Goal: Task Accomplishment & Management: Manage account settings

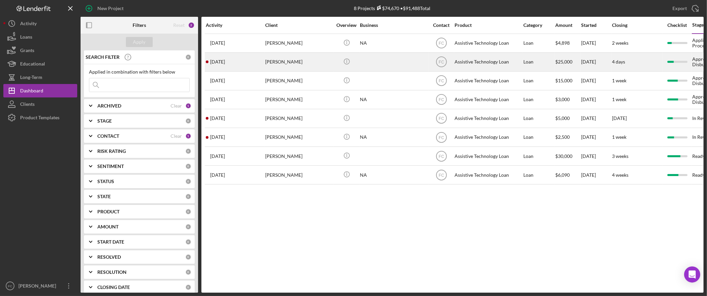
click at [294, 65] on div "[PERSON_NAME]" at bounding box center [298, 62] width 67 height 18
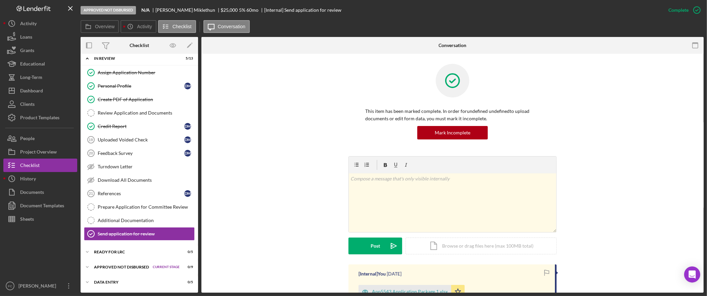
scroll to position [22, 0]
click at [113, 251] on div "Ready for LRC" at bounding box center [128, 252] width 68 height 4
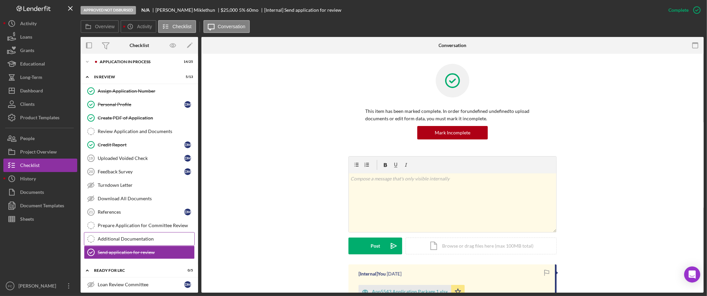
scroll to position [0, 0]
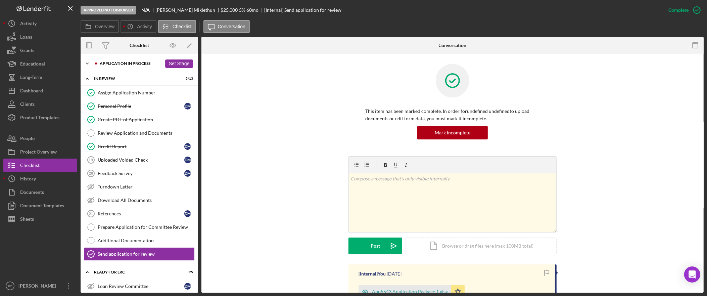
click at [110, 63] on div "Application In Process" at bounding box center [131, 63] width 62 height 4
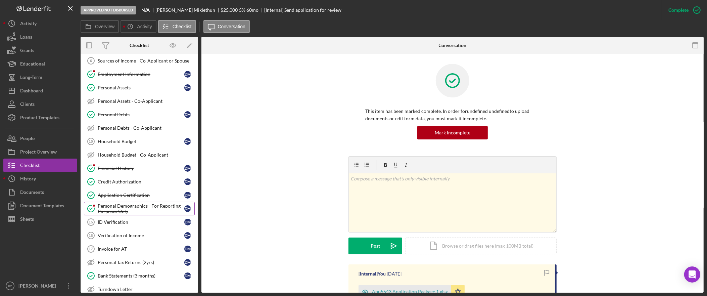
scroll to position [98, 0]
click at [140, 249] on div "Invoice for AT" at bounding box center [141, 248] width 87 height 5
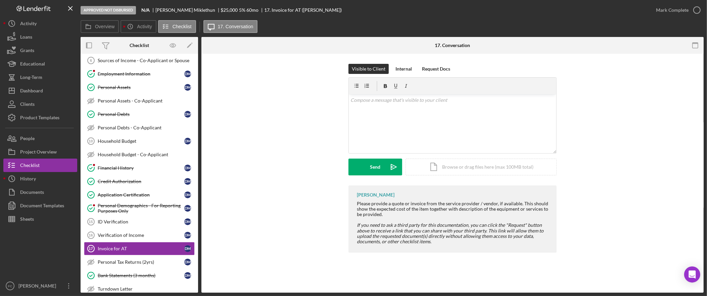
scroll to position [98, 0]
click at [382, 167] on div "Upload" at bounding box center [375, 166] width 15 height 17
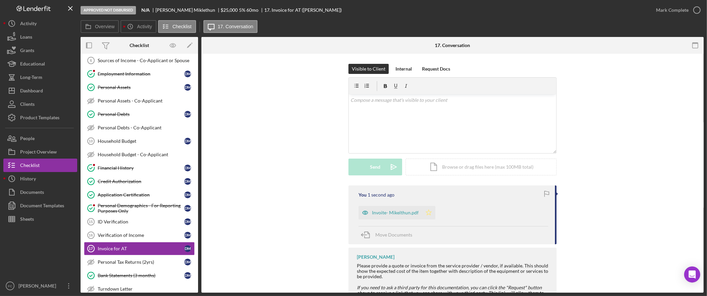
click at [428, 213] on polygon "button" at bounding box center [429, 211] width 6 height 5
click at [675, 11] on div "Mark Complete" at bounding box center [672, 9] width 33 height 13
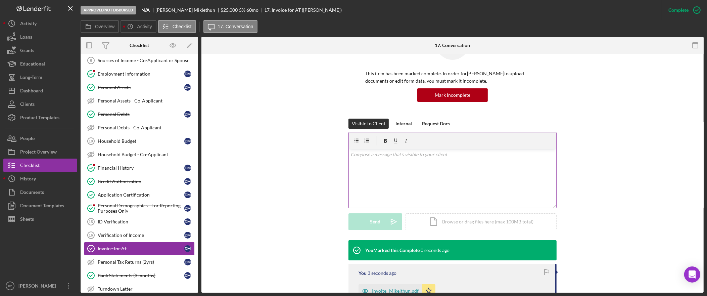
scroll to position [99, 0]
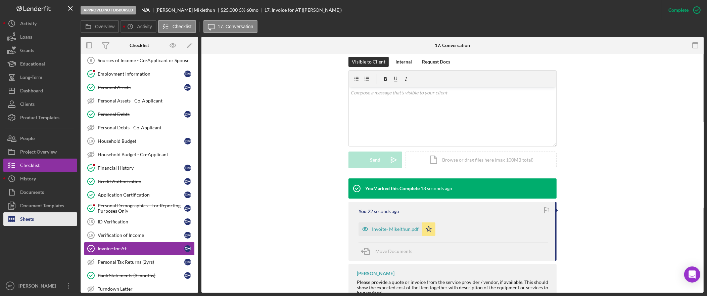
click at [43, 220] on button "Sheets" at bounding box center [40, 218] width 74 height 13
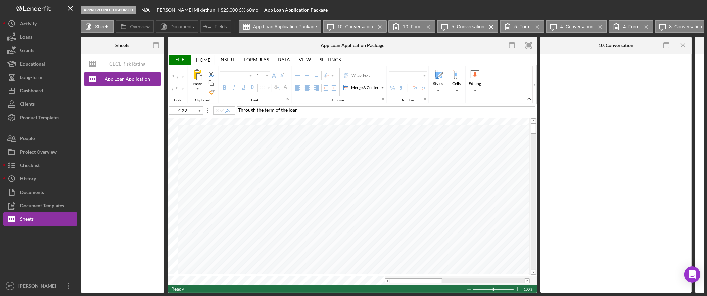
type input "Arial"
type input "12"
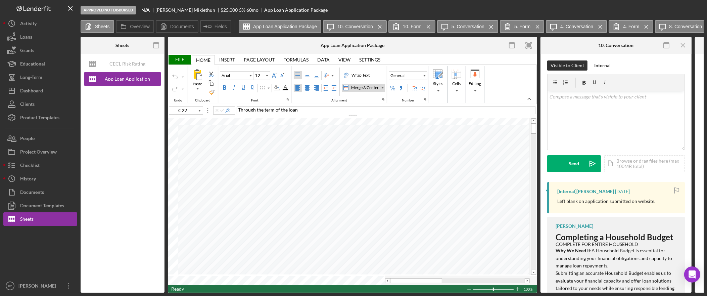
click at [527, 45] on rect "button" at bounding box center [529, 45] width 4 height 4
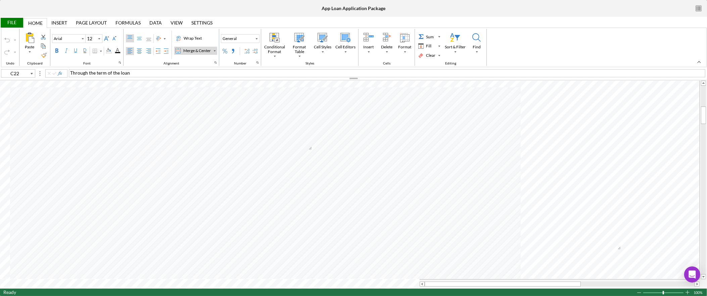
type input "G13"
type input "10"
type input "H13"
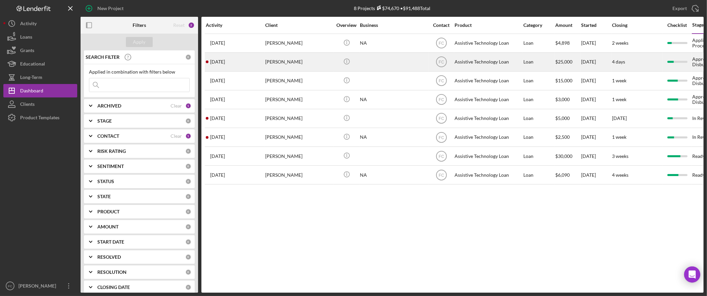
click at [293, 61] on div "[PERSON_NAME]" at bounding box center [298, 62] width 67 height 18
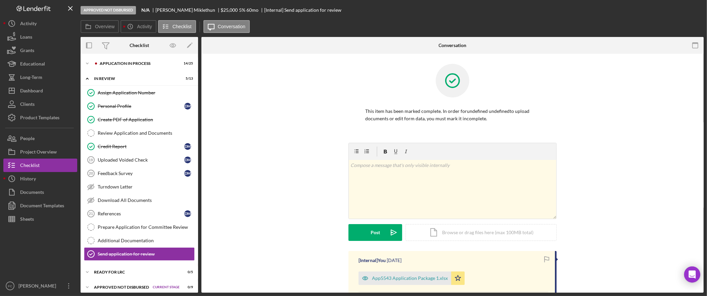
scroll to position [22, 0]
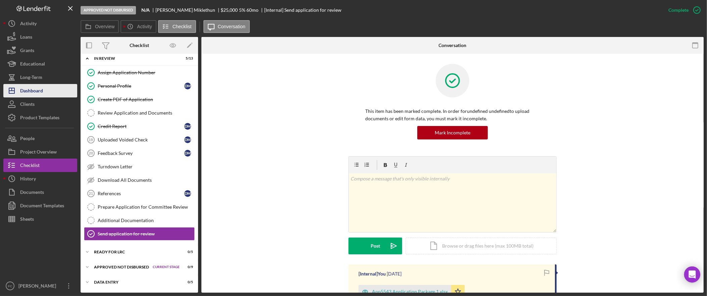
click at [38, 87] on div "Dashboard" at bounding box center [31, 91] width 23 height 15
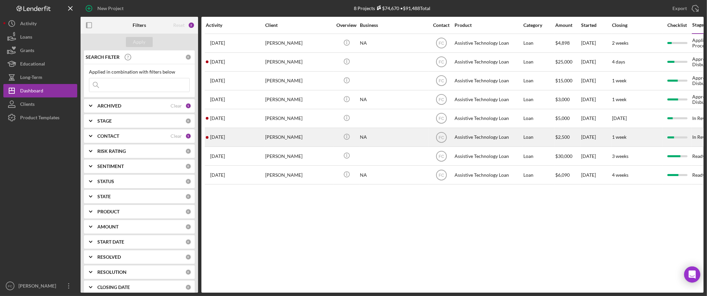
click at [298, 136] on div "[PERSON_NAME]" at bounding box center [298, 137] width 67 height 18
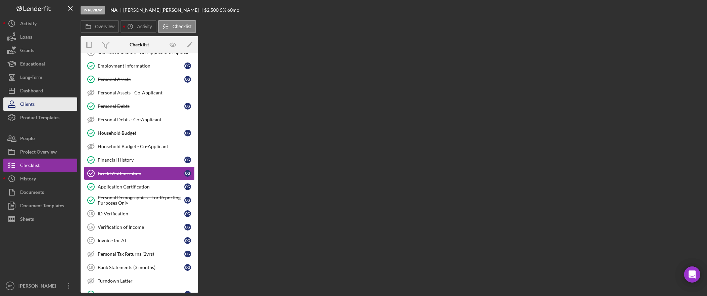
scroll to position [108, 0]
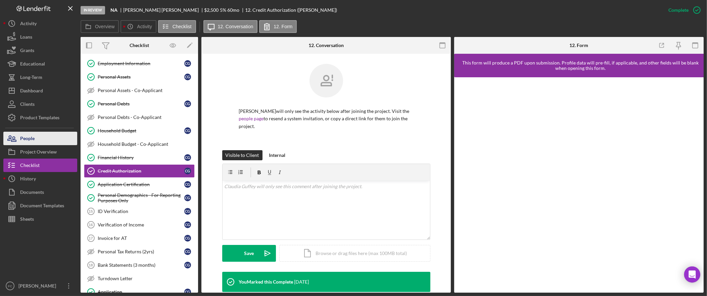
click at [46, 140] on button "People" at bounding box center [40, 138] width 74 height 13
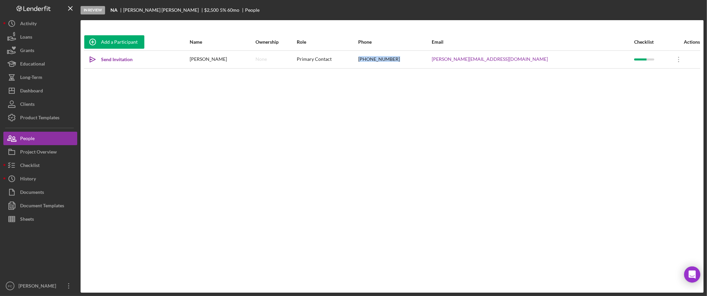
drag, startPoint x: 417, startPoint y: 58, endPoint x: 385, endPoint y: 58, distance: 31.9
click at [385, 58] on tr "Icon/icon-invite-send Send Invitation Claudia Guffey None Primary Contact (253)…" at bounding box center [392, 59] width 616 height 18
copy tr "(253) 845-3652"
click at [28, 42] on div "Loans" at bounding box center [26, 37] width 12 height 15
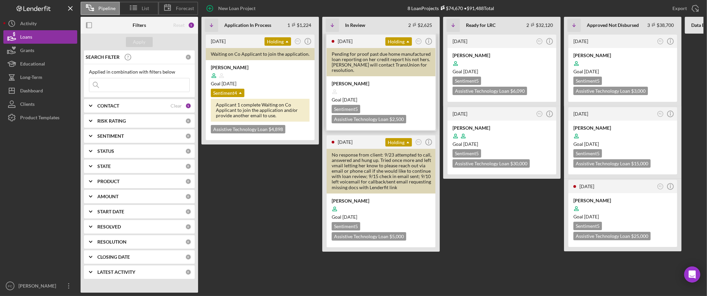
click at [376, 89] on div at bounding box center [381, 91] width 99 height 13
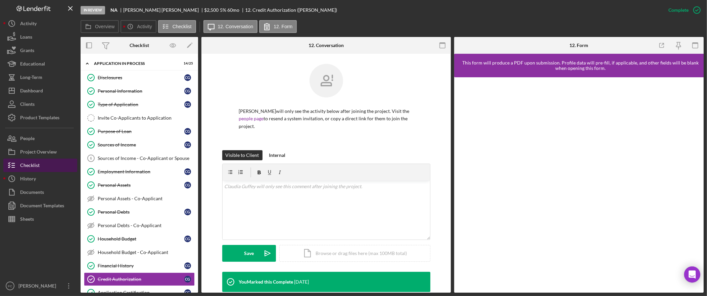
click at [39, 167] on button "Checklist" at bounding box center [40, 164] width 74 height 13
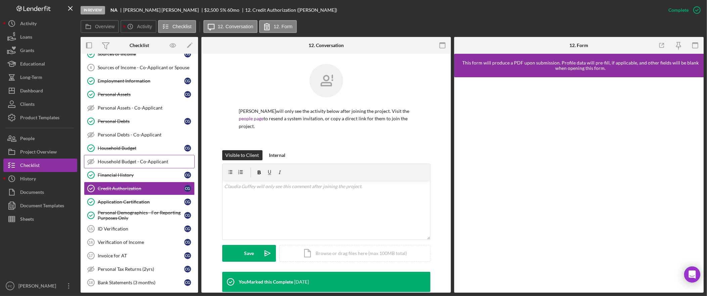
scroll to position [185, 0]
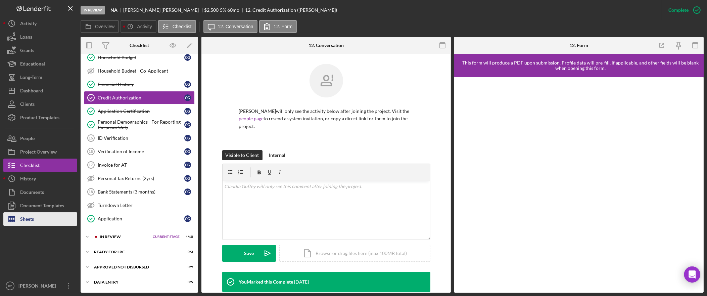
click at [51, 223] on button "Sheets" at bounding box center [40, 218] width 74 height 13
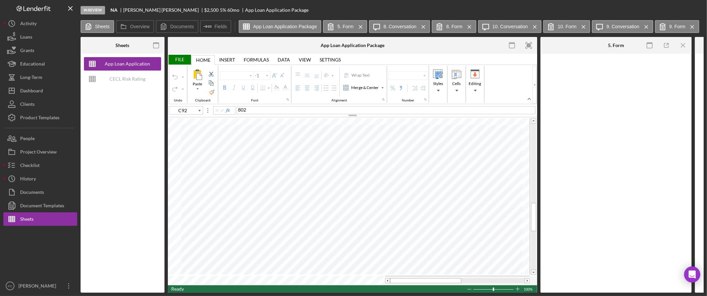
type input "Arial"
type input "10"
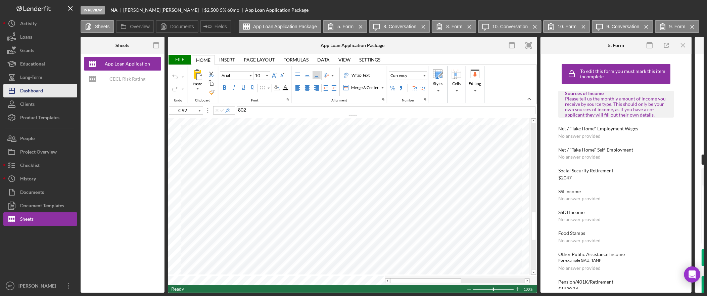
click at [48, 87] on button "Icon/Dashboard Dashboard" at bounding box center [40, 90] width 74 height 13
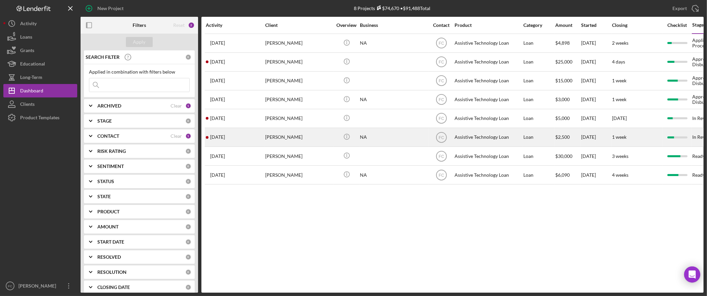
click at [300, 138] on div "Claudia Guffey" at bounding box center [298, 137] width 67 height 18
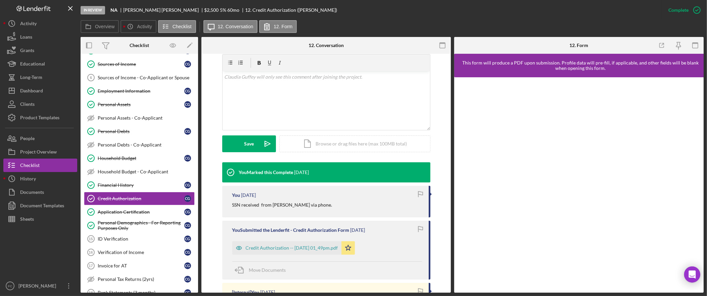
scroll to position [185, 0]
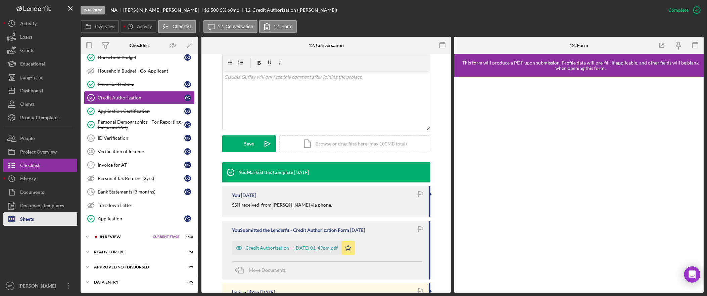
click at [28, 219] on div "Sheets" at bounding box center [27, 219] width 14 height 15
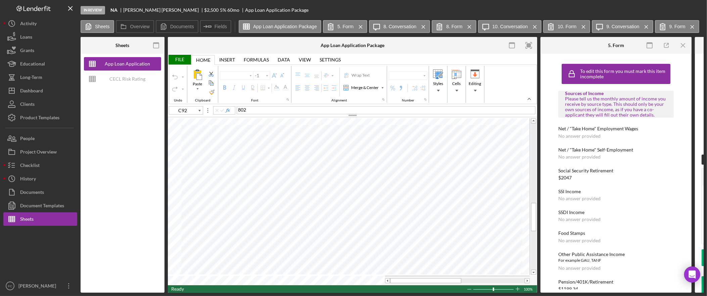
type input "Arial"
type input "10"
click at [532, 46] on icon "button" at bounding box center [528, 45] width 15 height 15
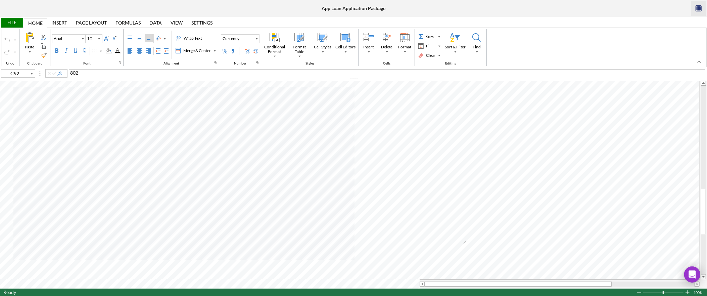
click at [697, 8] on g "button" at bounding box center [698, 8] width 5 height 5
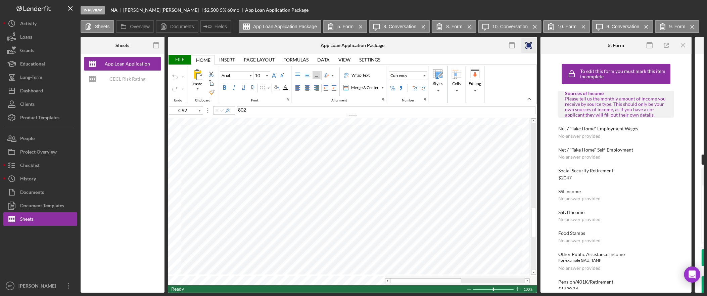
type input "F92"
click at [47, 90] on button "Icon/Dashboard Dashboard" at bounding box center [40, 90] width 74 height 13
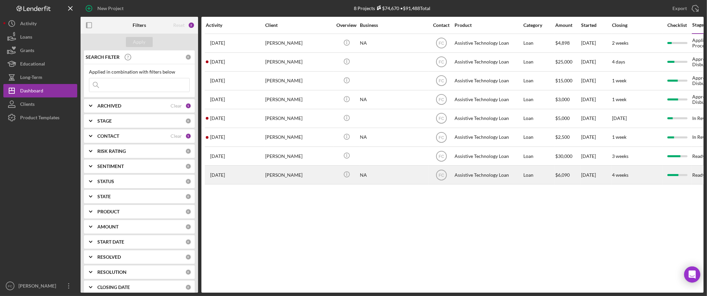
click at [301, 176] on div "[PERSON_NAME]" at bounding box center [298, 175] width 67 height 18
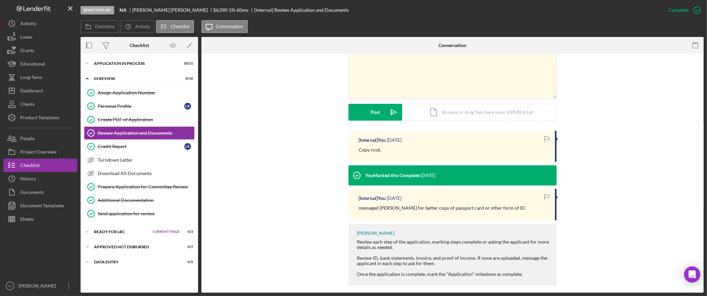
scroll to position [140, 0]
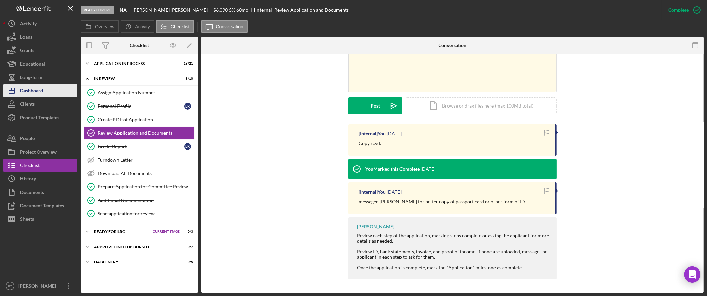
click at [43, 91] on div "Dashboard" at bounding box center [31, 91] width 23 height 15
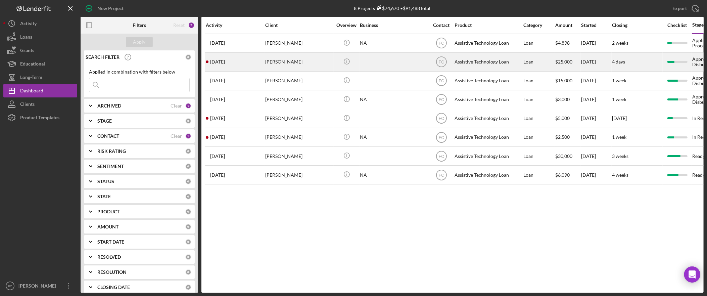
click at [306, 66] on div "[PERSON_NAME]" at bounding box center [298, 62] width 67 height 18
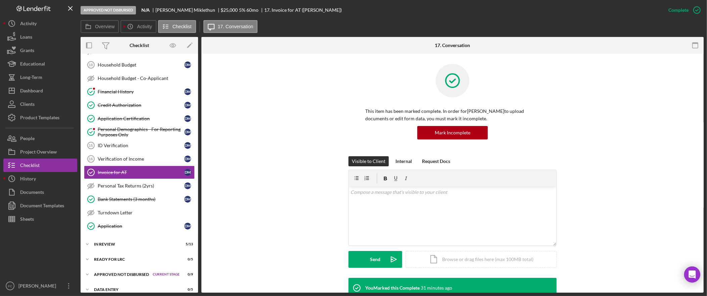
scroll to position [176, 0]
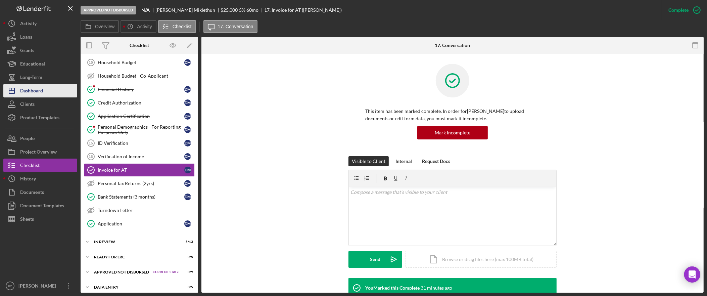
click at [39, 92] on div "Dashboard" at bounding box center [31, 91] width 23 height 15
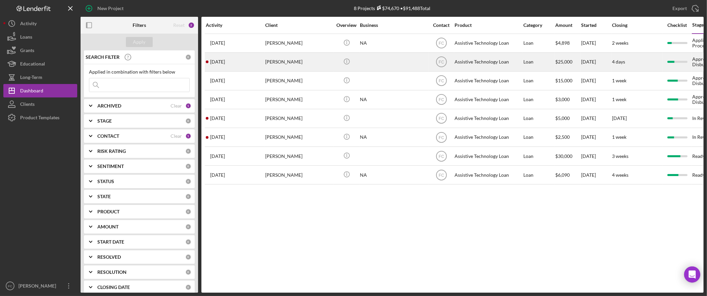
click at [307, 61] on div "[PERSON_NAME]" at bounding box center [298, 62] width 67 height 18
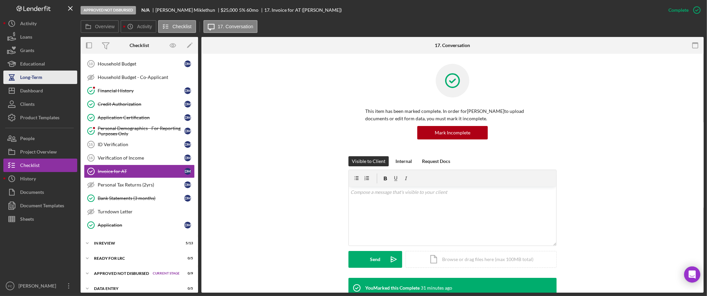
scroll to position [176, 0]
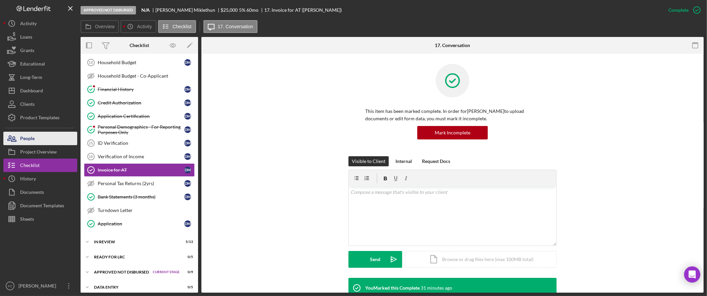
click at [35, 141] on button "People" at bounding box center [40, 138] width 74 height 13
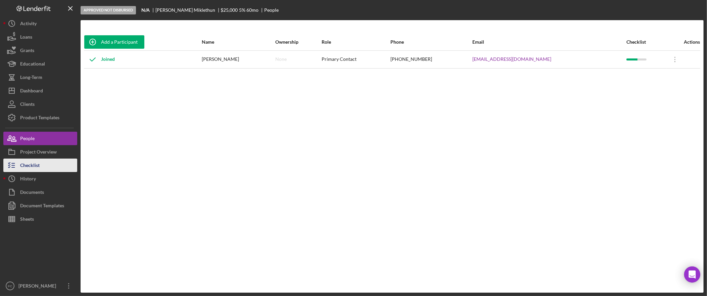
click at [39, 165] on div "Checklist" at bounding box center [29, 165] width 19 height 15
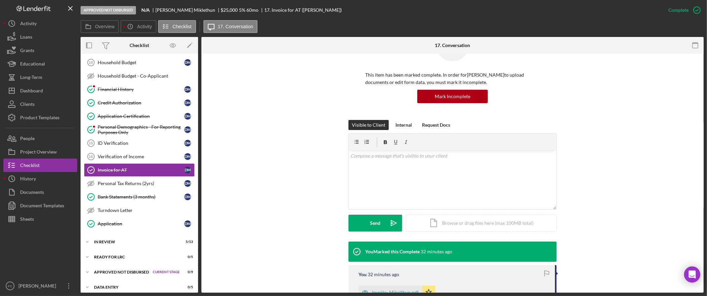
scroll to position [100, 0]
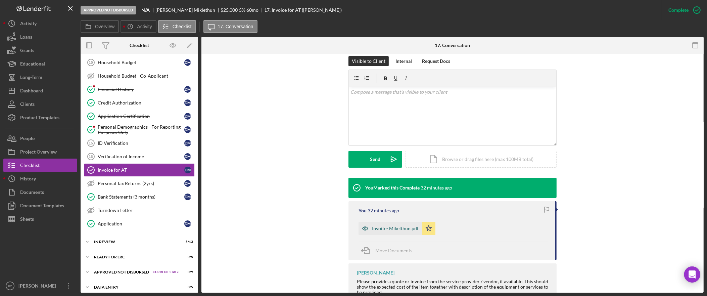
click at [402, 228] on div "Invoite- Mikelthun.pdf" at bounding box center [395, 228] width 47 height 5
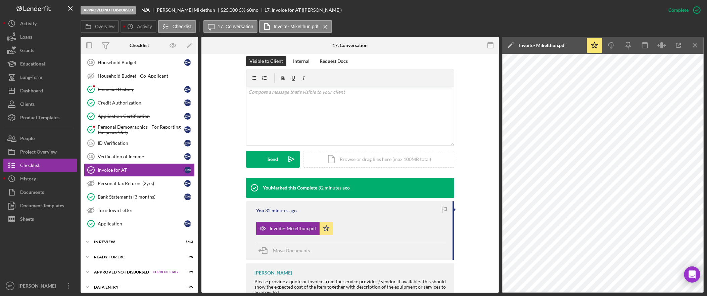
click at [537, 44] on div "Invoite- Mikelthun.pdf" at bounding box center [542, 45] width 47 height 5
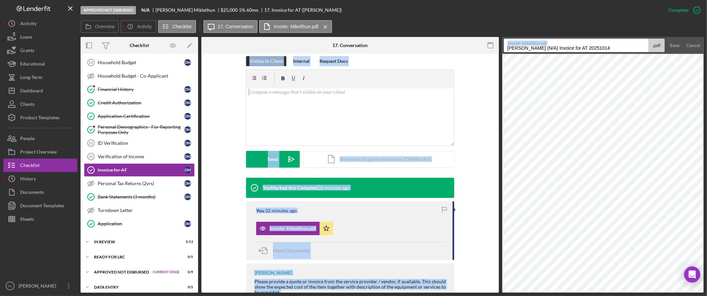
drag, startPoint x: 621, startPoint y: 45, endPoint x: 465, endPoint y: 43, distance: 156.1
click at [465, 43] on div "Overview Internal Workflow Stage Approved Not Disbursed Icon/Dropdown Arrow Arc…" at bounding box center [392, 164] width 623 height 255
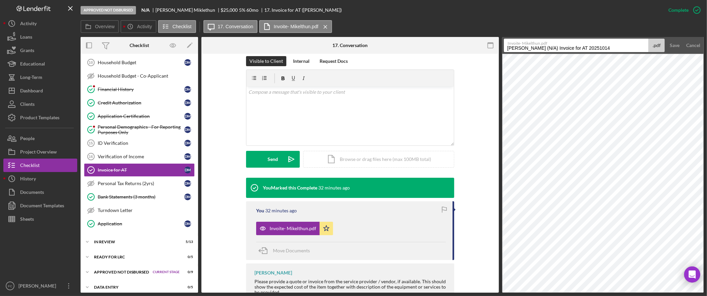
click at [603, 40] on label "Invoite- Mikelthun.pdf" at bounding box center [578, 42] width 141 height 7
click at [603, 40] on input "Miklethun, Darrell (N/A) Invoice for AT 20251014" at bounding box center [576, 45] width 145 height 13
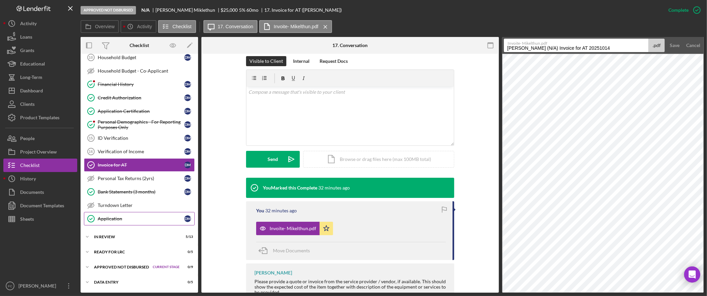
scroll to position [185, 0]
click at [29, 219] on div "Sheets" at bounding box center [27, 219] width 14 height 15
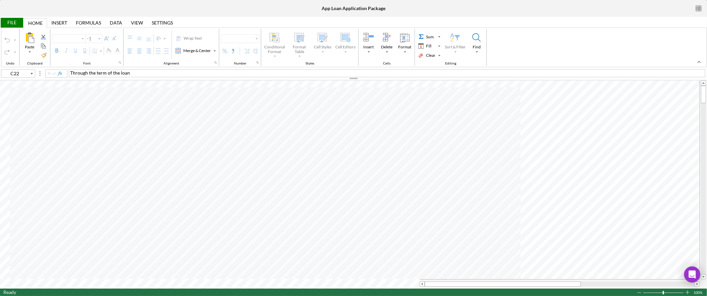
type input "Arial"
type input "12"
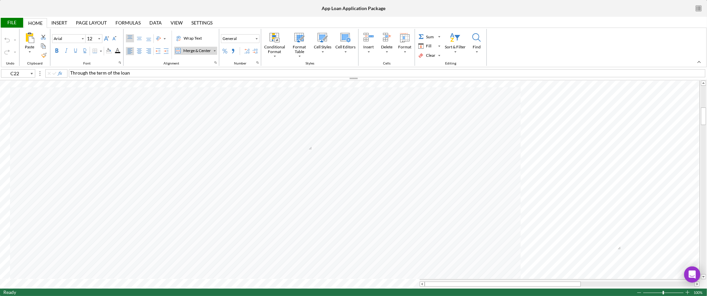
type input "H26"
type input "10"
click at [101, 289] on div "Ready 100%" at bounding box center [353, 291] width 707 height 7
type input "C22"
type input "12"
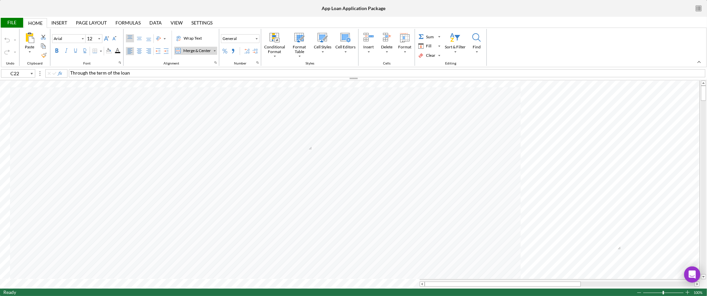
type input "H26"
type input "10"
type input "G13"
click at [700, 5] on icon "button" at bounding box center [698, 8] width 15 height 15
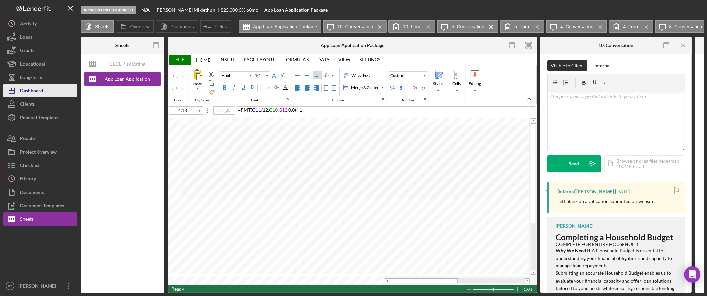
click at [28, 91] on div "Dashboard" at bounding box center [31, 91] width 23 height 15
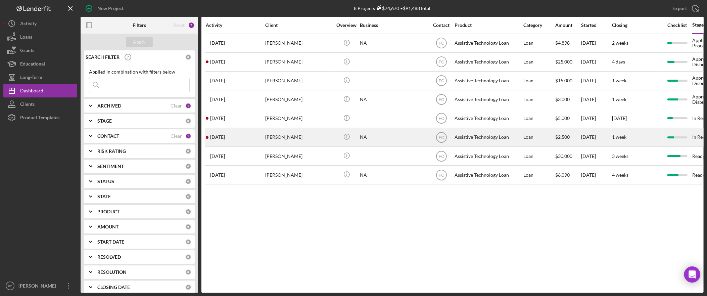
click at [272, 138] on div "Claudia Guffey" at bounding box center [298, 137] width 67 height 18
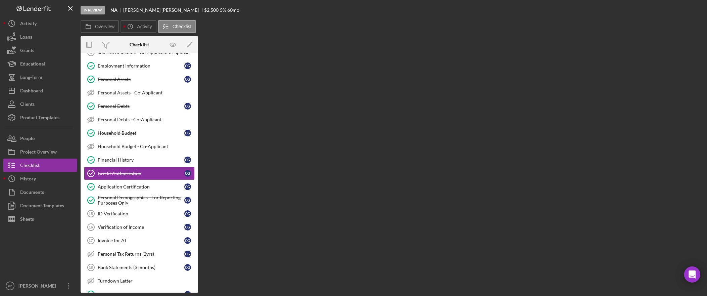
scroll to position [108, 0]
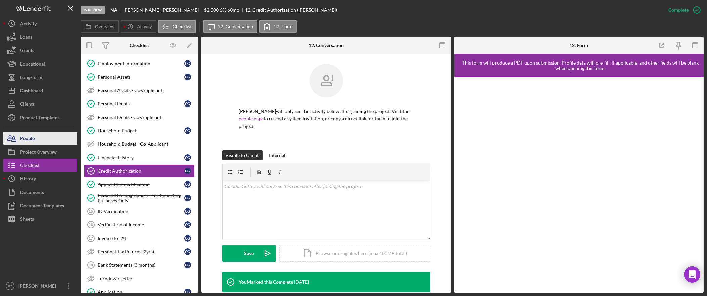
click at [36, 139] on button "People" at bounding box center [40, 138] width 74 height 13
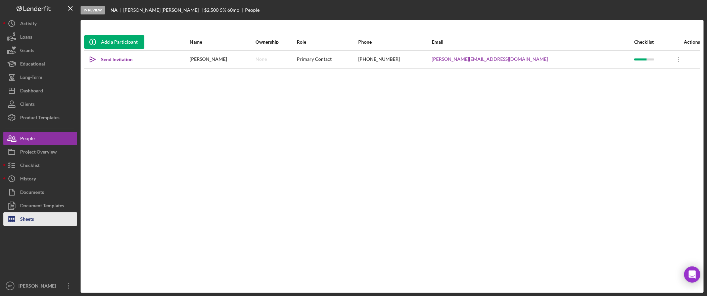
click at [38, 223] on button "Sheets" at bounding box center [40, 218] width 74 height 13
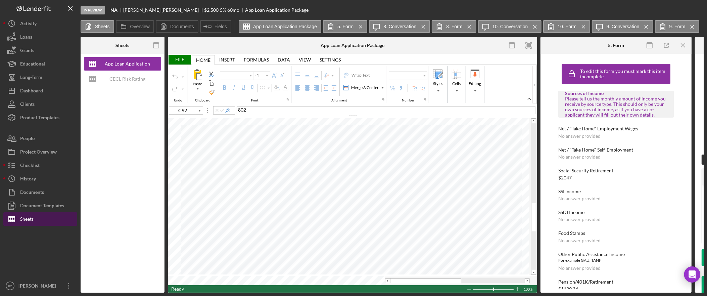
type input "Arial"
type input "10"
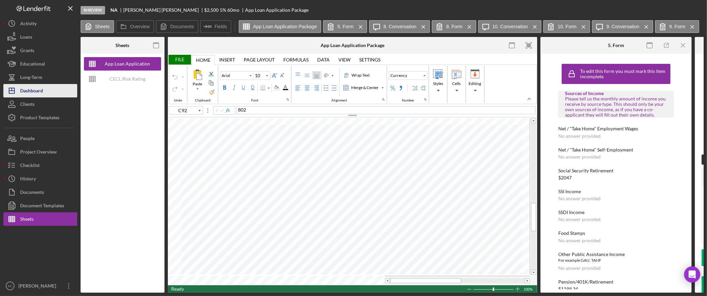
click at [24, 86] on div "Dashboard" at bounding box center [31, 91] width 23 height 15
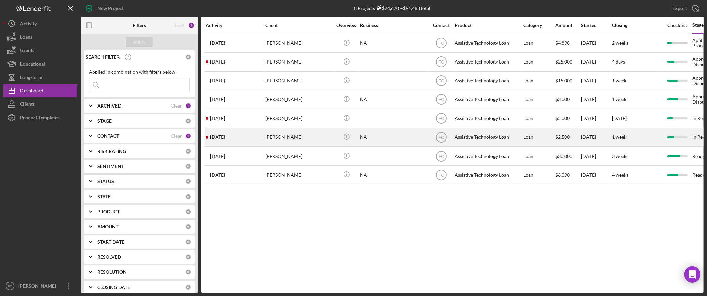
click at [293, 138] on div "Claudia Guffey" at bounding box center [298, 137] width 67 height 18
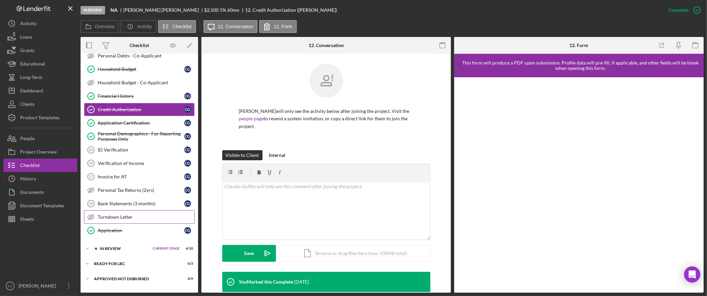
scroll to position [166, 0]
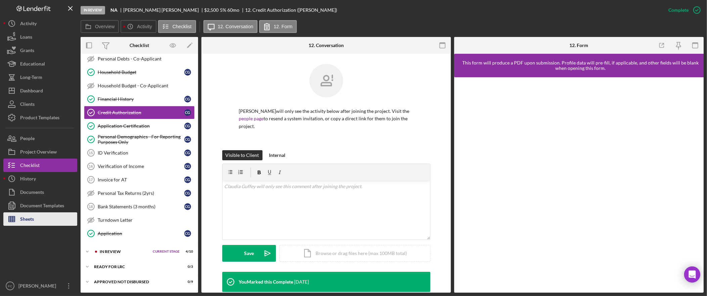
click at [50, 221] on button "Sheets" at bounding box center [40, 218] width 74 height 13
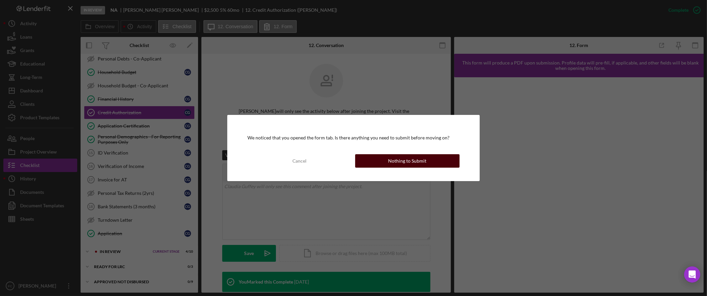
click at [414, 160] on div "Nothing to Submit" at bounding box center [407, 160] width 38 height 13
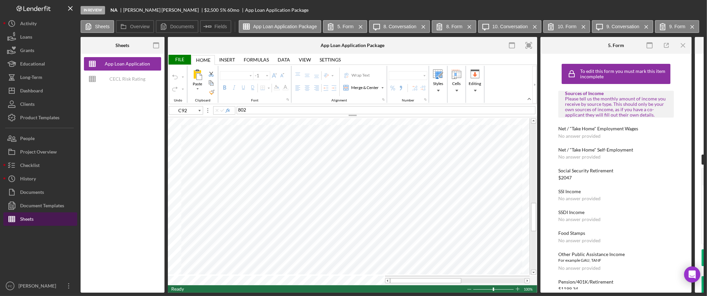
type input "Arial"
type input "10"
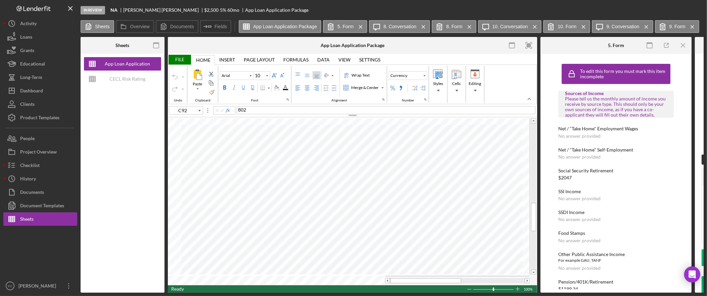
type input "E31"
type input "Calibri"
type input "11"
type input "H13"
type input "Arial"
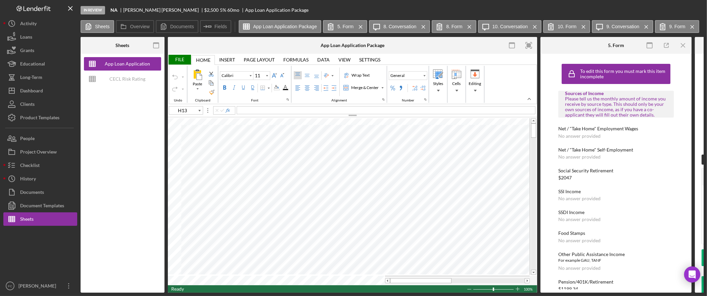
type input "10"
click at [46, 85] on button "Icon/Dashboard Dashboard" at bounding box center [40, 90] width 74 height 13
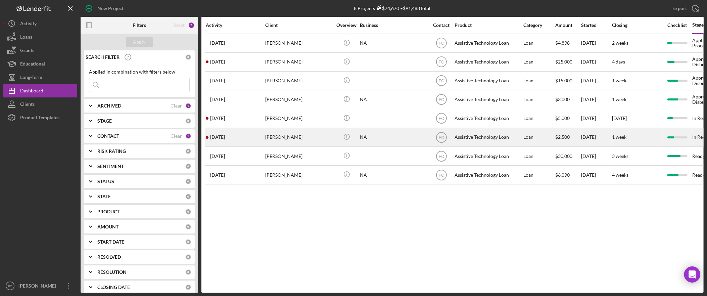
click at [295, 139] on div "Claudia Guffey" at bounding box center [298, 137] width 67 height 18
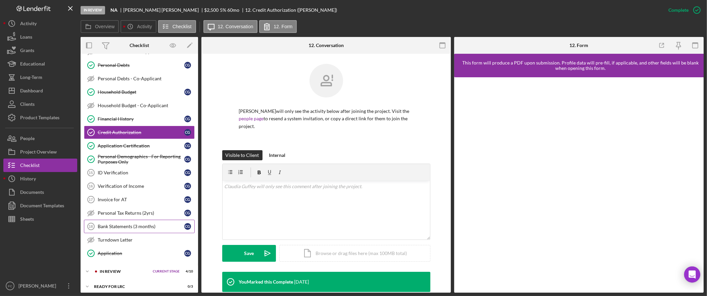
scroll to position [185, 0]
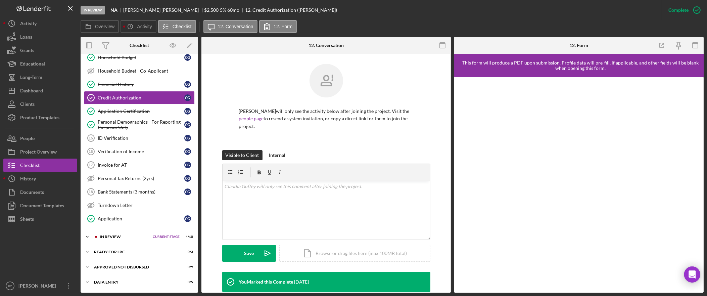
click at [100, 237] on div "In Review" at bounding box center [125, 237] width 50 height 4
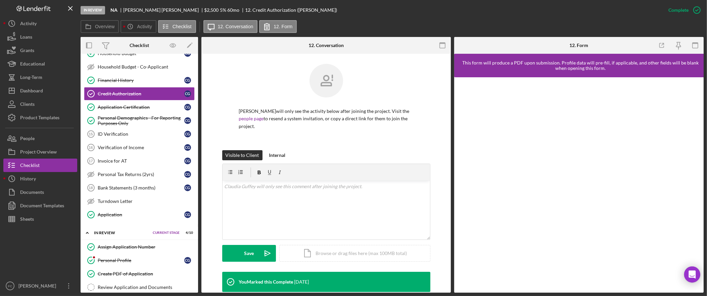
scroll to position [325, 0]
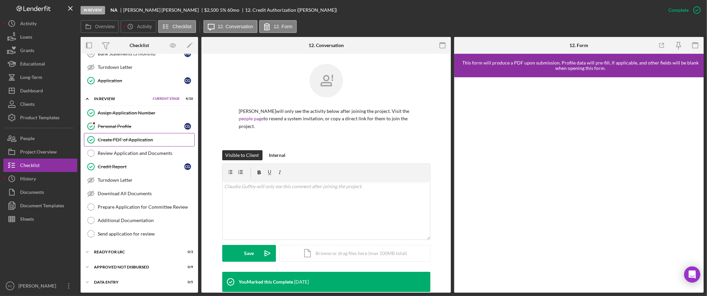
click at [135, 138] on div "Create PDF of Application" at bounding box center [146, 139] width 97 height 5
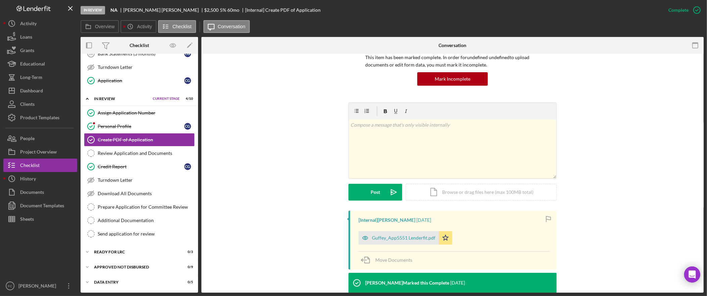
scroll to position [64, 0]
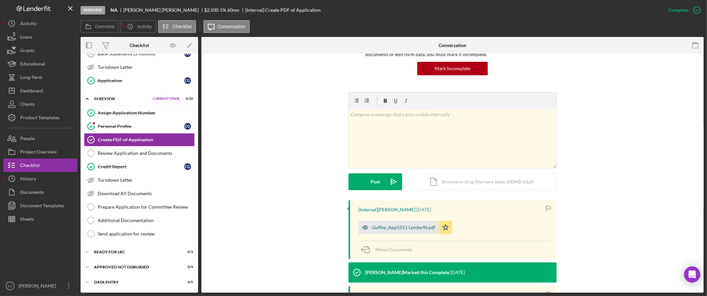
click at [402, 226] on div "Guffey_App5551 Lenderfit.pdf" at bounding box center [403, 227] width 63 height 5
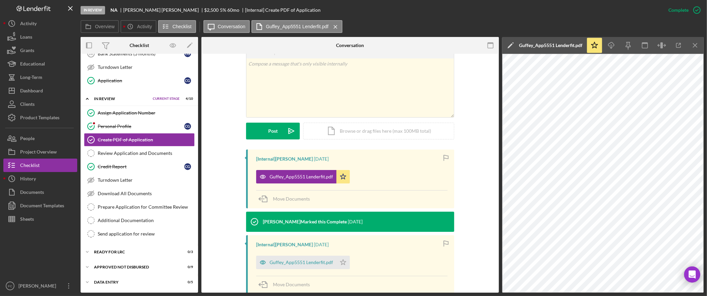
scroll to position [174, 0]
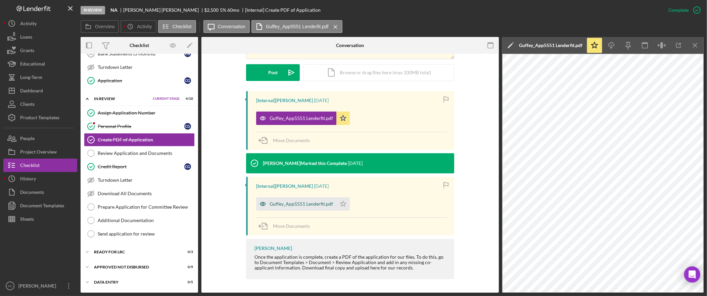
click at [298, 204] on div "Guffey_App5551 Lenderfit.pdf" at bounding box center [301, 203] width 63 height 5
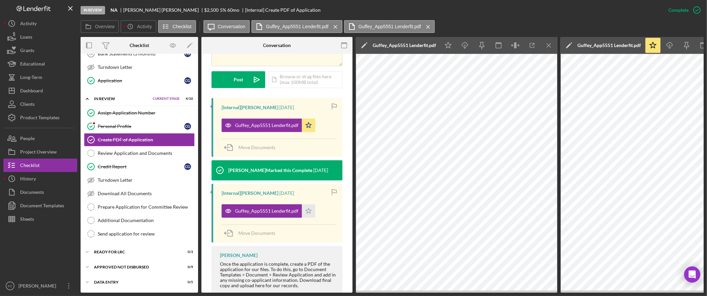
scroll to position [194, 0]
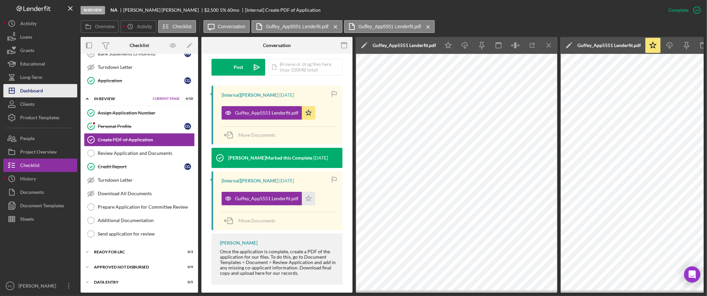
click at [34, 91] on div "Dashboard" at bounding box center [31, 91] width 23 height 15
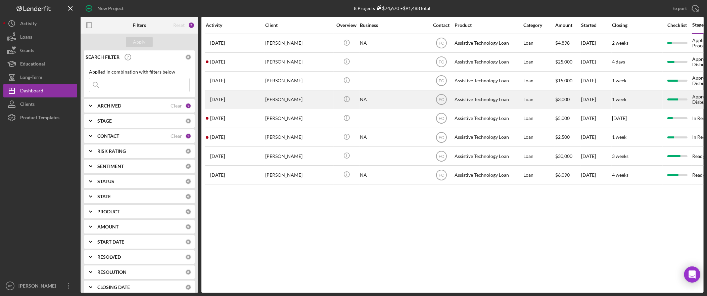
click at [298, 103] on div "[PERSON_NAME]" at bounding box center [298, 100] width 67 height 18
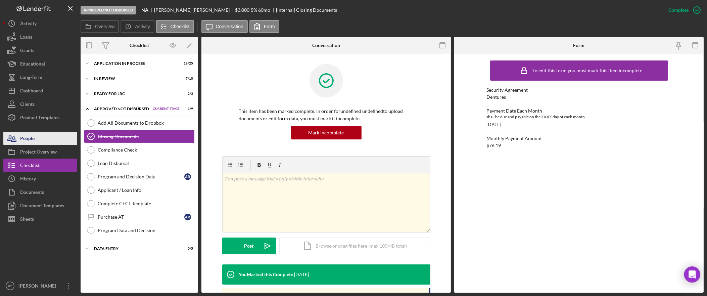
click at [42, 137] on button "People" at bounding box center [40, 138] width 74 height 13
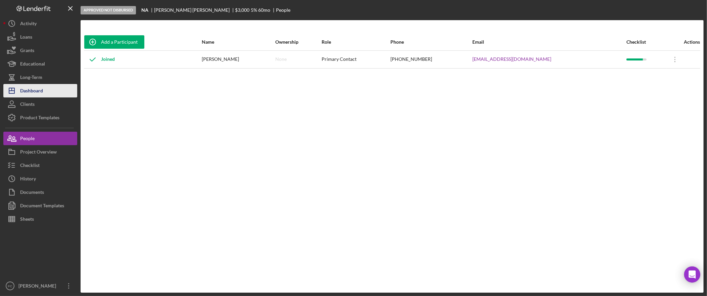
click at [37, 90] on div "Dashboard" at bounding box center [31, 91] width 23 height 15
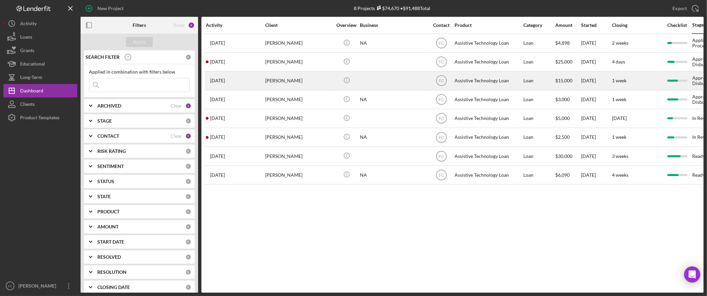
click at [302, 81] on div "[PERSON_NAME]" at bounding box center [298, 81] width 67 height 18
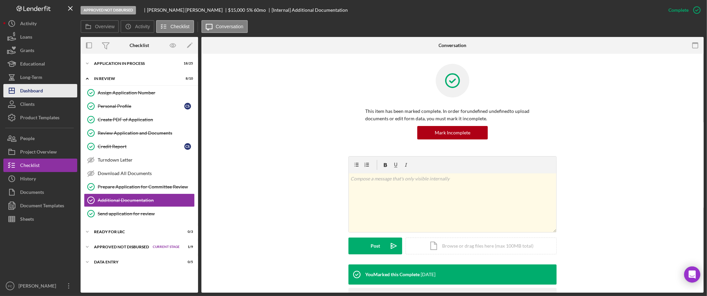
click at [37, 91] on div "Dashboard" at bounding box center [31, 91] width 23 height 15
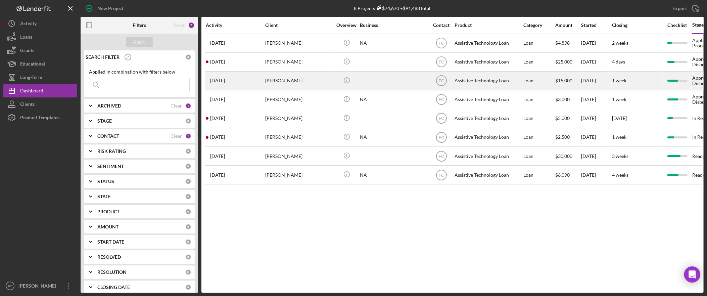
click at [289, 81] on div "[PERSON_NAME]" at bounding box center [298, 81] width 67 height 18
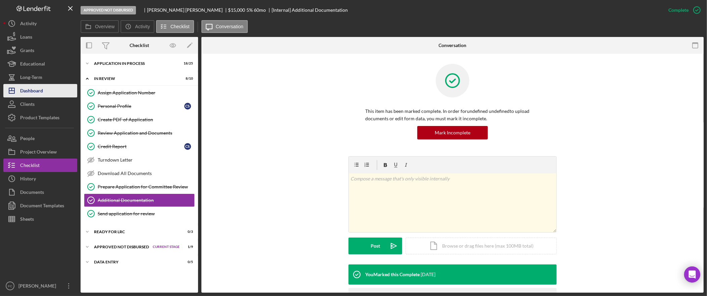
click at [21, 89] on div "Dashboard" at bounding box center [31, 91] width 23 height 15
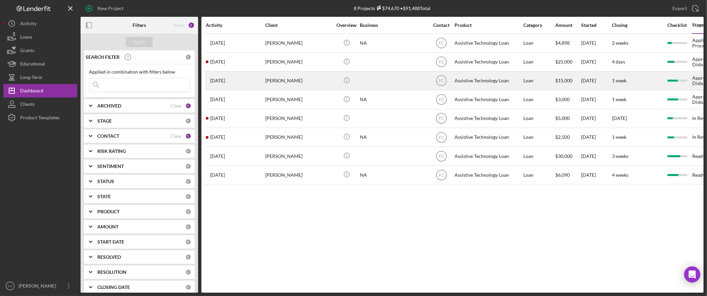
click at [286, 83] on div "[PERSON_NAME]" at bounding box center [298, 81] width 67 height 18
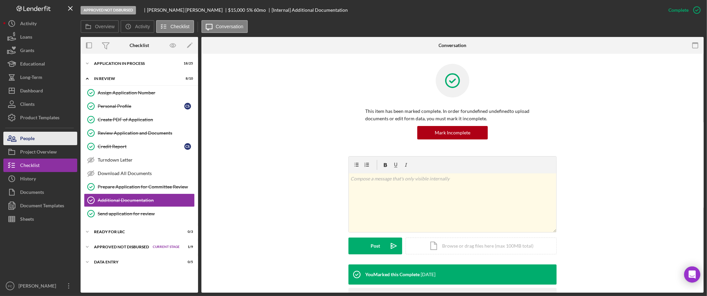
click at [38, 135] on button "People" at bounding box center [40, 138] width 74 height 13
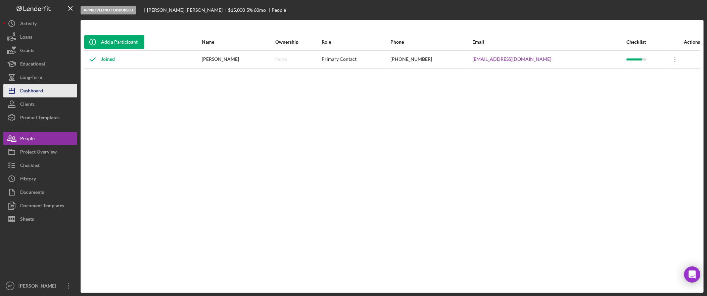
click at [47, 91] on button "Icon/Dashboard Dashboard" at bounding box center [40, 90] width 74 height 13
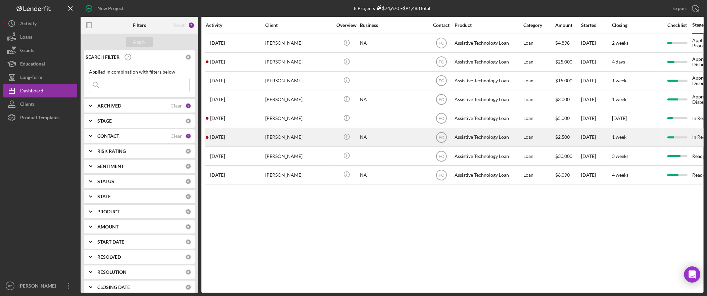
click at [286, 138] on div "Claudia Guffey" at bounding box center [298, 137] width 67 height 18
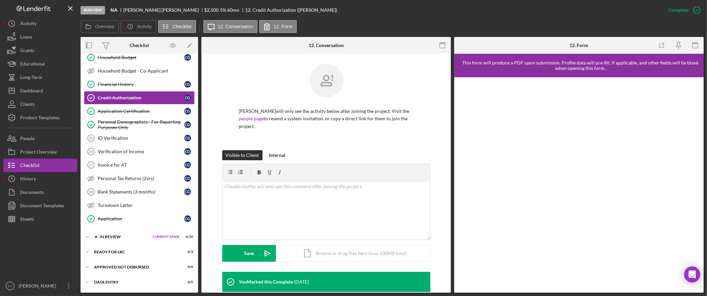
scroll to position [184, 0]
click at [136, 236] on div "Icon/Expander In Review Current Stage 4 / 10 Set Stage" at bounding box center [139, 236] width 117 height 13
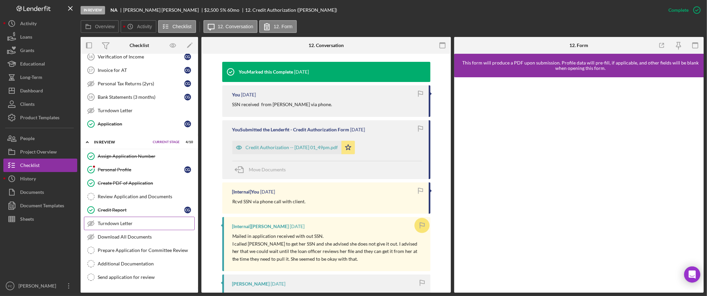
scroll to position [286, 0]
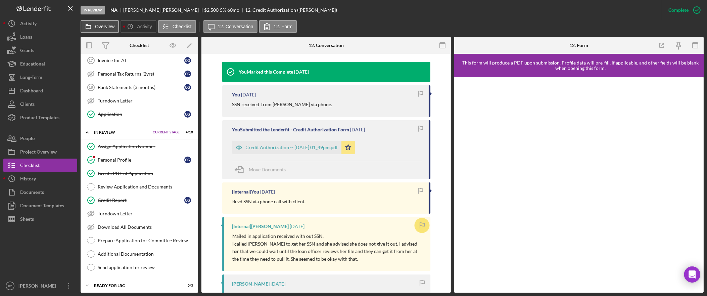
click at [105, 27] on label "Overview" at bounding box center [104, 26] width 19 height 5
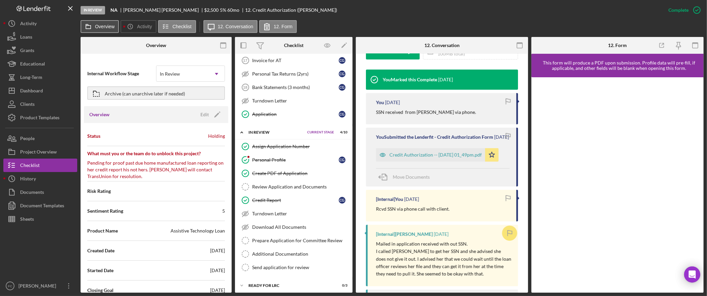
scroll to position [217, 0]
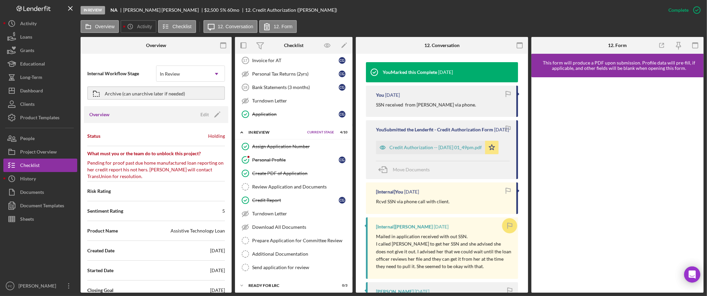
click at [213, 136] on div "Holding" at bounding box center [216, 136] width 17 height 7
click at [200, 114] on div "Edit" at bounding box center [204, 114] width 8 height 10
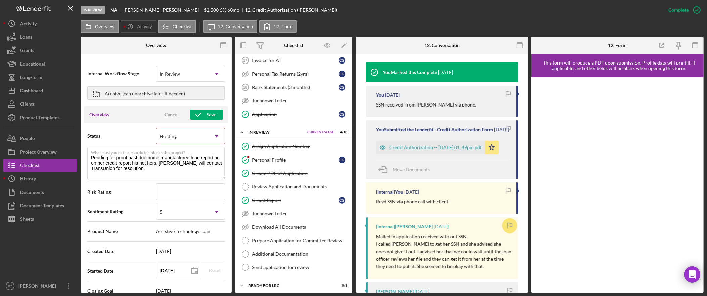
click at [200, 132] on div "Holding" at bounding box center [182, 136] width 52 height 15
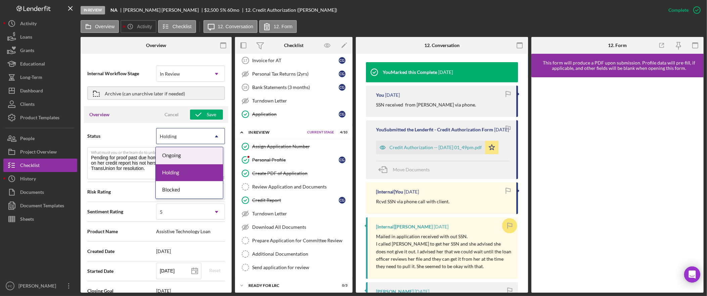
click at [201, 152] on div "Ongoing" at bounding box center [189, 155] width 67 height 17
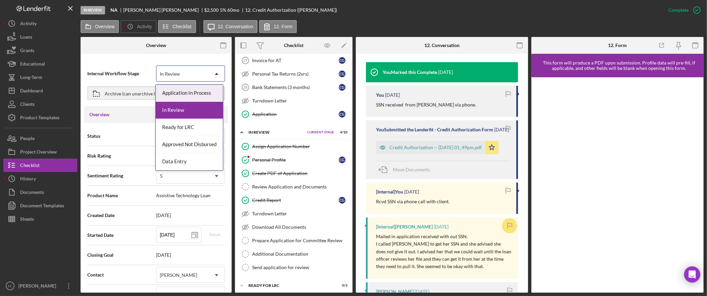
click at [204, 70] on div "In Review" at bounding box center [182, 73] width 52 height 15
click at [130, 64] on div "Internal Workflow Stage Ready for LRC, 3 of 5. 5 results available. Use Up and …" at bounding box center [156, 73] width 138 height 19
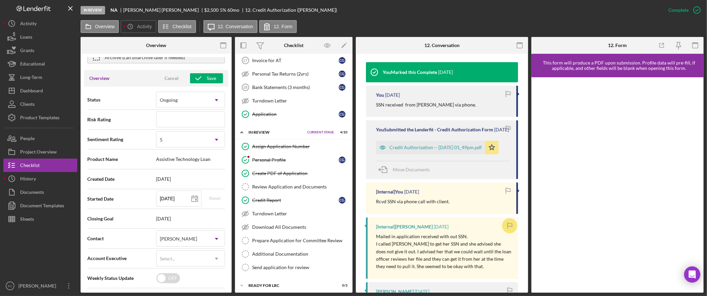
scroll to position [0, 0]
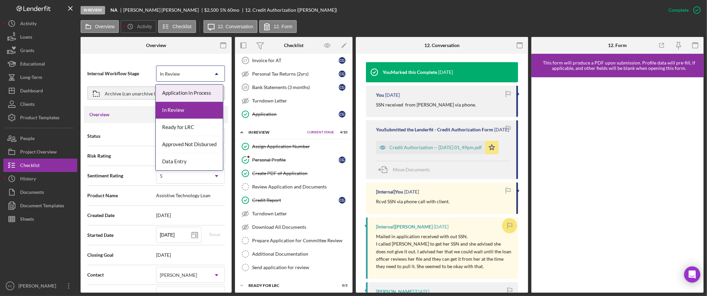
click at [190, 76] on div "In Review" at bounding box center [182, 73] width 52 height 15
click at [142, 58] on div "Internal Workflow Stage Application In Process, 1 of 5. 5 results available. Us…" at bounding box center [156, 174] width 151 height 235
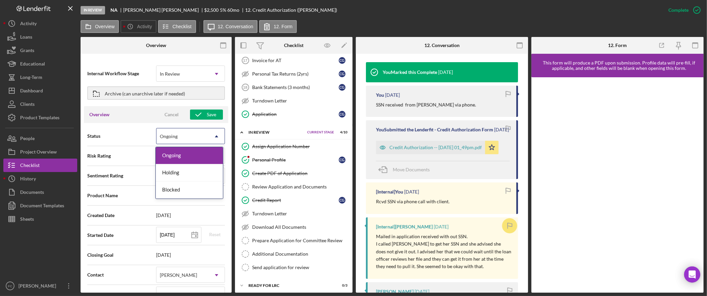
click at [189, 139] on div "Ongoing" at bounding box center [182, 136] width 52 height 15
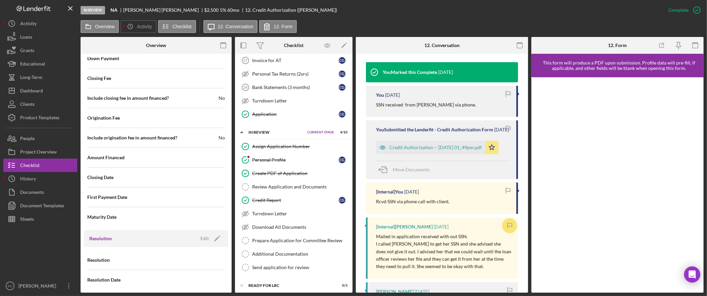
scroll to position [668, 0]
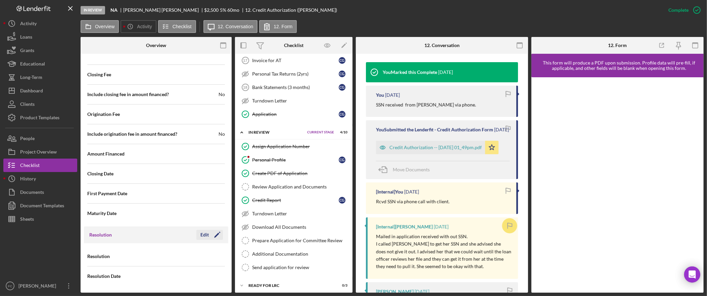
click at [202, 234] on div "Edit" at bounding box center [204, 235] width 8 height 10
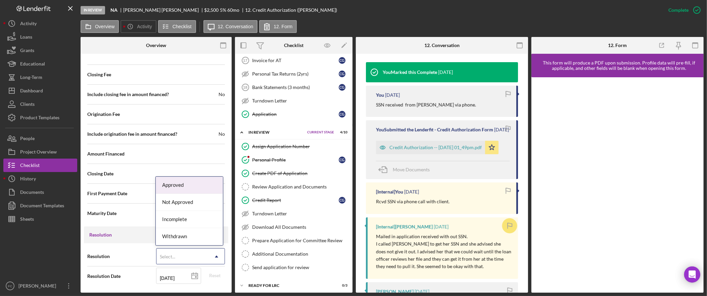
click at [196, 253] on div "Select..." at bounding box center [182, 256] width 52 height 15
click at [203, 202] on div "Not Approved" at bounding box center [189, 202] width 67 height 17
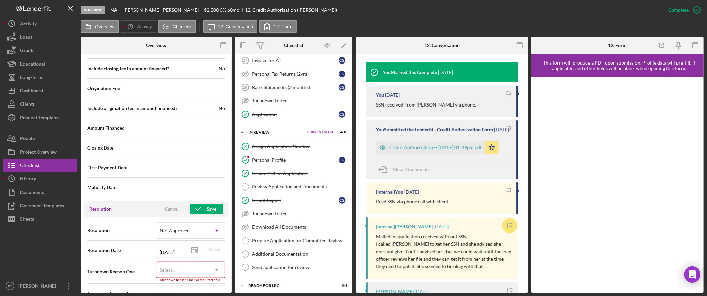
scroll to position [711, 0]
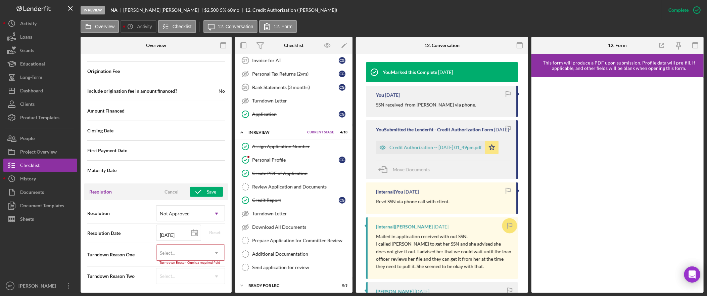
click at [192, 251] on div "Select..." at bounding box center [182, 252] width 52 height 15
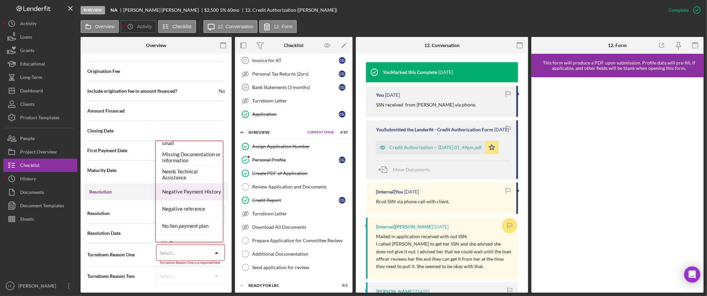
scroll to position [403, 0]
click at [196, 192] on div "Negative Payment History" at bounding box center [189, 191] width 67 height 17
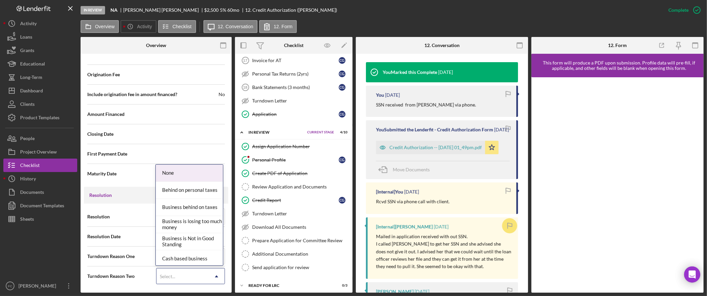
click at [208, 271] on icon "Icon/Dropdown Arrow" at bounding box center [216, 276] width 16 height 16
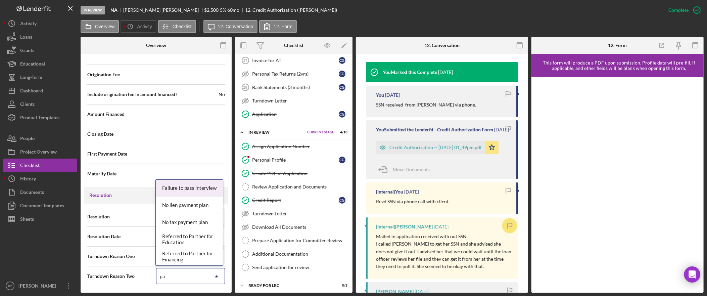
type input "p"
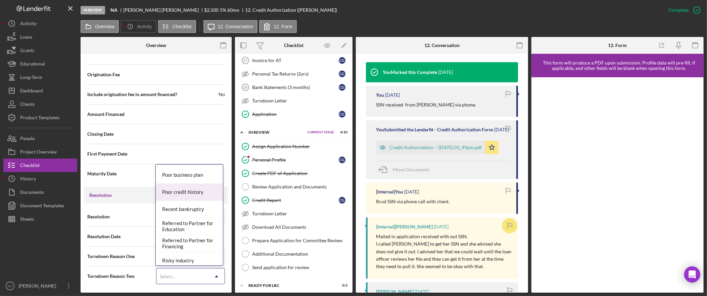
click at [194, 196] on div "Poor credit history" at bounding box center [189, 192] width 67 height 17
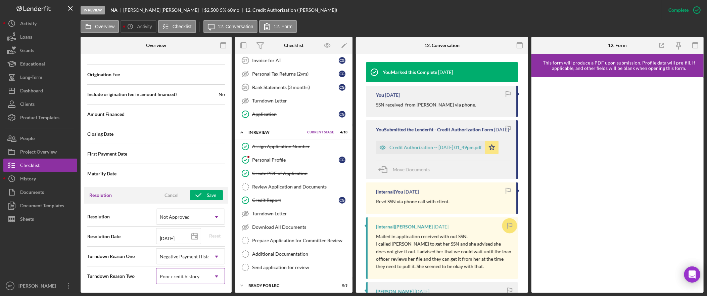
click at [168, 277] on div "Poor credit history" at bounding box center [180, 276] width 40 height 5
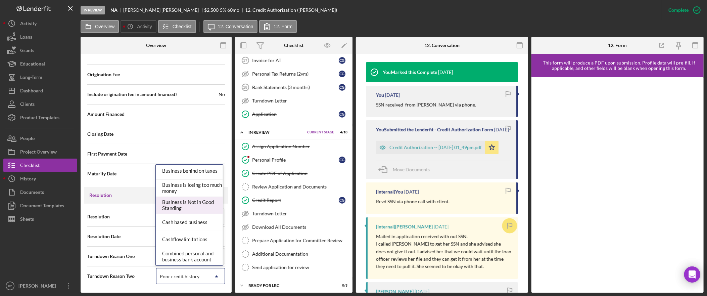
scroll to position [0, 0]
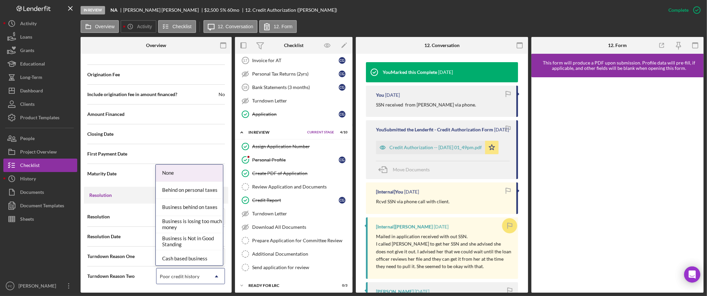
click at [183, 175] on div "None" at bounding box center [189, 172] width 67 height 17
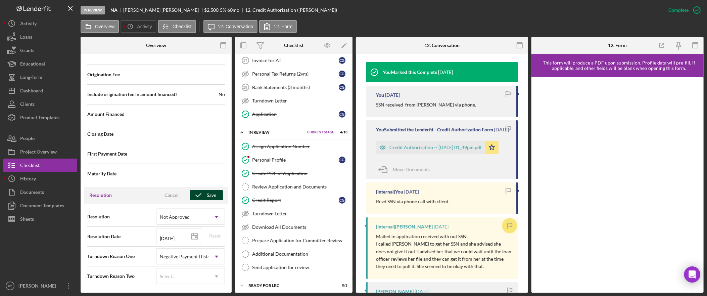
click at [207, 195] on div "Save" at bounding box center [211, 195] width 9 height 10
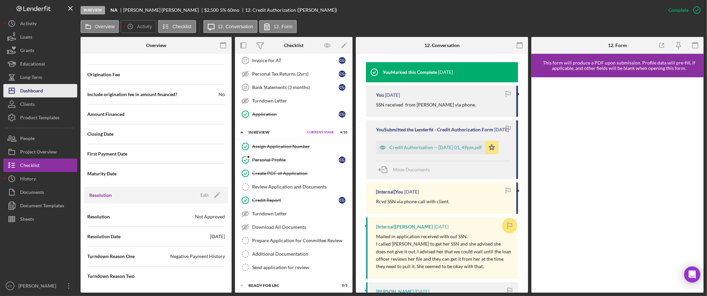
click at [36, 87] on div "Dashboard" at bounding box center [31, 91] width 23 height 15
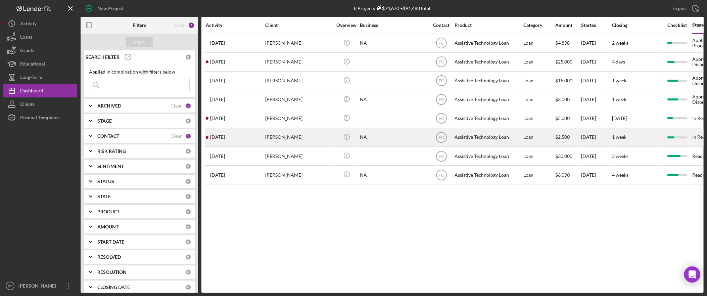
click at [293, 139] on div "Claudia Guffey" at bounding box center [298, 137] width 67 height 18
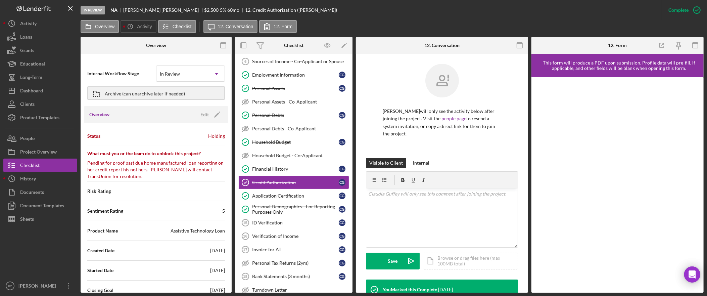
scroll to position [108, 0]
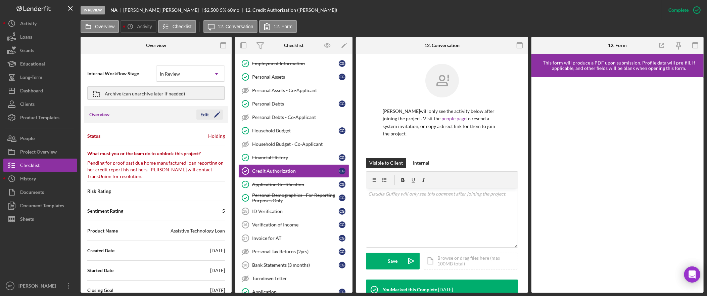
click at [205, 115] on div "Edit" at bounding box center [204, 114] width 8 height 10
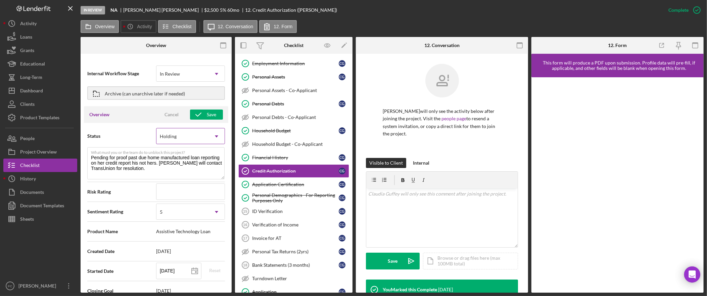
click at [201, 130] on div "Holding" at bounding box center [182, 136] width 52 height 15
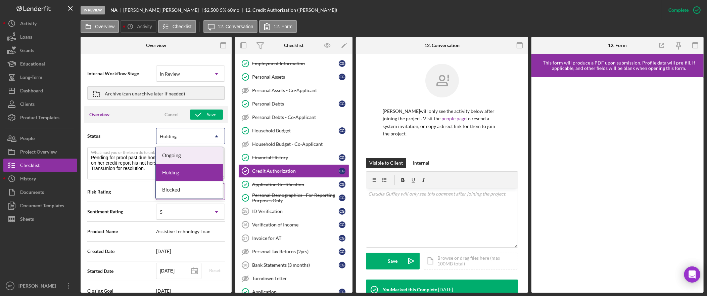
click at [175, 152] on div "Ongoing" at bounding box center [189, 155] width 67 height 17
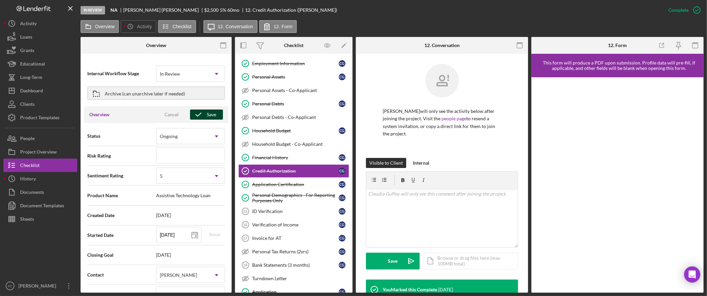
click at [207, 113] on div "Save" at bounding box center [211, 114] width 9 height 10
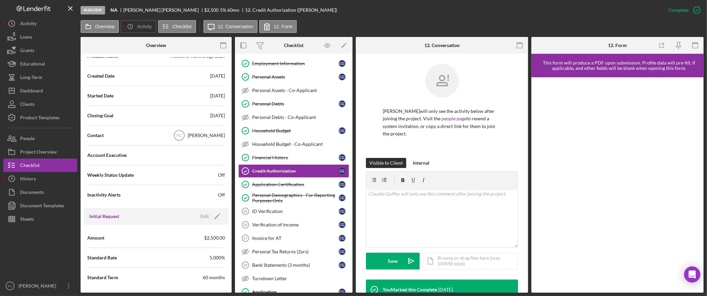
scroll to position [0, 0]
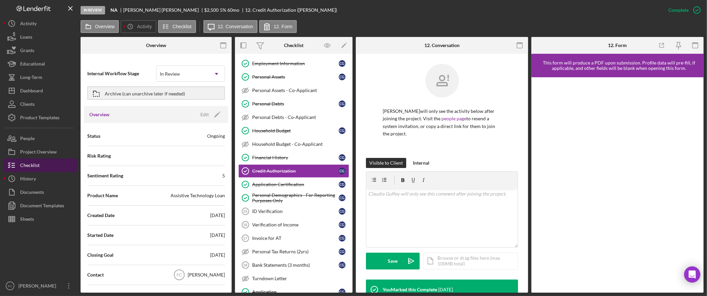
click at [51, 164] on button "Checklist" at bounding box center [40, 164] width 74 height 13
click at [98, 25] on label "Overview" at bounding box center [104, 26] width 19 height 5
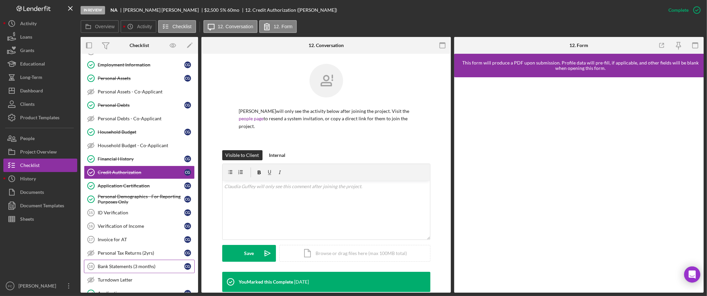
scroll to position [185, 0]
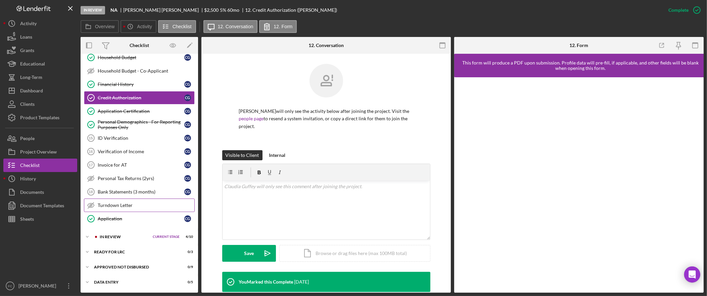
click at [138, 206] on div "Turndown Letter" at bounding box center [146, 204] width 97 height 5
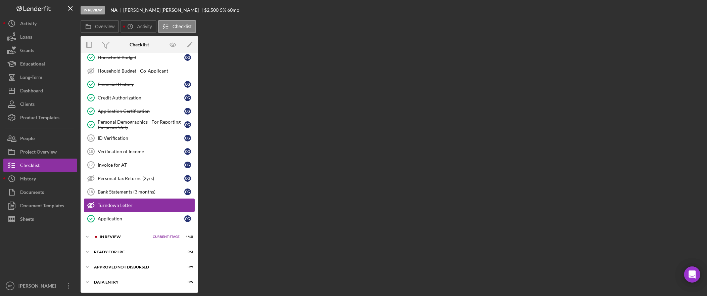
scroll to position [185, 0]
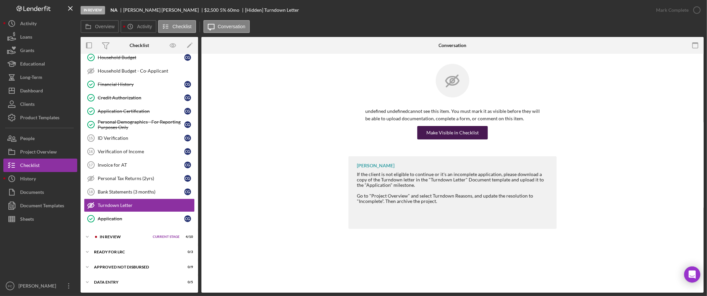
click at [444, 131] on div "Make Visible in Checklist" at bounding box center [452, 132] width 52 height 13
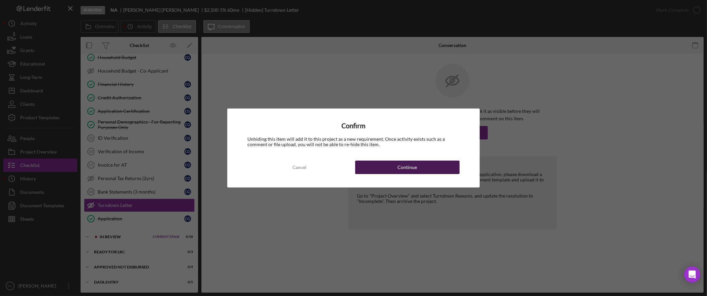
click at [410, 165] on div "Continue" at bounding box center [406, 166] width 19 height 13
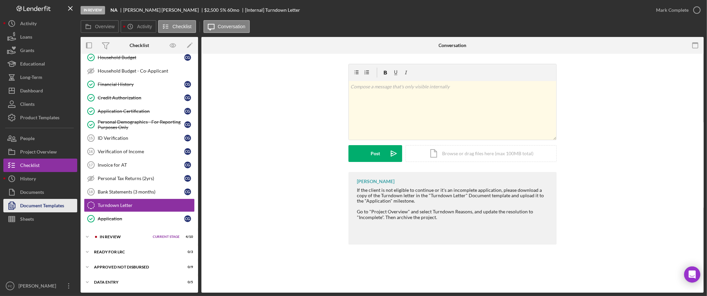
click at [43, 205] on div "Document Templates" at bounding box center [42, 206] width 44 height 15
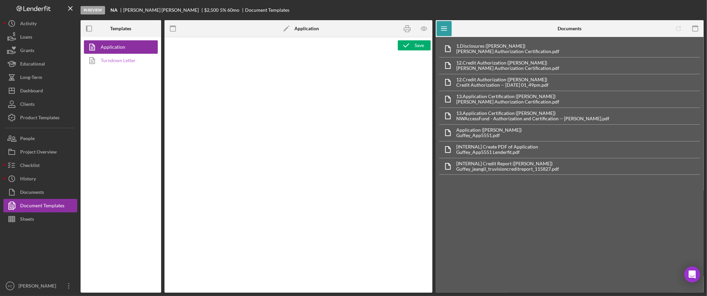
click at [131, 62] on link "Turndown Letter" at bounding box center [119, 60] width 70 height 13
type textarea "<div class="WordSection1"> <p style="margin: 0in; font-size: 12pt; font-family:…"
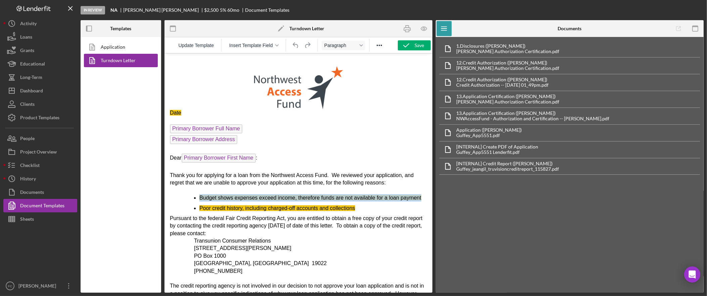
drag, startPoint x: 223, startPoint y: 205, endPoint x: 200, endPoint y: 195, distance: 24.9
click at [200, 195] on li "Budget shows expenses exceed income, therefore funds are not available for a lo…" at bounding box center [313, 197] width 228 height 7
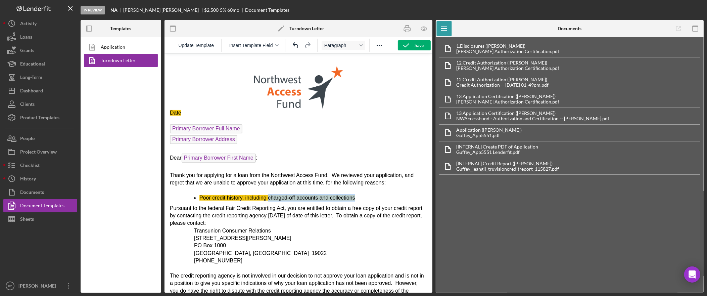
drag, startPoint x: 364, startPoint y: 194, endPoint x: 267, endPoint y: 196, distance: 96.7
click at [267, 196] on li "Poor credit history, including charged-off accounts and collections" at bounding box center [313, 197] width 228 height 7
drag, startPoint x: 182, startPoint y: 110, endPoint x: 165, endPoint y: 112, distance: 16.6
click at [165, 112] on html "Date Primary Borrower Full Name Primary Borrower Address Dear Primary Borrower …" at bounding box center [298, 278] width 268 height 450
drag, startPoint x: 168, startPoint y: 110, endPoint x: 176, endPoint y: 112, distance: 8.6
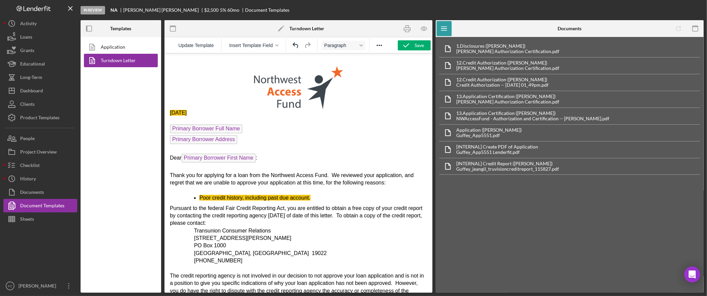
click at [172, 112] on p "October 14, 2025" at bounding box center [298, 112] width 257 height 7
drag, startPoint x: 217, startPoint y: 114, endPoint x: 173, endPoint y: 107, distance: 44.1
click at [164, 113] on html "October 14, 2025 Primary Borrower Full Name Primary Borrower Address Dear Prima…" at bounding box center [298, 278] width 268 height 450
click at [382, 43] on icon "Reveal or hide additional toolbar items" at bounding box center [379, 45] width 8 height 8
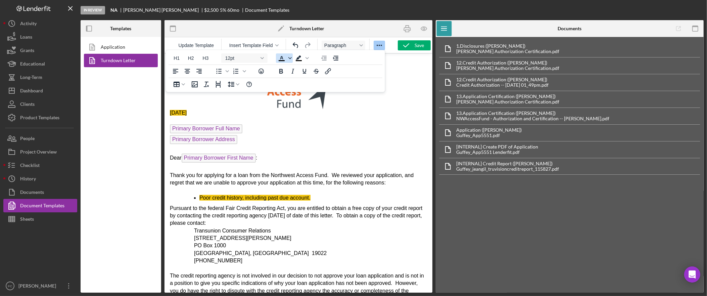
click at [289, 56] on icon "Text color Black" at bounding box center [289, 57] width 3 height 3
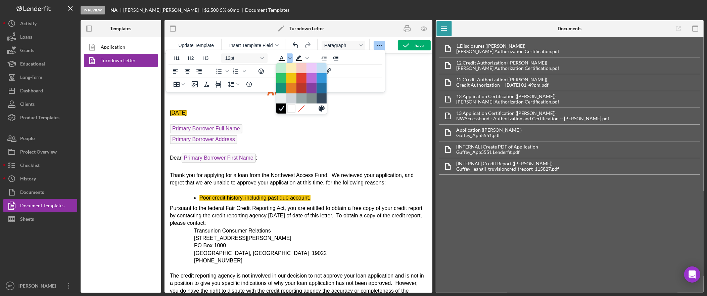
click at [291, 108] on div at bounding box center [291, 108] width 8 height 8
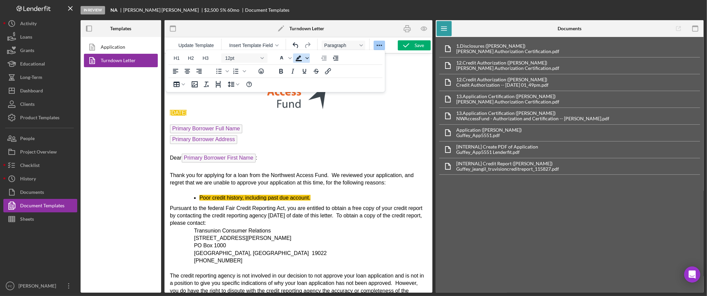
click at [308, 59] on icon "Background color Black" at bounding box center [306, 57] width 3 height 3
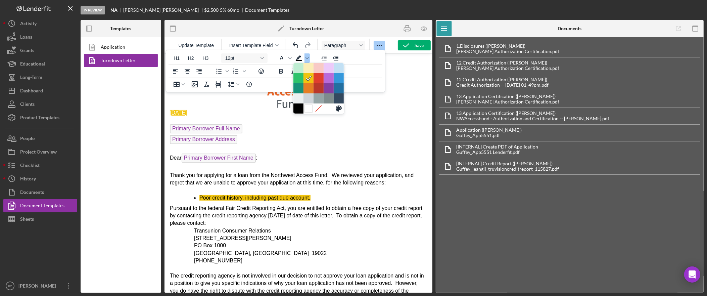
click at [309, 109] on div at bounding box center [308, 108] width 8 height 8
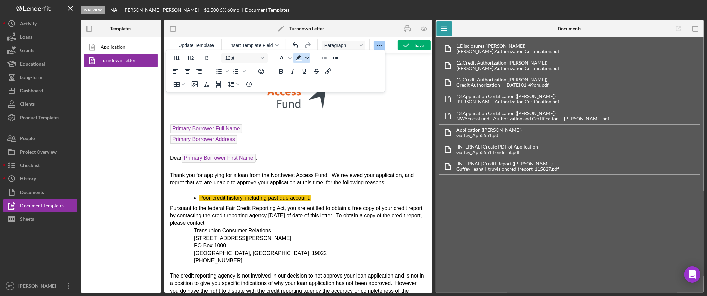
click at [308, 57] on icon "Background color White" at bounding box center [306, 57] width 3 height 3
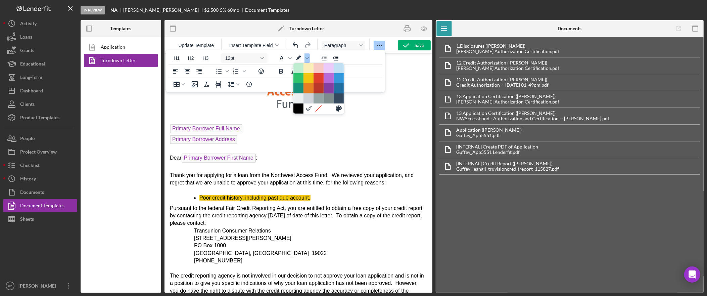
click at [329, 108] on div at bounding box center [318, 108] width 50 height 10
click at [247, 112] on p "October 14, 2025" at bounding box center [298, 112] width 257 height 7
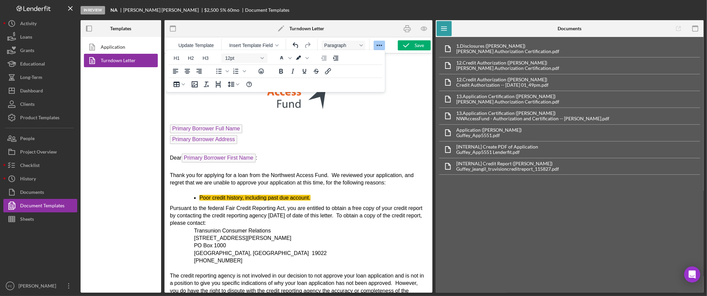
click at [241, 93] on p "Rich Text Area. Press ALT-0 for help." at bounding box center [298, 83] width 257 height 50
drag, startPoint x: 235, startPoint y: 109, endPoint x: 185, endPoint y: 106, distance: 50.1
click at [185, 107] on body "October 14, 2025 Primary Borrower Full Name Primary Borrower Address Dear Prima…" at bounding box center [298, 278] width 257 height 440
click at [290, 57] on icon "Text color White" at bounding box center [289, 57] width 3 height 3
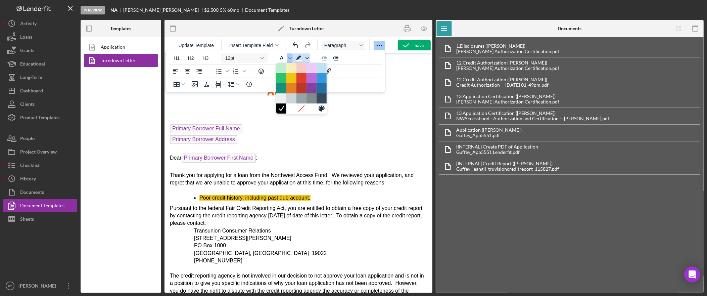
click at [306, 58] on icon "Background color White" at bounding box center [306, 57] width 3 height 3
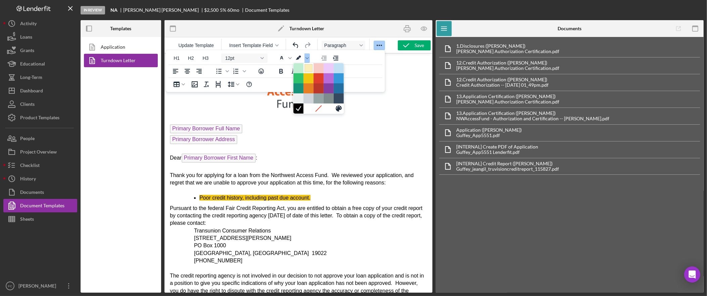
click at [306, 69] on div at bounding box center [308, 68] width 8 height 8
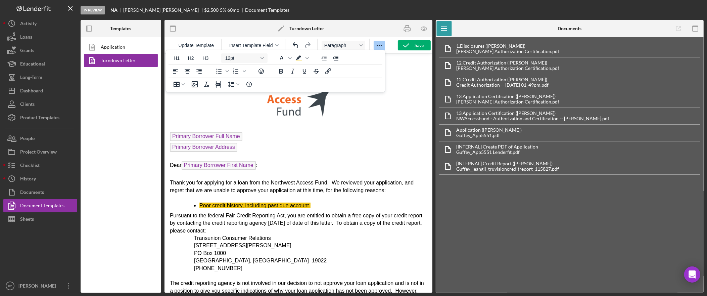
click at [330, 151] on p "Primary Borrower Address" at bounding box center [298, 147] width 257 height 11
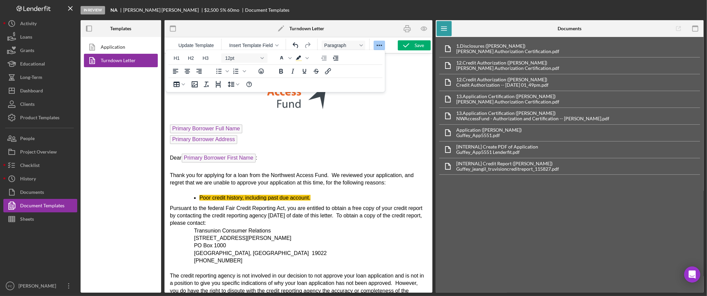
click at [245, 118] on p "Rich Text Area. Press ALT-0 for help." at bounding box center [298, 119] width 257 height 7
drag, startPoint x: 234, startPoint y: 108, endPoint x: 243, endPoint y: 110, distance: 8.6
click at [243, 110] on body "October 14, 2025 Primary Borrower Full Name Primary Borrower Address Dear Prima…" at bounding box center [298, 278] width 257 height 440
click at [230, 115] on p "October 14, 2025" at bounding box center [298, 112] width 257 height 7
drag, startPoint x: 228, startPoint y: 114, endPoint x: 165, endPoint y: 114, distance: 62.4
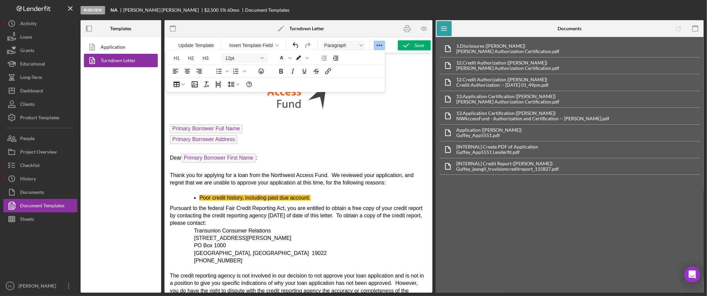
click at [165, 114] on html "October 14, 2025 Primary Borrower Full Name Primary Borrower Address Dear Prima…" at bounding box center [298, 278] width 268 height 450
click at [305, 58] on icon "Background color Light Yellow" at bounding box center [306, 57] width 3 height 3
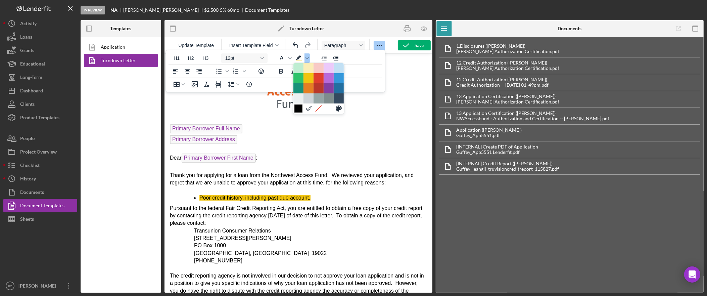
click at [299, 109] on div at bounding box center [298, 108] width 8 height 8
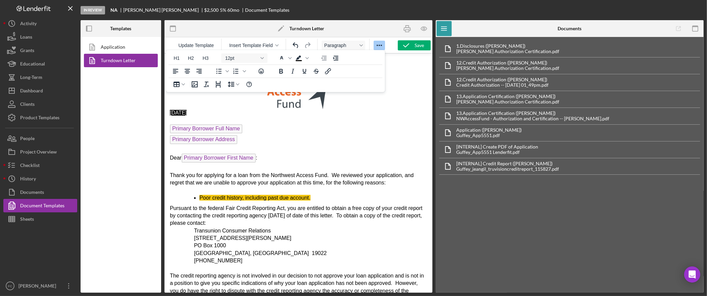
click at [224, 116] on p "Rich Text Area. Press ALT-0 for help." at bounding box center [298, 119] width 257 height 7
drag, startPoint x: 222, startPoint y: 113, endPoint x: 162, endPoint y: 111, distance: 60.1
click at [164, 111] on html "October 14, 2025 Primary Borrower Full Name Primary Borrower Address Dear Prima…" at bounding box center [298, 278] width 268 height 450
click at [309, 55] on span "Background color Black" at bounding box center [306, 57] width 5 height 9
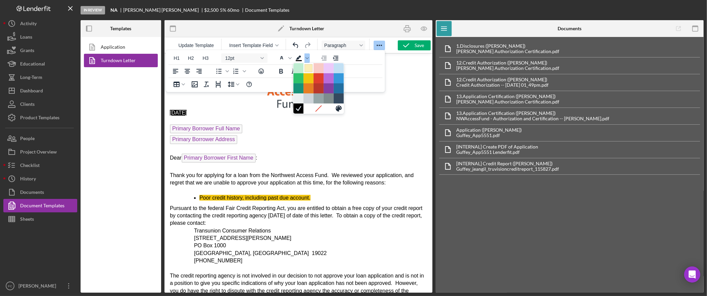
click at [306, 68] on div at bounding box center [308, 68] width 8 height 8
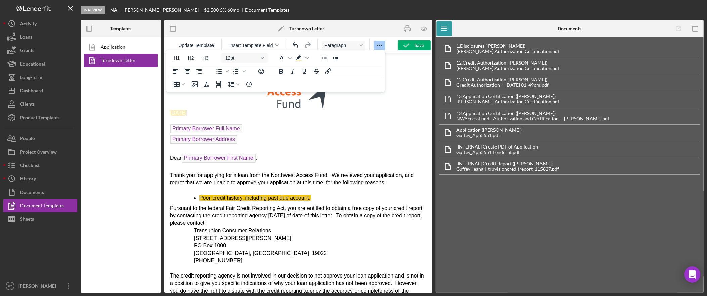
click at [302, 125] on p "Primary Borrower Full Name" at bounding box center [298, 129] width 257 height 11
drag, startPoint x: 211, startPoint y: 113, endPoint x: 156, endPoint y: 113, distance: 55.4
click at [164, 113] on html "October 14, 2025 Primary Borrower Full Name Primary Borrower Address Dear Prima…" at bounding box center [298, 278] width 268 height 450
click at [290, 58] on icon "Text color White" at bounding box center [289, 58] width 3 height 2
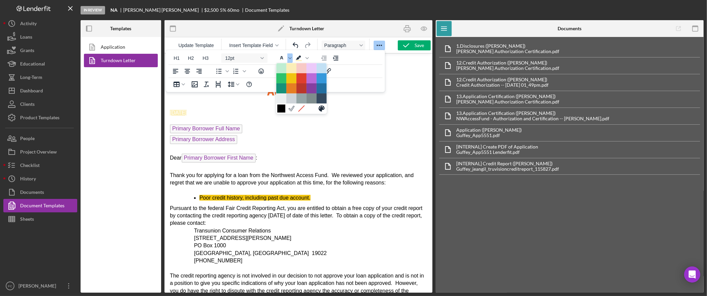
click at [281, 110] on div at bounding box center [281, 108] width 8 height 8
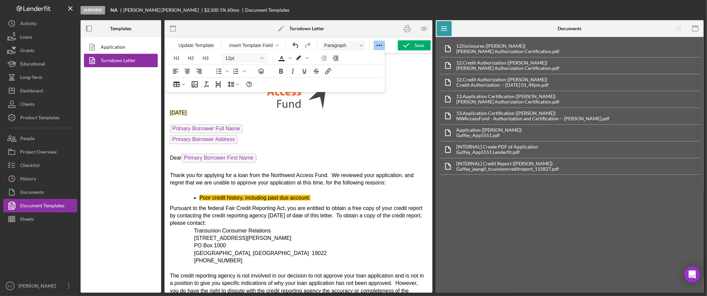
click at [244, 118] on p "Rich Text Area. Press ALT-0 for help." at bounding box center [298, 119] width 257 height 7
drag, startPoint x: 223, startPoint y: 111, endPoint x: 163, endPoint y: 112, distance: 59.8
click at [164, 112] on html "October 14, 2025 Primary Borrower Full Name Primary Borrower Address Dear Prima…" at bounding box center [298, 278] width 268 height 450
click at [309, 57] on span "Background color Light Yellow" at bounding box center [306, 57] width 5 height 9
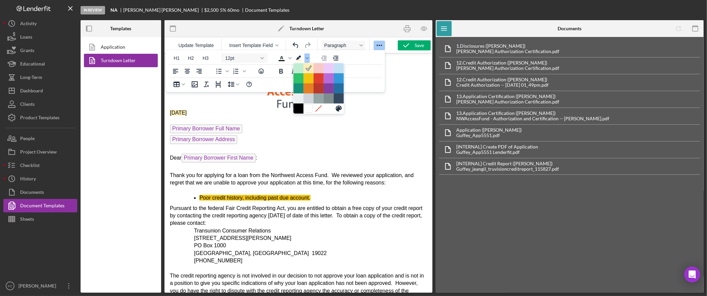
click at [307, 111] on div at bounding box center [308, 108] width 8 height 8
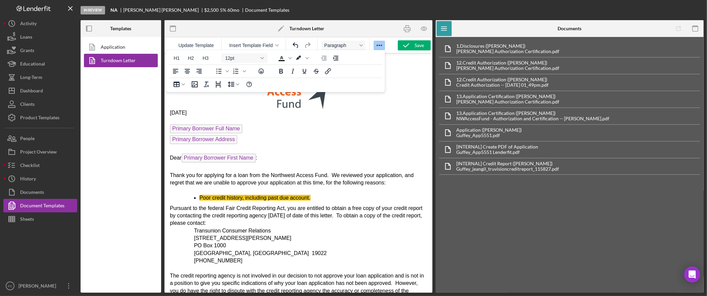
click at [304, 131] on p "Primary Borrower Full Name" at bounding box center [298, 129] width 257 height 11
drag, startPoint x: 315, startPoint y: 194, endPoint x: 197, endPoint y: 195, distance: 117.2
click at [197, 195] on ul "Poor credit history, including past due account." at bounding box center [298, 197] width 257 height 7
click at [301, 58] on icon "Background color White" at bounding box center [299, 58] width 8 height 8
drag, startPoint x: 335, startPoint y: 187, endPoint x: 339, endPoint y: 183, distance: 6.0
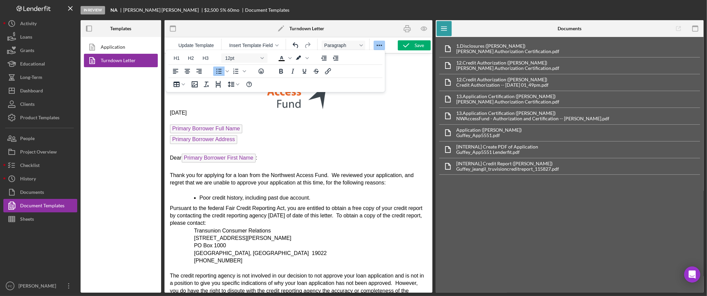
click at [335, 187] on p "Rich Text Area. Press ALT-0 for help." at bounding box center [298, 189] width 257 height 7
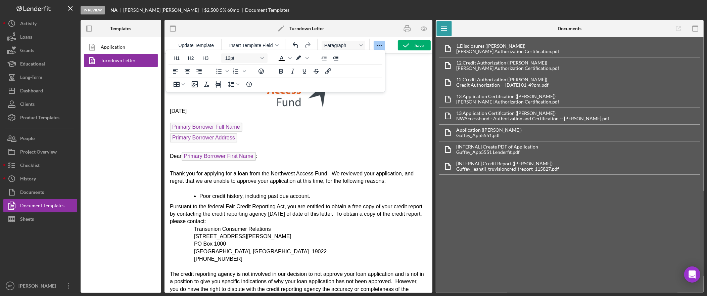
drag, startPoint x: 268, startPoint y: 196, endPoint x: 284, endPoint y: 186, distance: 19.5
click at [268, 196] on span "Poor credit history, including past due account." at bounding box center [254, 196] width 111 height 6
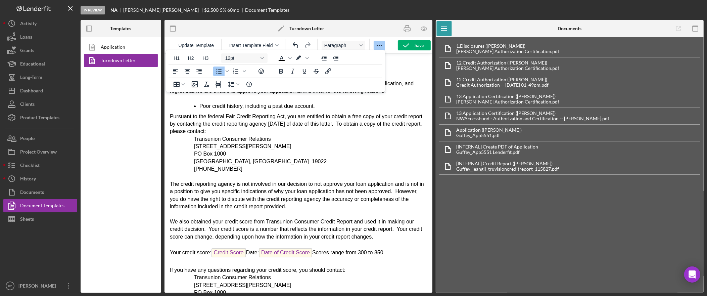
scroll to position [97, 0]
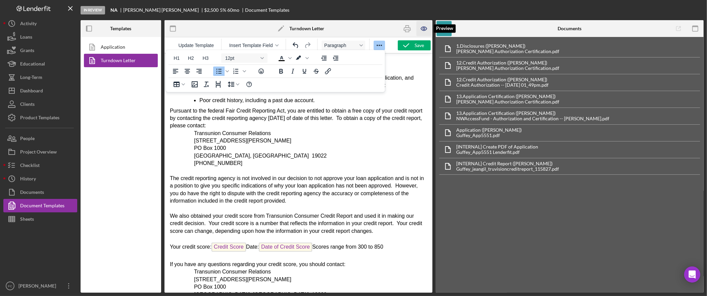
click at [424, 29] on icon "button" at bounding box center [424, 28] width 15 height 15
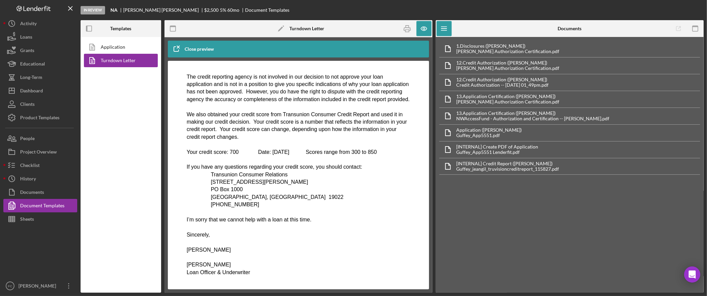
scroll to position [232, 0]
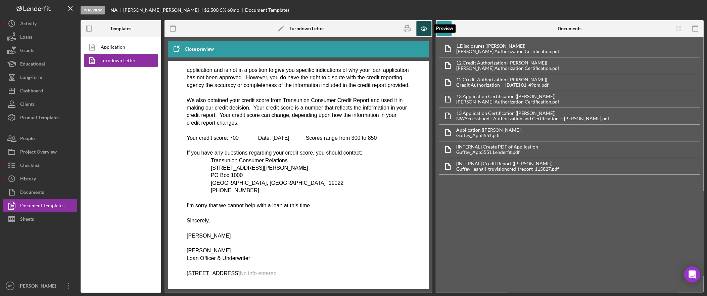
click at [421, 30] on icon "button" at bounding box center [424, 28] width 15 height 15
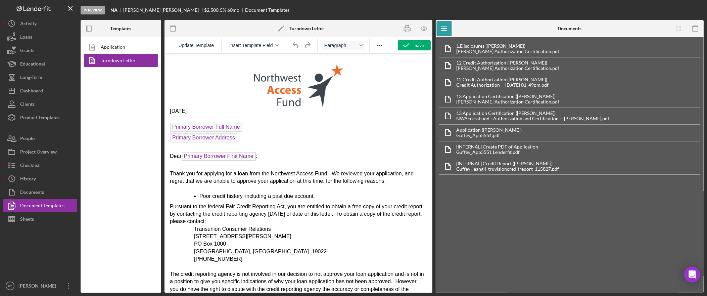
scroll to position [0, 0]
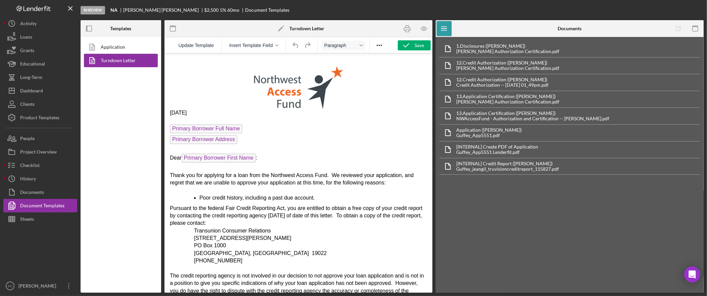
click at [329, 196] on li "Poor credit history, including a past due account." at bounding box center [313, 197] width 228 height 7
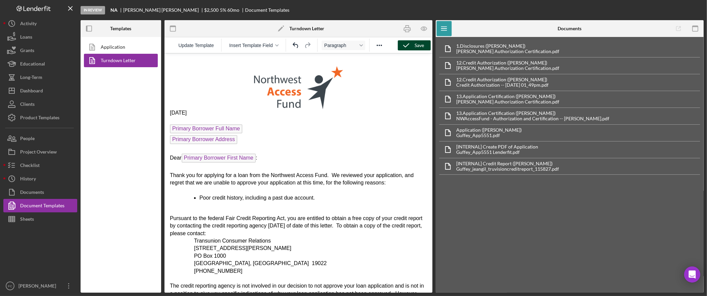
click at [411, 42] on icon "button" at bounding box center [406, 45] width 17 height 17
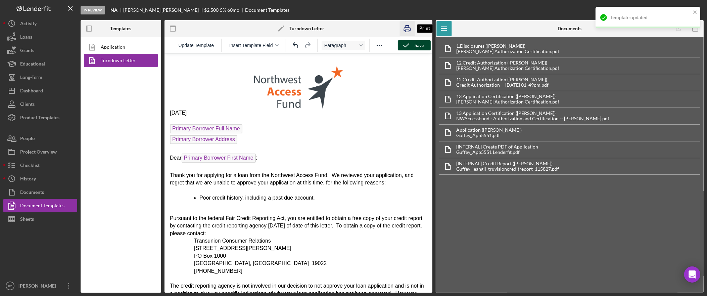
click at [406, 27] on icon "button" at bounding box center [407, 28] width 15 height 15
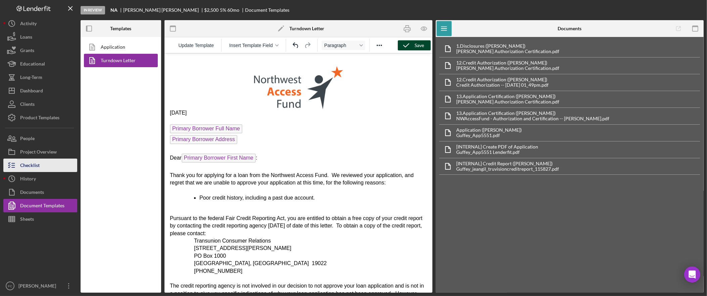
click at [36, 165] on div "Checklist" at bounding box center [29, 165] width 19 height 15
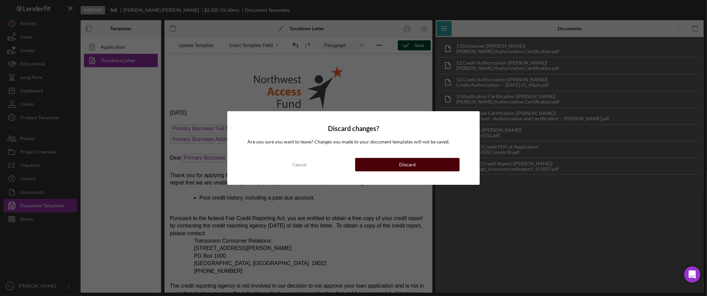
click at [431, 167] on button "Discard" at bounding box center [407, 164] width 104 height 13
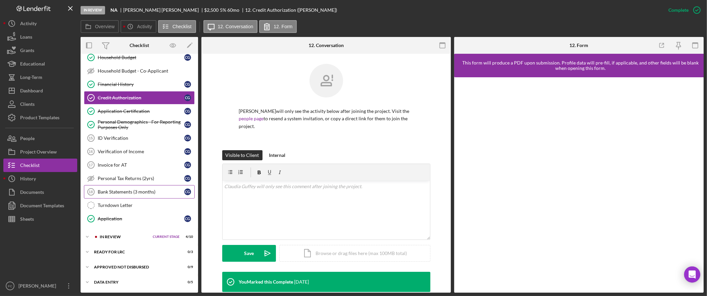
scroll to position [185, 0]
click at [137, 205] on div "Turndown Letter" at bounding box center [146, 204] width 97 height 5
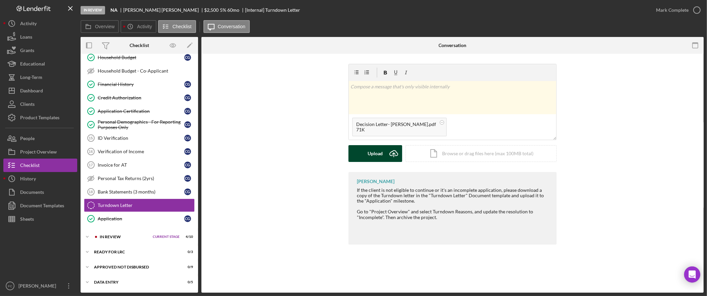
click at [376, 155] on div "Upload" at bounding box center [375, 153] width 15 height 17
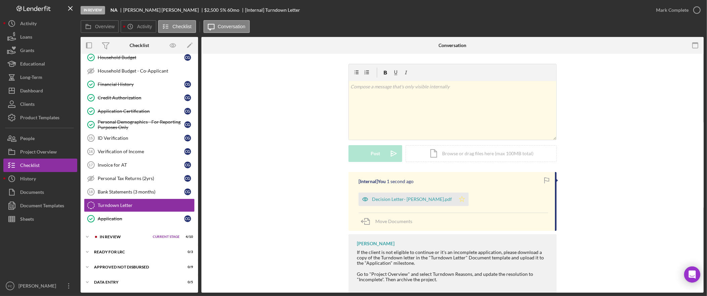
click at [455, 200] on icon "Icon/Star" at bounding box center [461, 198] width 13 height 13
click at [677, 10] on div "Mark Complete" at bounding box center [672, 9] width 33 height 13
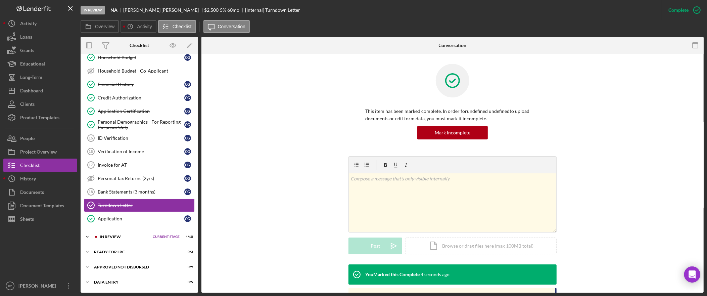
click at [120, 235] on div "In Review" at bounding box center [125, 237] width 50 height 4
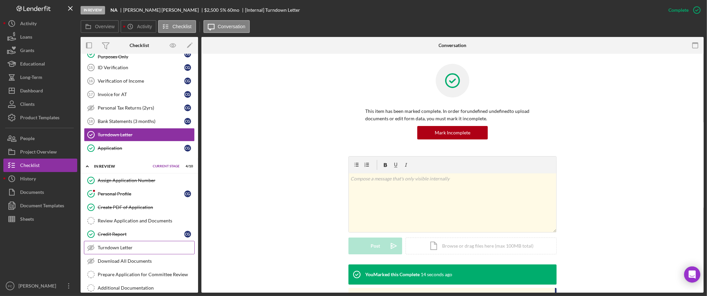
scroll to position [250, 0]
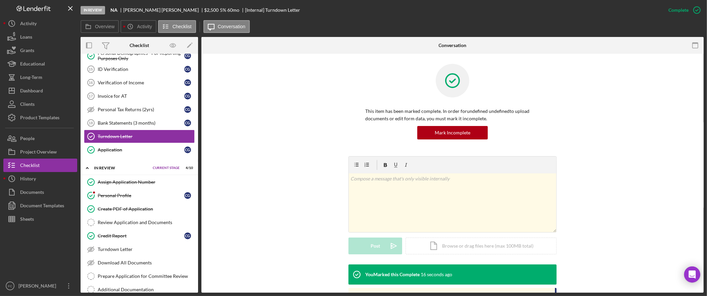
click at [327, 117] on div "This item has been marked complete. In order for undefined undefined to upload …" at bounding box center [452, 110] width 482 height 92
click at [282, 134] on div "This item has been marked complete. In order for undefined undefined to upload …" at bounding box center [452, 110] width 482 height 92
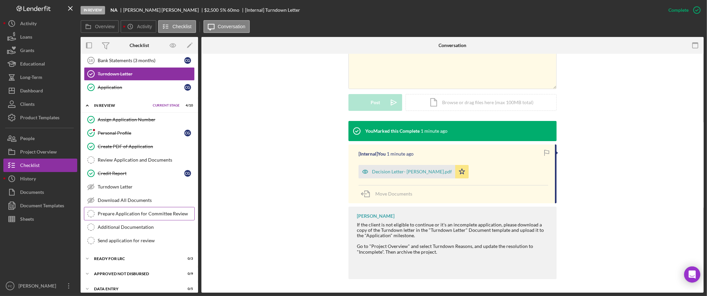
scroll to position [311, 0]
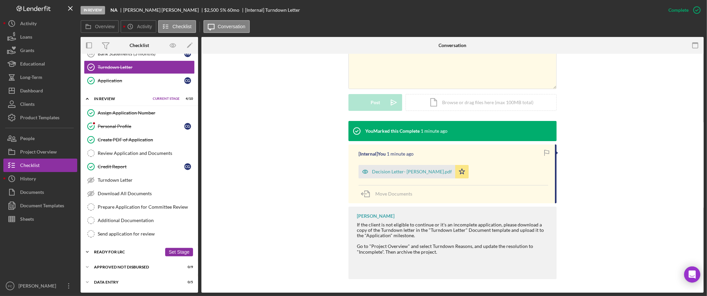
drag, startPoint x: 139, startPoint y: 250, endPoint x: 135, endPoint y: 250, distance: 4.1
click at [139, 251] on div "Icon/Expander Ready for LRC 0 / 3 Set Stage" at bounding box center [139, 251] width 117 height 13
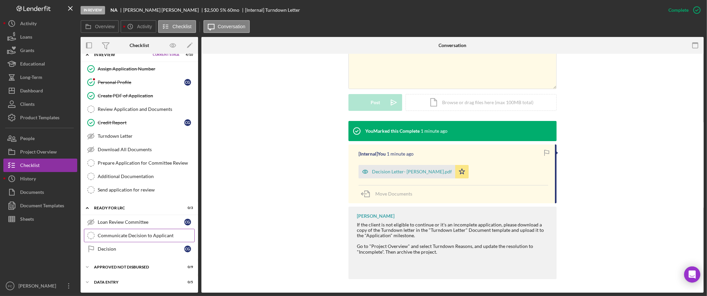
scroll to position [370, 0]
click at [138, 235] on div "Communicate Decision to Applicant" at bounding box center [146, 235] width 97 height 5
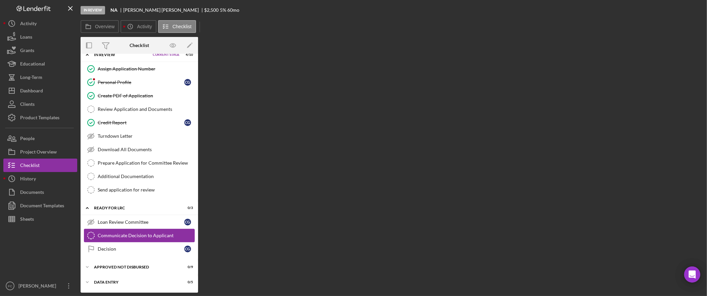
scroll to position [369, 0]
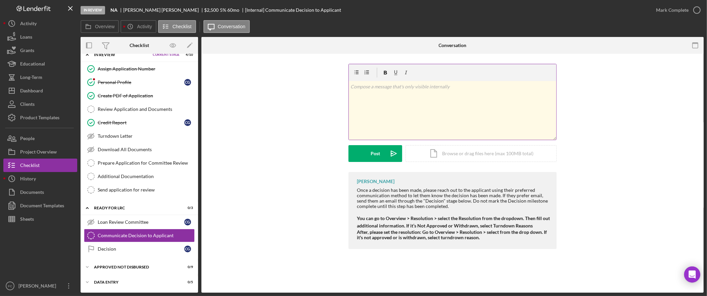
click at [421, 111] on div "v Color teal Color pink Remove color Add row above Add row below Add column bef…" at bounding box center [452, 110] width 207 height 59
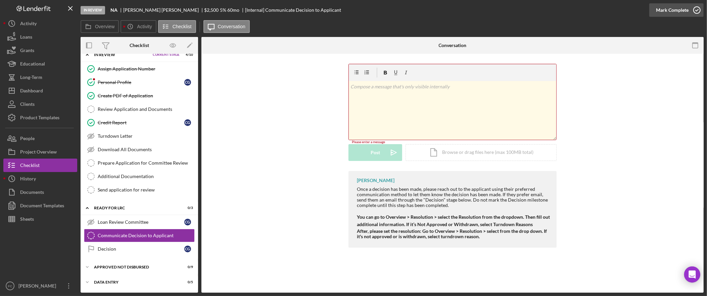
click at [680, 11] on div "Mark Complete" at bounding box center [672, 9] width 33 height 13
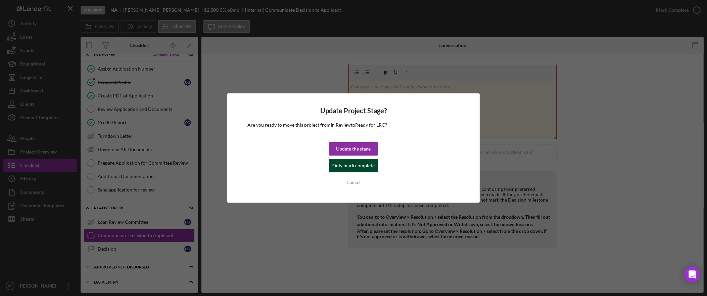
click at [361, 165] on div "Only mark complete" at bounding box center [353, 165] width 42 height 13
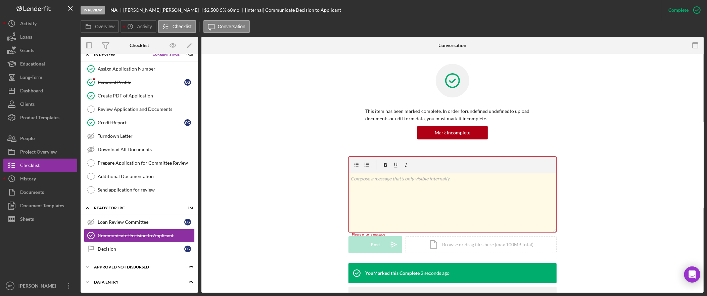
click at [420, 200] on div "v Color teal Color pink Remove color Add row above Add row below Add column bef…" at bounding box center [452, 202] width 207 height 59
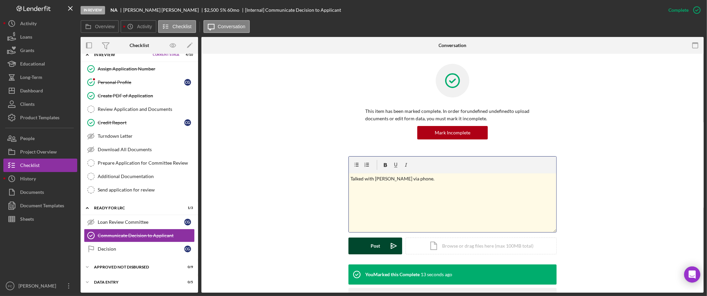
click at [375, 244] on div "Post" at bounding box center [375, 245] width 9 height 17
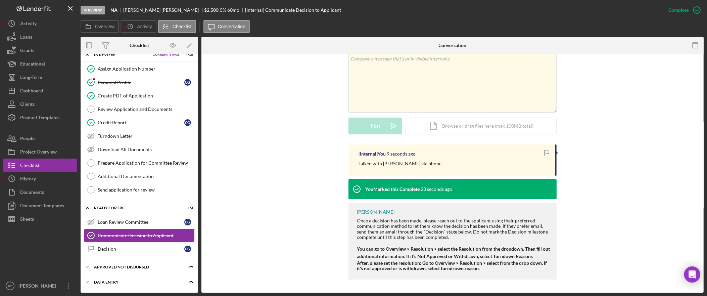
scroll to position [120, 0]
click at [124, 280] on div "Data Entry" at bounding box center [128, 282] width 68 height 4
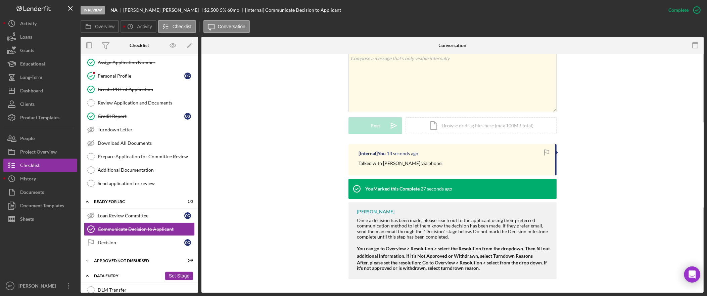
click at [86, 281] on icon "Icon/Expander" at bounding box center [87, 275] width 13 height 13
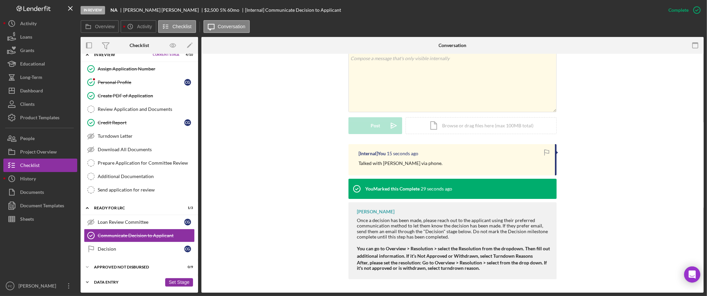
click at [105, 281] on div "Data Entry" at bounding box center [128, 282] width 68 height 4
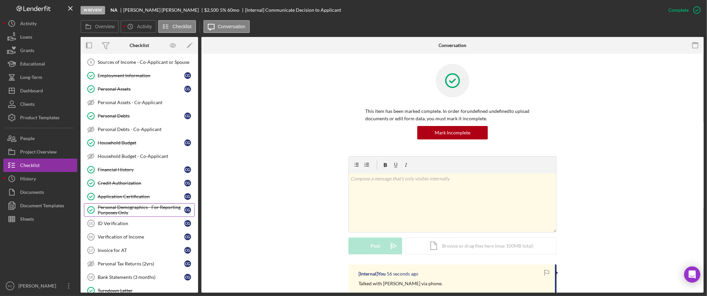
scroll to position [287, 0]
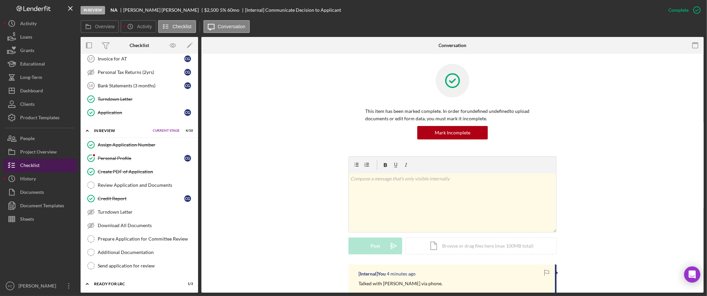
click at [47, 166] on button "Checklist" at bounding box center [40, 164] width 74 height 13
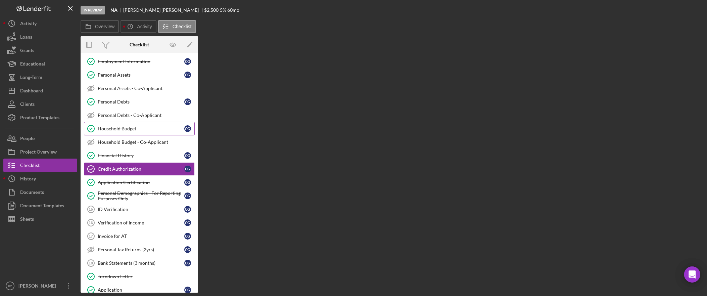
scroll to position [108, 0]
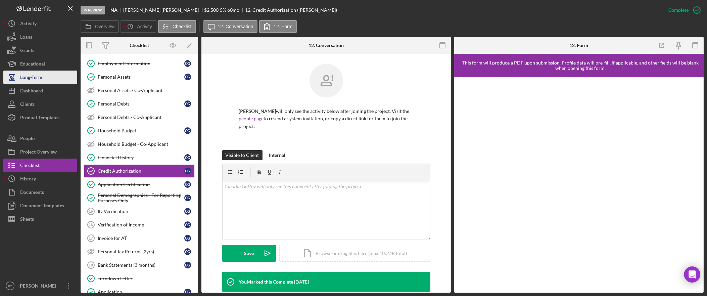
click at [42, 78] on div "Long-Term" at bounding box center [31, 77] width 22 height 15
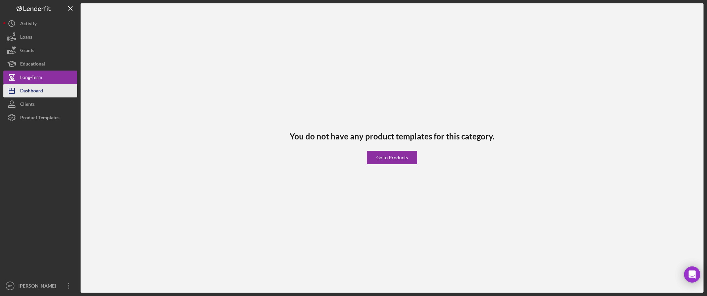
click at [41, 92] on div "Dashboard" at bounding box center [31, 91] width 23 height 15
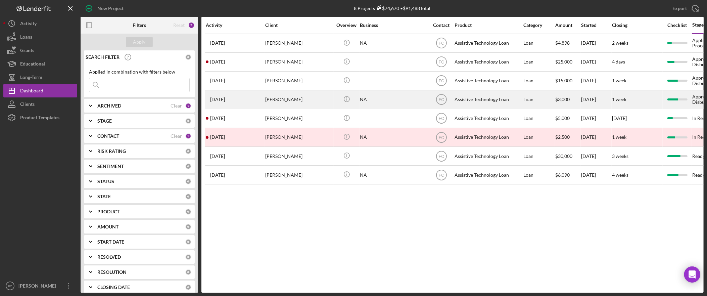
click at [302, 102] on div "[PERSON_NAME]" at bounding box center [298, 100] width 67 height 18
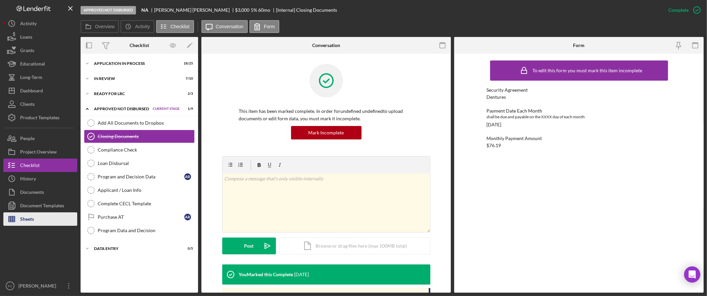
click at [36, 223] on button "Sheets" at bounding box center [40, 218] width 74 height 13
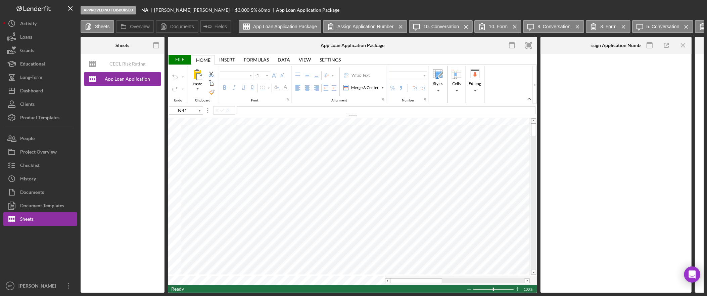
type input "Calibri"
type input "11"
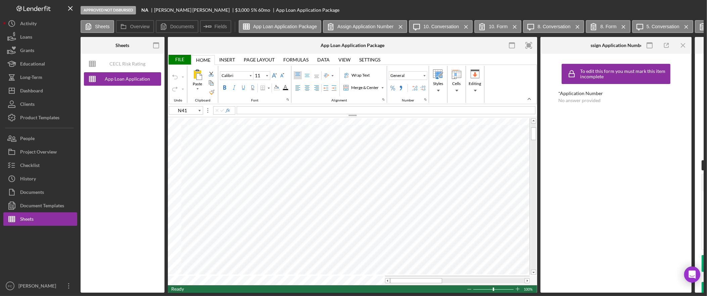
type input "Arial"
type input "12"
type input "A1"
type input "Calibri"
type input "11"
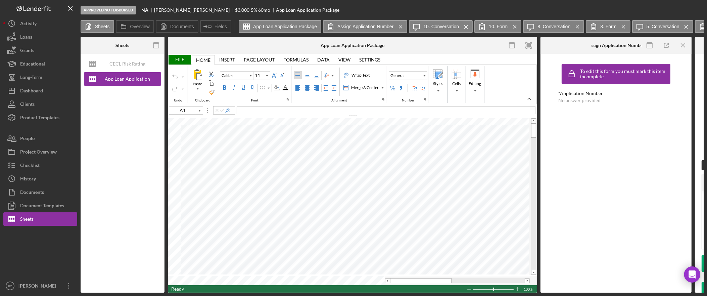
type input "I16"
type input "Arial"
type input "10"
type input "A1"
type input "Calibri"
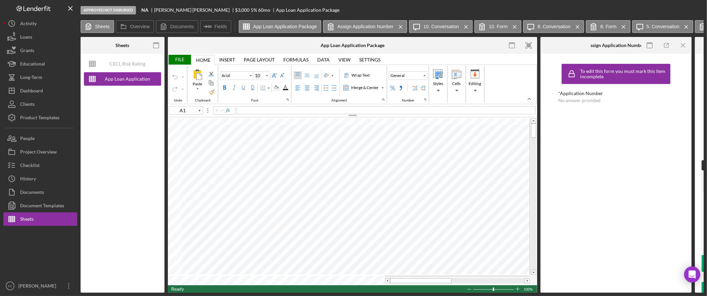
type input "11"
type input "I16"
type input "Arial"
type input "10"
type input "C18"
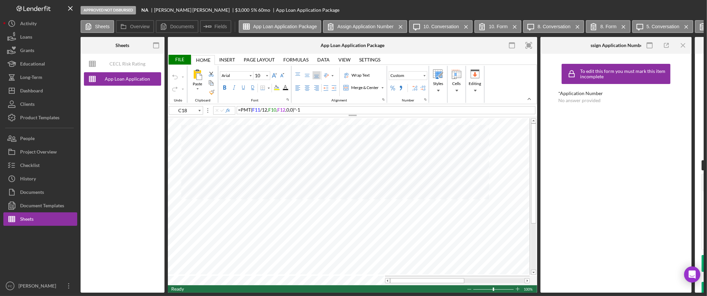
type input "12"
click at [42, 165] on button "Checklist" at bounding box center [40, 164] width 74 height 13
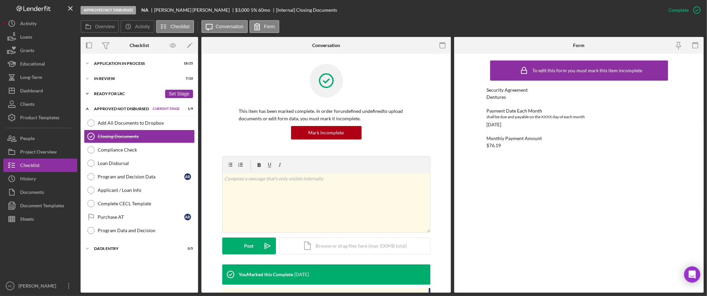
click at [122, 94] on div "Ready for LRC" at bounding box center [128, 94] width 68 height 4
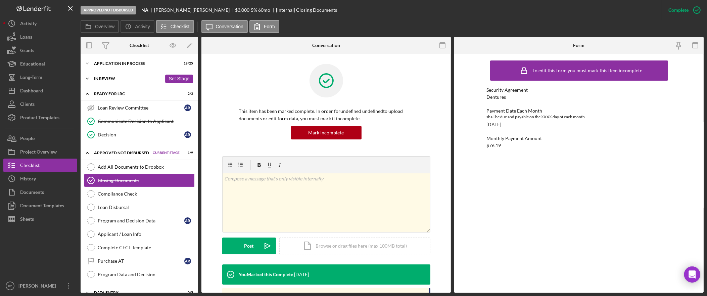
click at [117, 81] on div "Icon/Expander In Review 7 / 10 Set Stage" at bounding box center [139, 78] width 117 height 13
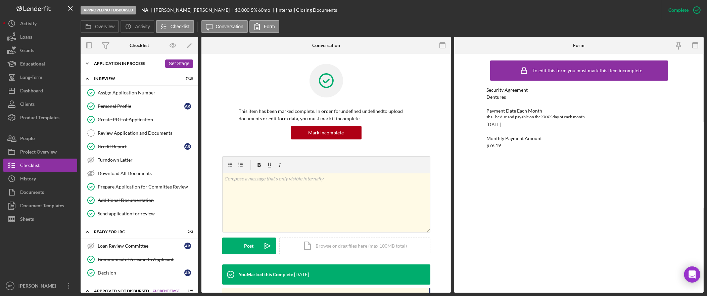
click at [119, 66] on div "Icon/Expander Application In Process 18 / 25 Set Stage" at bounding box center [139, 63] width 117 height 13
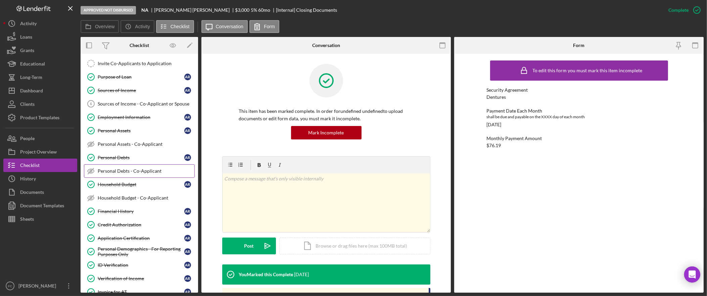
scroll to position [113, 0]
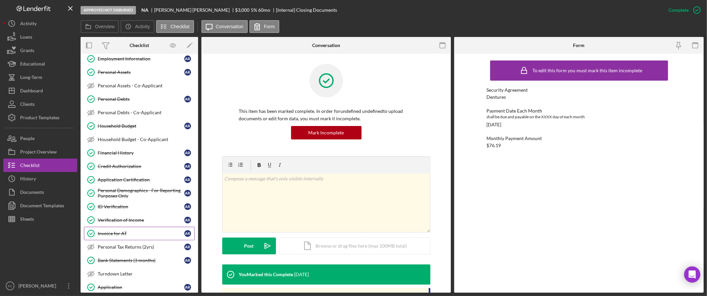
click at [139, 234] on div "Invoice for AT" at bounding box center [141, 233] width 87 height 5
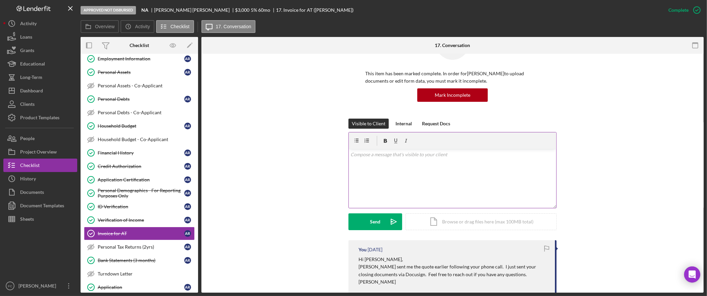
scroll to position [132, 0]
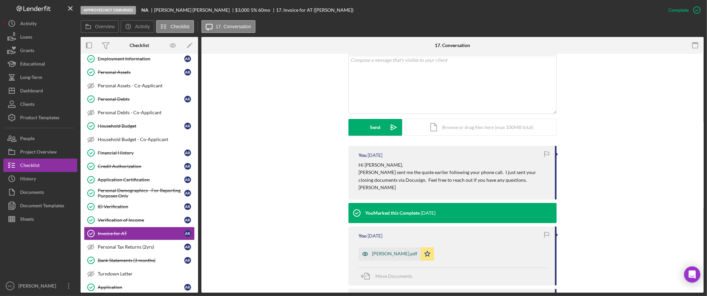
click at [383, 255] on div "Invoice- Rojas.pdf" at bounding box center [394, 253] width 45 height 5
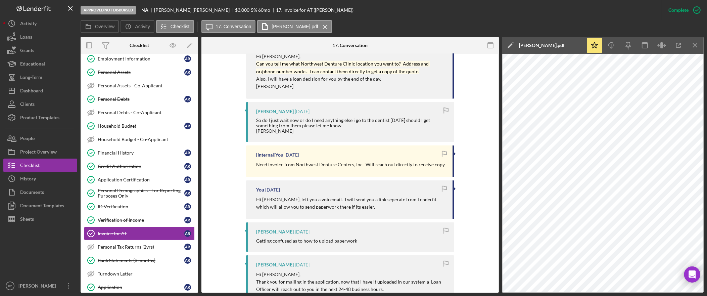
scroll to position [391, 0]
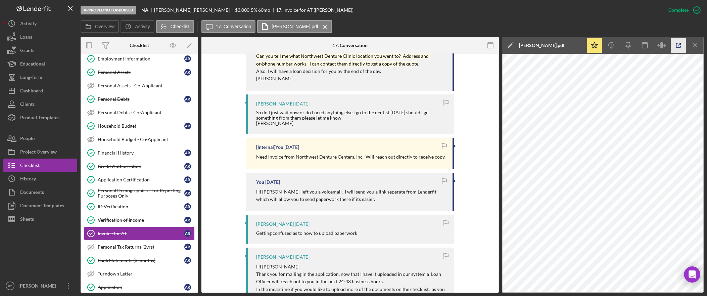
click at [682, 42] on icon "button" at bounding box center [678, 45] width 15 height 15
click at [40, 85] on div "Dashboard" at bounding box center [31, 91] width 23 height 15
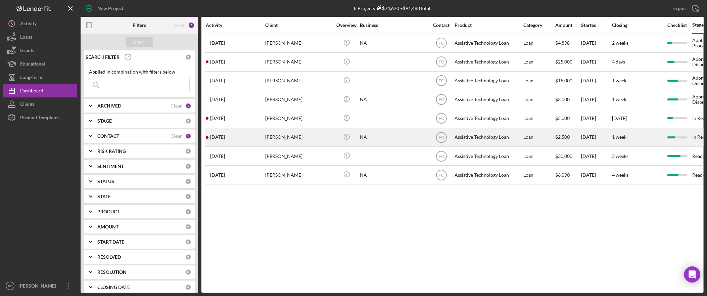
click at [285, 141] on div "Claudia Guffey" at bounding box center [298, 137] width 67 height 18
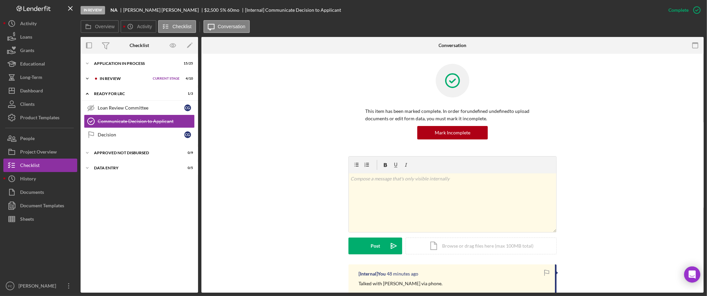
click at [106, 79] on div "In Review" at bounding box center [125, 79] width 50 height 4
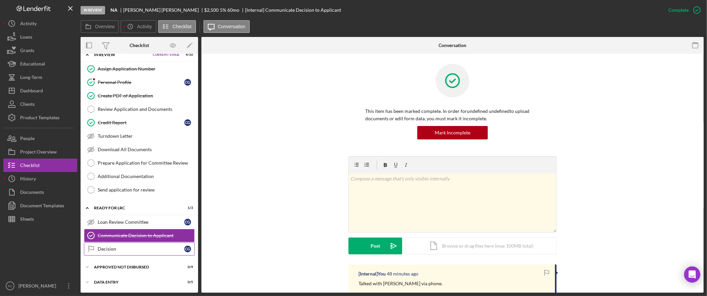
scroll to position [26, 0]
click at [118, 267] on div "Approved Not Disbursed" at bounding box center [128, 267] width 68 height 4
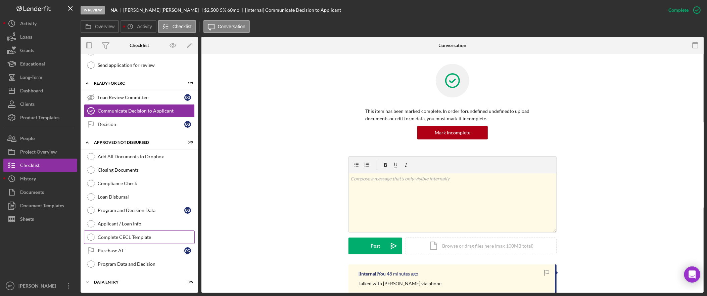
scroll to position [0, 0]
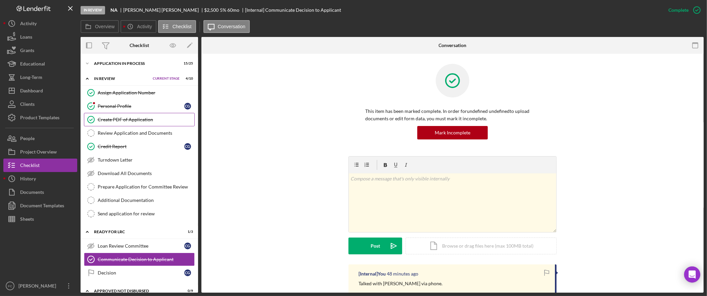
click at [150, 119] on div "Create PDF of Application" at bounding box center [146, 119] width 97 height 5
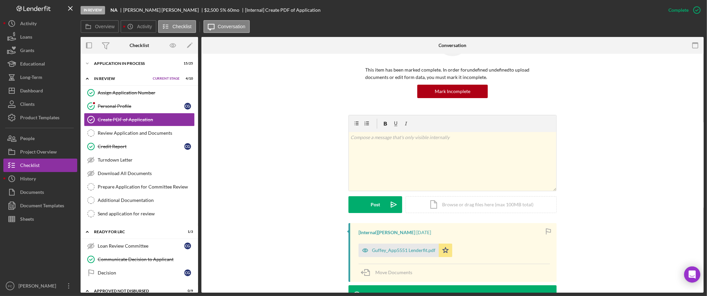
scroll to position [107, 0]
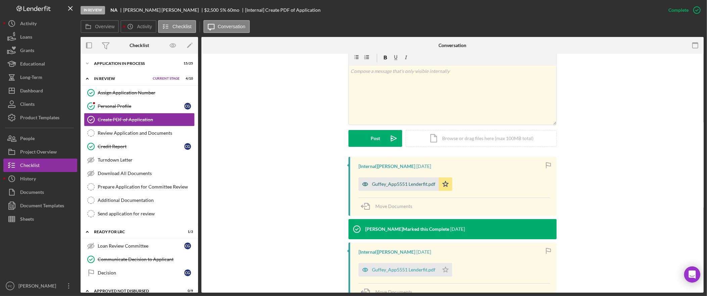
click at [405, 186] on div "Guffey_App5551 Lenderfit.pdf" at bounding box center [403, 183] width 63 height 5
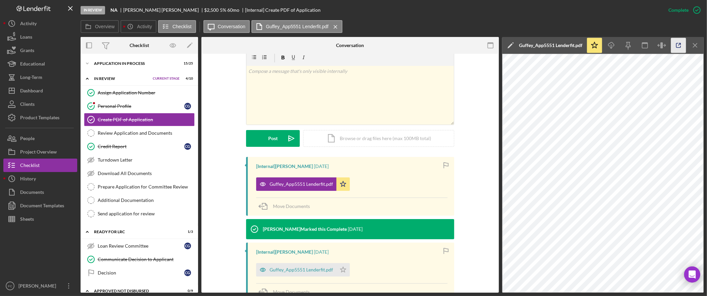
click at [674, 45] on icon "button" at bounding box center [678, 45] width 15 height 15
click at [140, 204] on link "Additional Documentation Additional Documentation" at bounding box center [139, 199] width 111 height 13
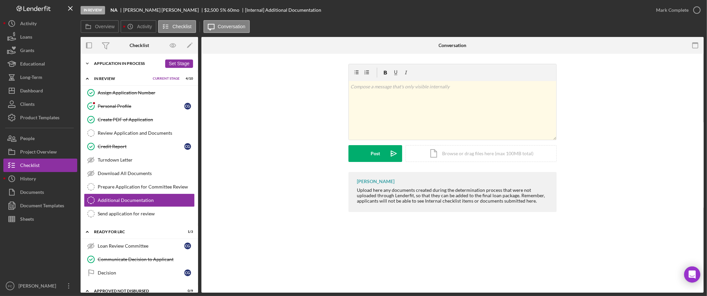
click at [121, 67] on div "Icon/Expander Application In Process 15 / 25 Set Stage" at bounding box center [139, 63] width 117 height 13
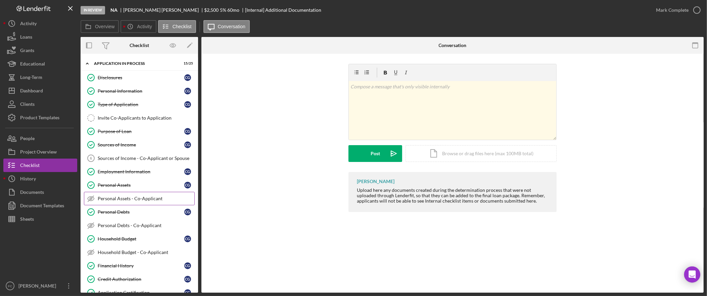
scroll to position [193, 0]
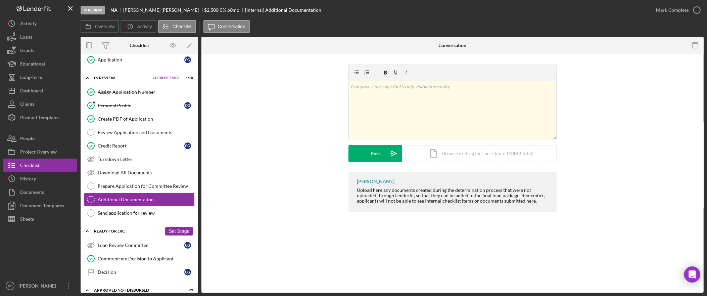
click at [128, 233] on div "Ready for LRC" at bounding box center [128, 231] width 68 height 4
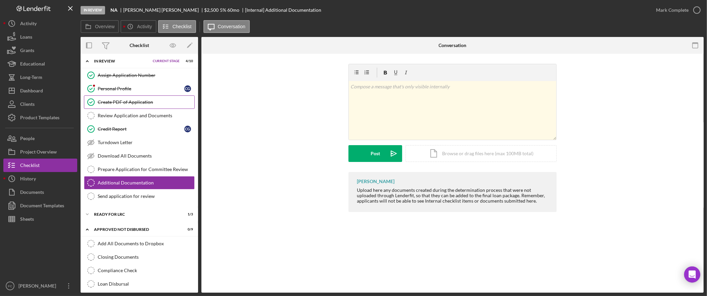
scroll to position [356, 0]
click at [145, 159] on div "Download All Documents" at bounding box center [146, 156] width 97 height 5
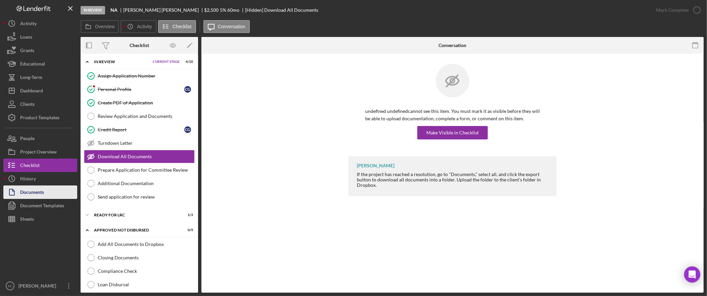
click at [46, 190] on button "Documents" at bounding box center [40, 191] width 74 height 13
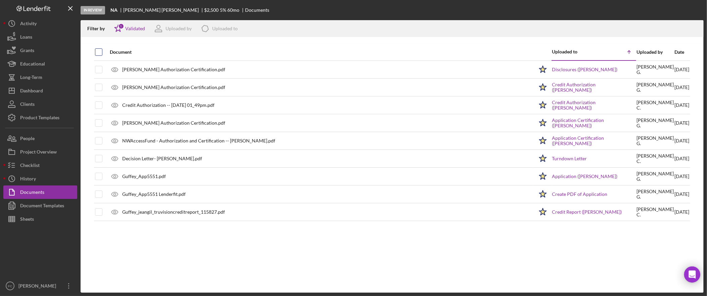
click at [99, 51] on input "checkbox" at bounding box center [98, 52] width 7 height 7
checkbox input "true"
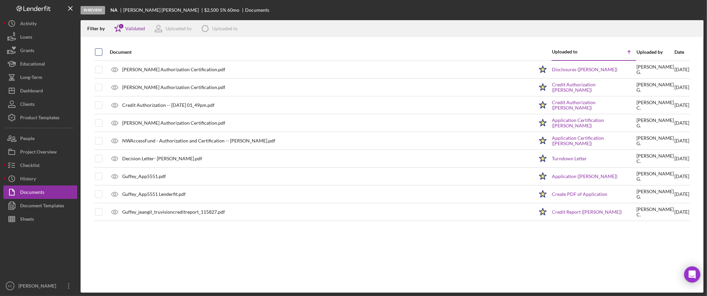
checkbox input "true"
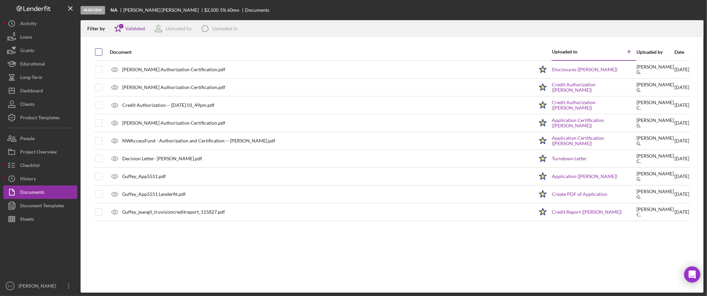
checkbox input "true"
click at [695, 27] on icon "Icon/Download" at bounding box center [695, 28] width 15 height 15
click at [39, 90] on div "Dashboard" at bounding box center [31, 91] width 23 height 15
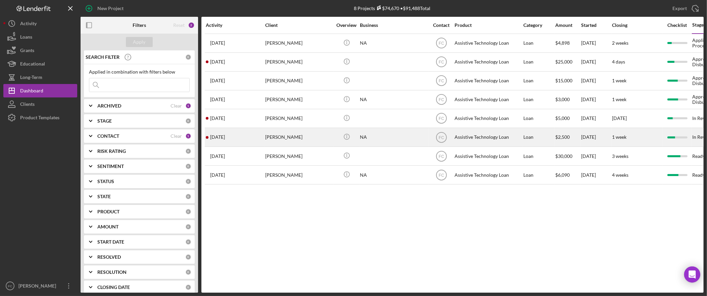
click at [287, 134] on div "Claudia Guffey" at bounding box center [298, 137] width 67 height 18
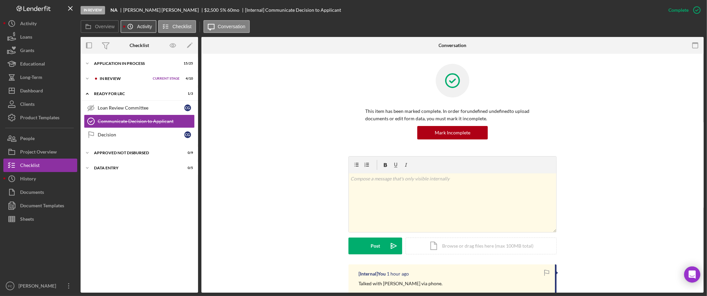
click at [141, 29] on label "Activity" at bounding box center [144, 26] width 15 height 5
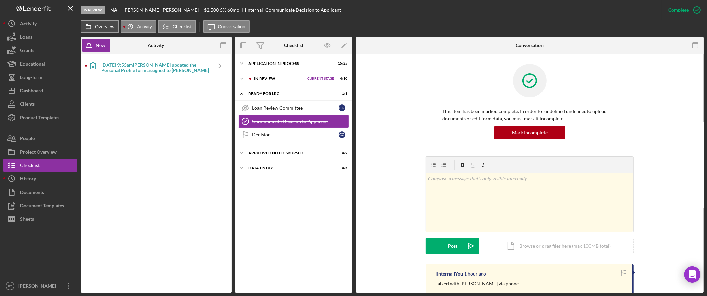
click at [109, 28] on label "Overview" at bounding box center [104, 26] width 19 height 5
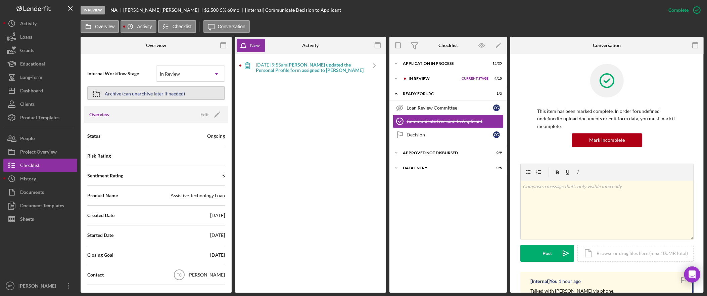
click at [171, 95] on div "Archive (can unarchive later if needed)" at bounding box center [145, 93] width 80 height 12
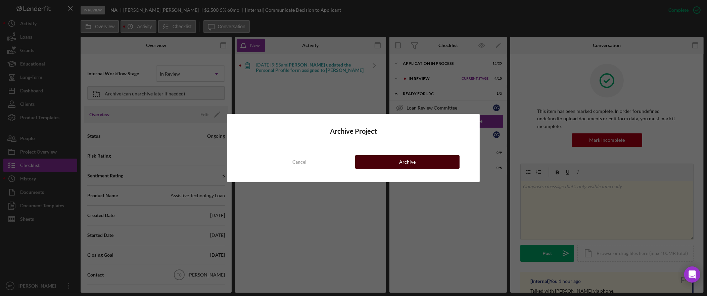
click at [387, 159] on button "Archive" at bounding box center [407, 161] width 104 height 13
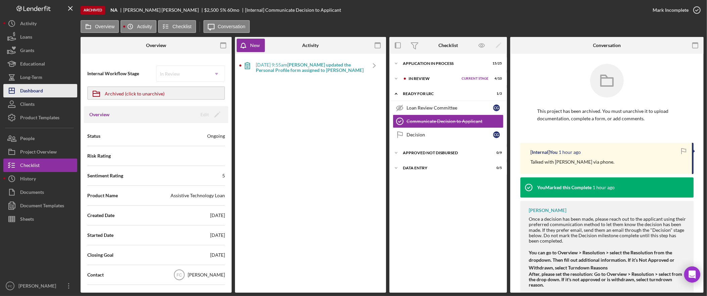
click at [43, 92] on div "Dashboard" at bounding box center [31, 91] width 23 height 15
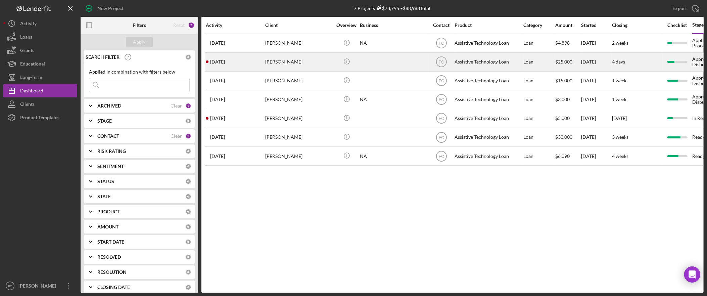
click at [282, 63] on div "Darrell Miklethun" at bounding box center [298, 62] width 67 height 18
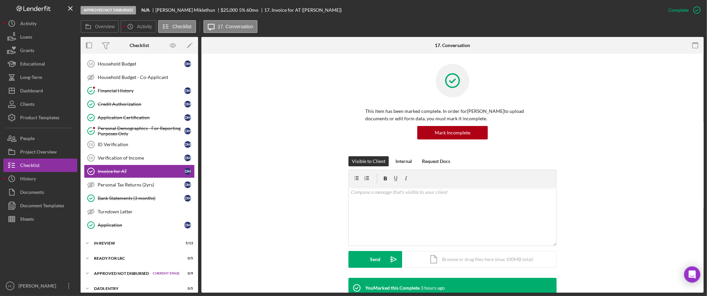
scroll to position [176, 0]
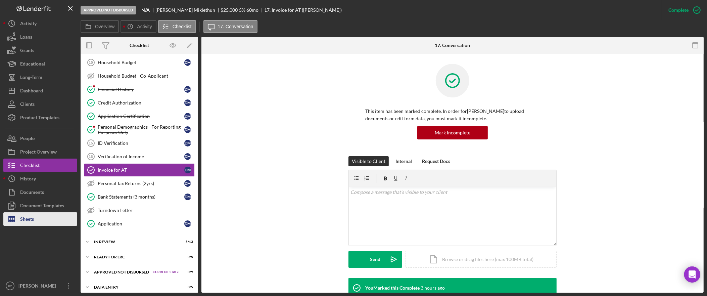
drag, startPoint x: 29, startPoint y: 220, endPoint x: 34, endPoint y: 218, distance: 4.9
click at [30, 220] on div "Sheets" at bounding box center [27, 219] width 14 height 15
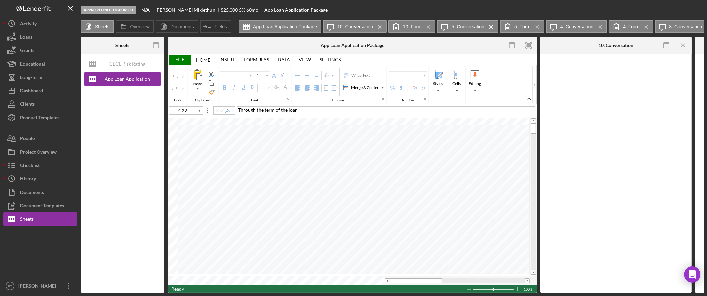
type input "Arial"
type input "12"
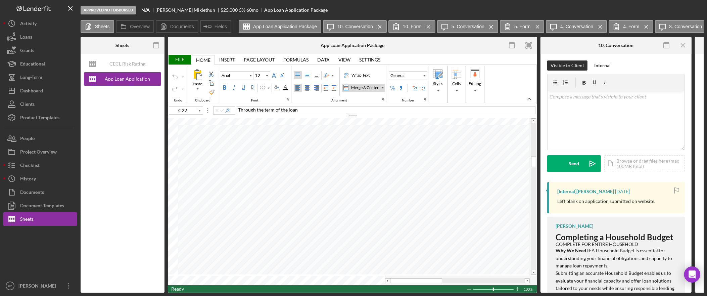
type input "C50"
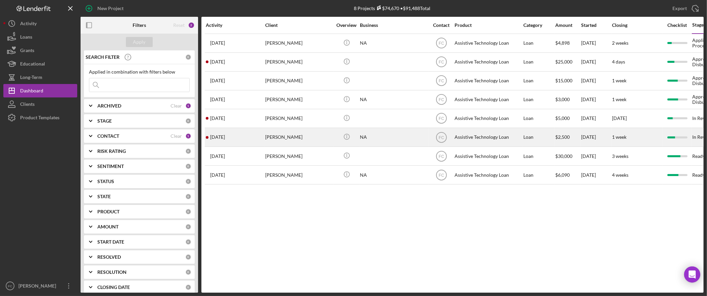
click at [285, 137] on div "[PERSON_NAME]" at bounding box center [298, 137] width 67 height 18
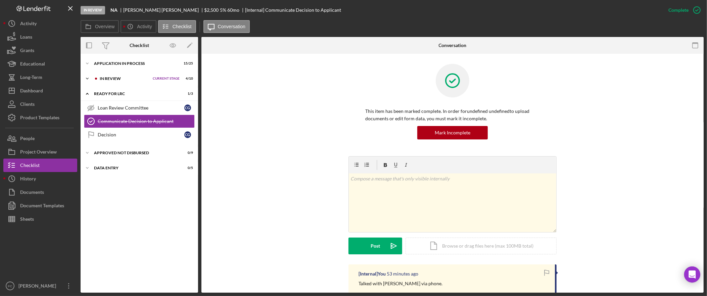
click at [131, 81] on div "Icon/Expander In Review Current Stage 4 / 10 Set Stage" at bounding box center [139, 78] width 117 height 13
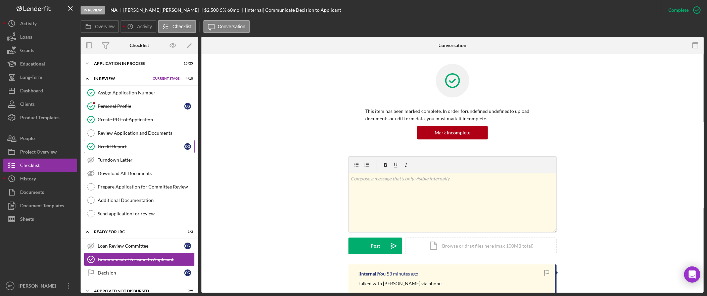
click at [143, 152] on link "Credit Report Credit Report C G" at bounding box center [139, 146] width 111 height 13
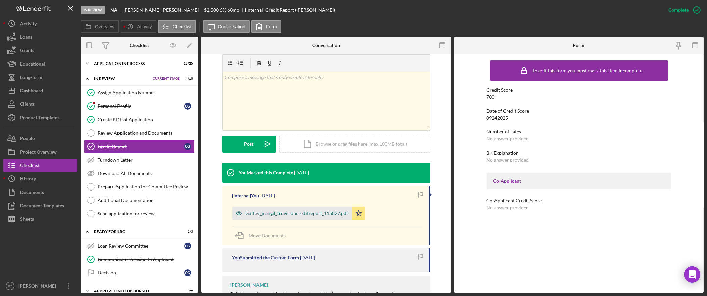
scroll to position [97, 0]
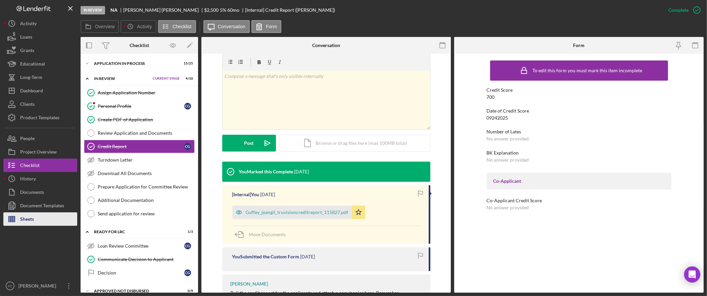
drag, startPoint x: 45, startPoint y: 219, endPoint x: 37, endPoint y: 224, distance: 9.5
click at [45, 219] on button "Sheets" at bounding box center [40, 218] width 74 height 13
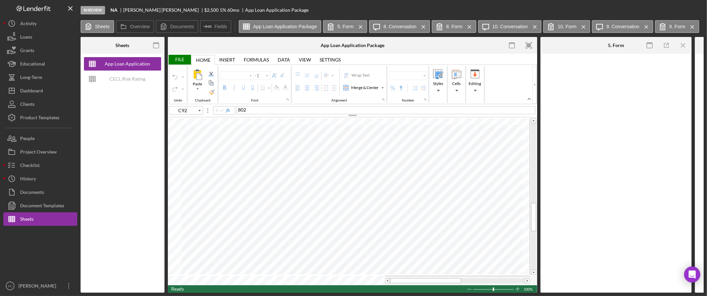
type input "Arial"
type input "10"
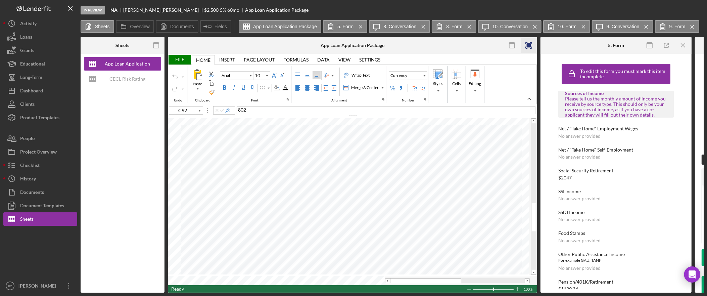
click at [533, 43] on icon "button" at bounding box center [528, 45] width 15 height 15
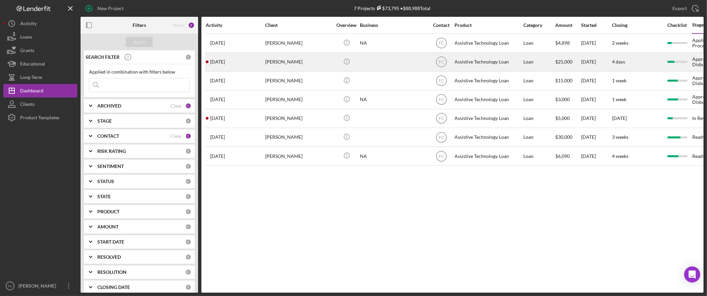
click at [280, 59] on div "[PERSON_NAME]" at bounding box center [298, 62] width 67 height 18
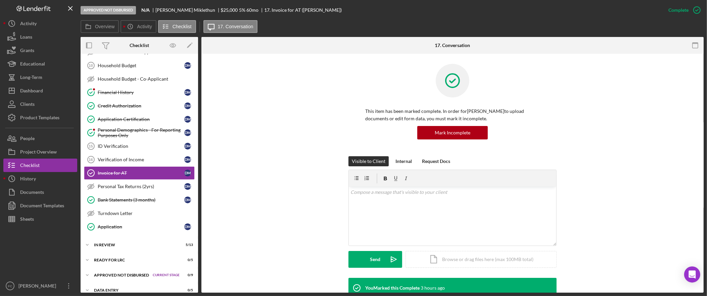
scroll to position [177, 0]
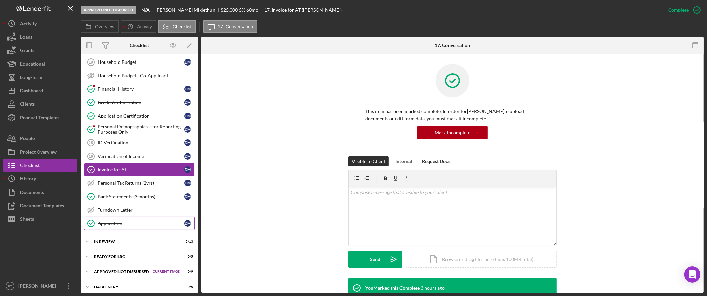
click at [129, 226] on div "Application" at bounding box center [141, 223] width 87 height 5
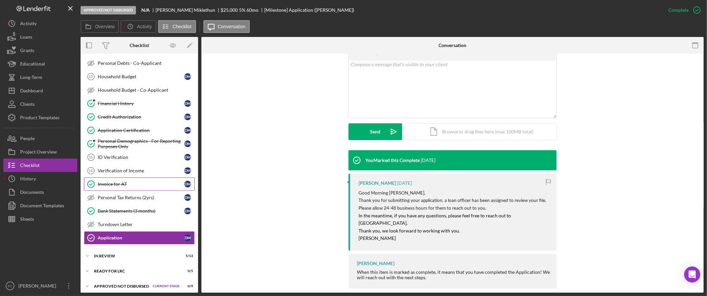
scroll to position [150, 0]
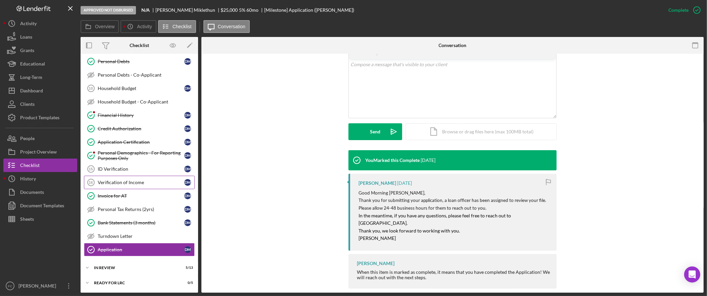
click at [142, 188] on link "Verification of Income 16 Verification of Income D M" at bounding box center [139, 182] width 111 height 13
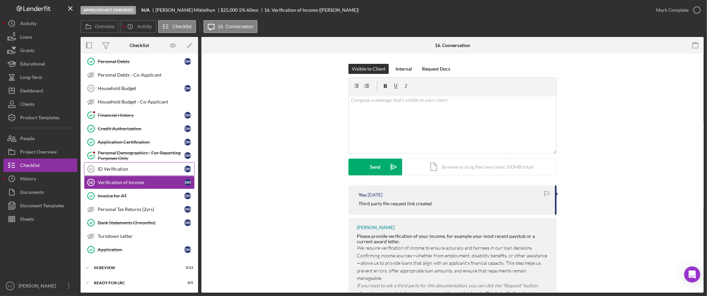
click at [139, 175] on link "ID Verification 15 ID Verification D M" at bounding box center [139, 168] width 111 height 13
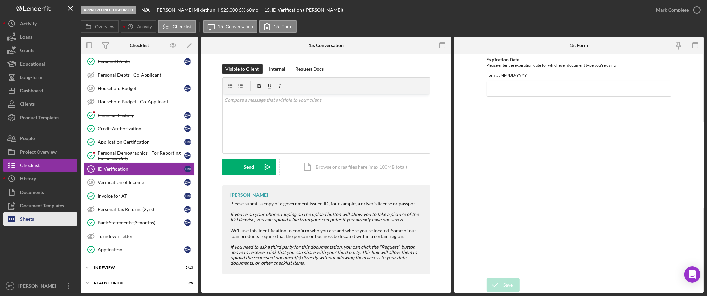
click at [51, 222] on button "Sheets" at bounding box center [40, 218] width 74 height 13
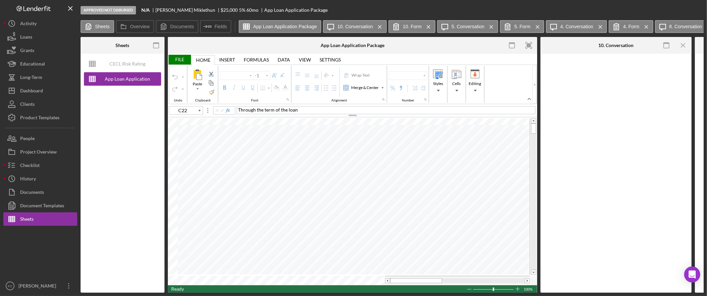
type input "Arial"
type input "12"
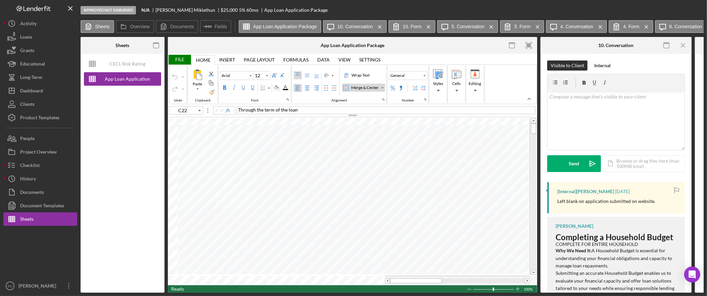
type input "A2"
type input "Calibri"
type input "11"
type input "C22"
type input "Arial"
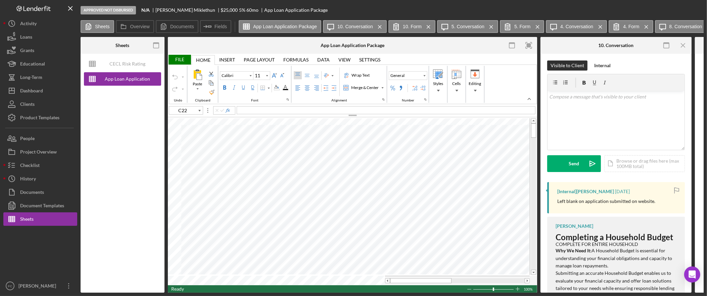
type input "12"
type input "G13"
type input "10"
click at [42, 170] on button "Checklist" at bounding box center [40, 164] width 74 height 13
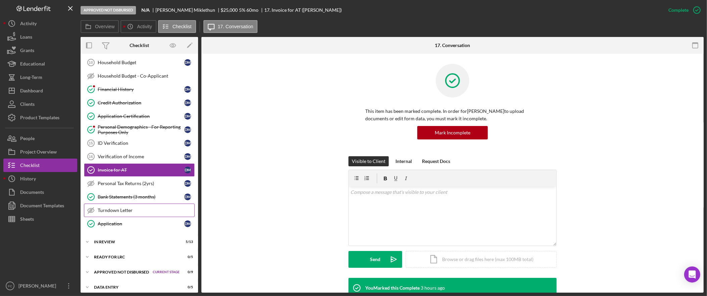
scroll to position [185, 0]
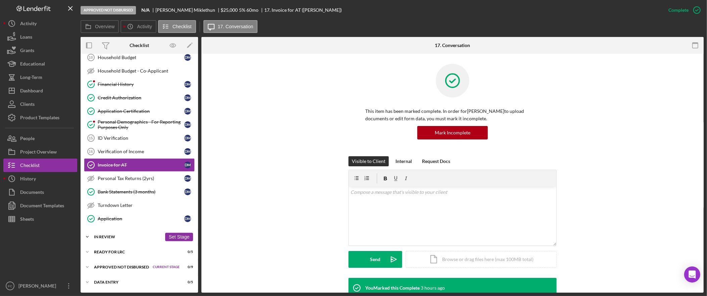
click at [133, 235] on div "In Review" at bounding box center [128, 237] width 68 height 4
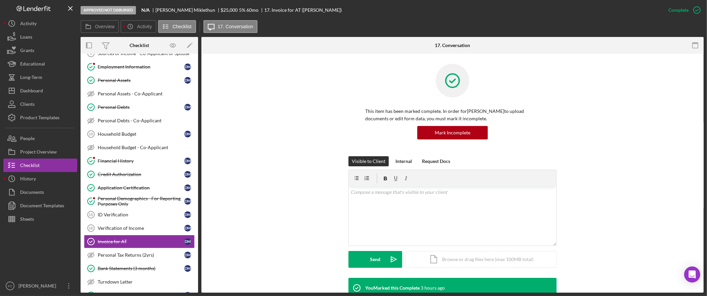
scroll to position [179, 0]
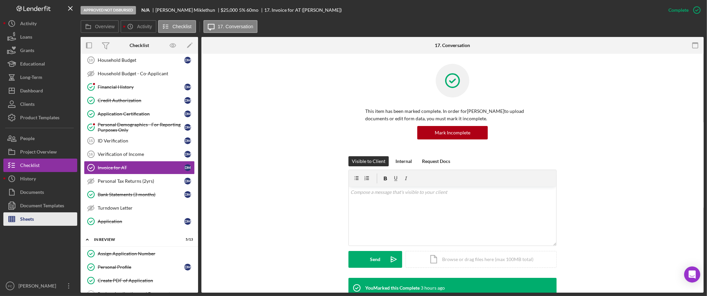
click at [42, 219] on button "Sheets" at bounding box center [40, 218] width 74 height 13
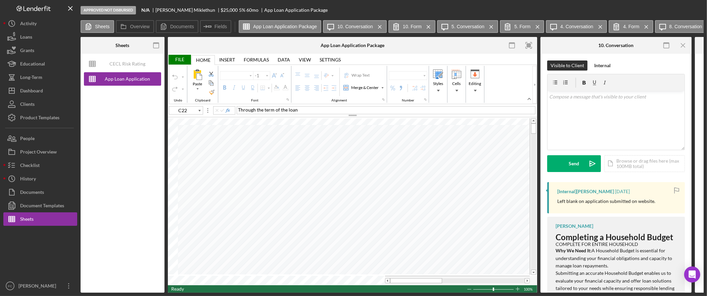
type input "Arial"
type input "12"
type input "A2"
type input "Calibri"
type input "11"
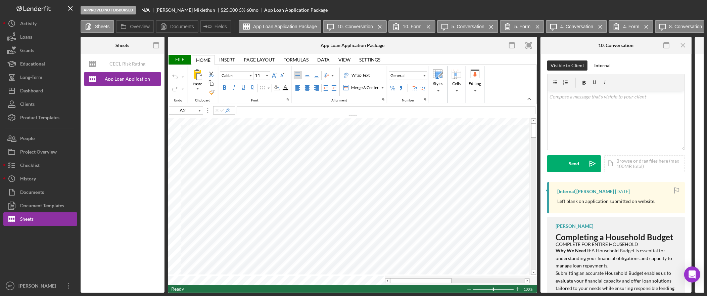
type input "G13"
type input "Arial"
type input "10"
type input "A2"
type input "Calibri"
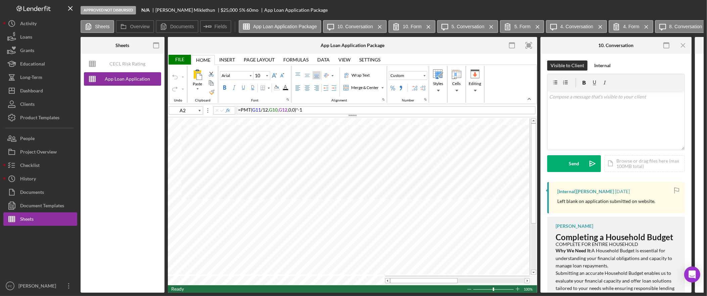
type input "11"
type input "C22"
type input "Arial"
type input "12"
click at [527, 47] on rect "button" at bounding box center [529, 45] width 4 height 4
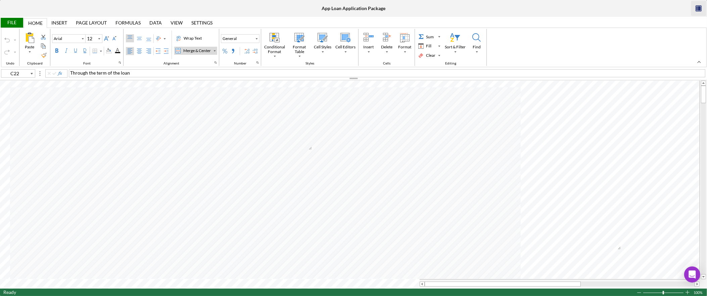
click at [700, 8] on icon "button" at bounding box center [699, 8] width 3 height 4
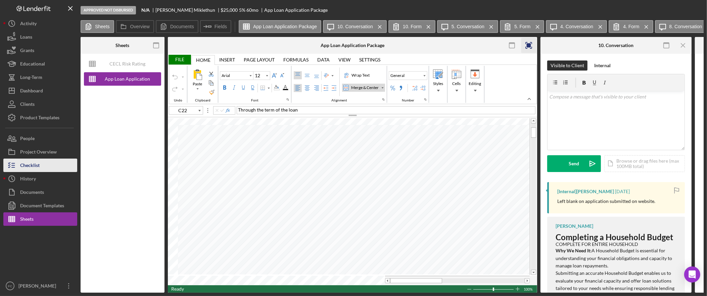
click at [35, 167] on div "Checklist" at bounding box center [29, 165] width 19 height 15
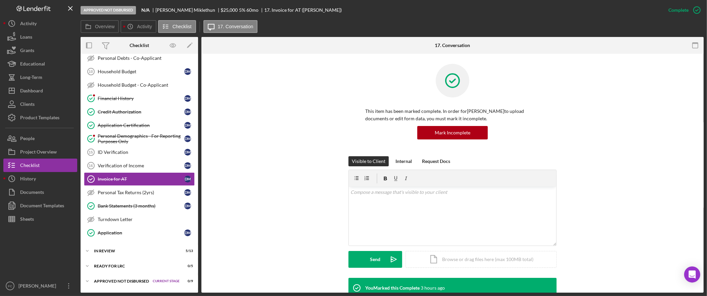
scroll to position [176, 0]
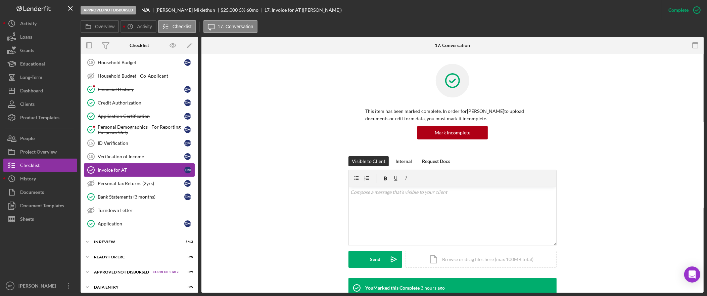
click at [149, 173] on div "Invoice for AT" at bounding box center [141, 169] width 87 height 5
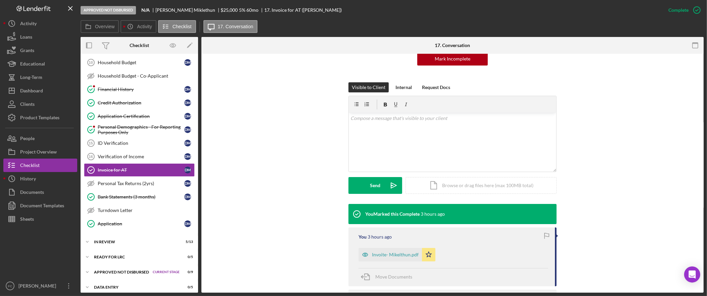
scroll to position [81, 0]
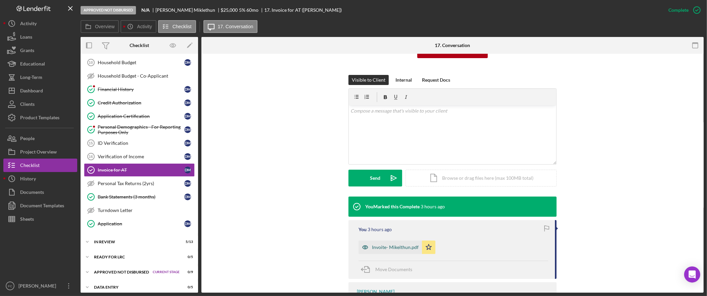
click at [383, 247] on div "Invoite- Mikelthun.pdf" at bounding box center [395, 246] width 47 height 5
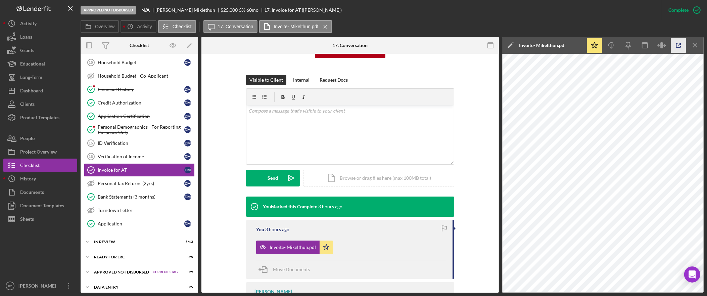
click at [679, 47] on icon "button" at bounding box center [678, 45] width 4 height 4
click at [0, 0] on div "Approved Not Disbursed N/A Darrell Miklethun $25,000 $22,500 5 % 60 mo 17. Invo…" at bounding box center [353, 148] width 707 height 296
click at [123, 199] on div "Bank Statements (3 months)" at bounding box center [141, 196] width 87 height 5
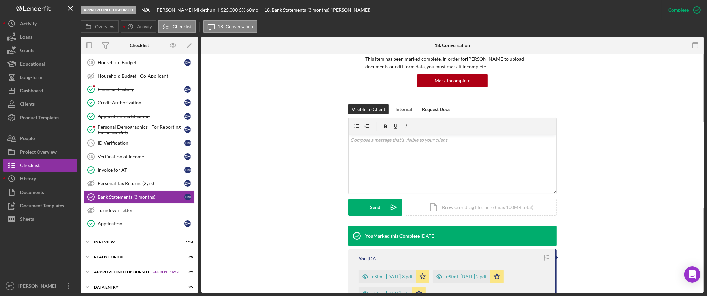
scroll to position [113, 0]
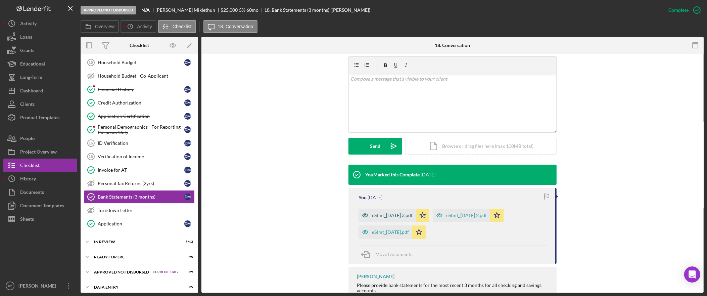
click at [404, 216] on div "eStmt_2025-07-09 3.pdf" at bounding box center [392, 214] width 41 height 5
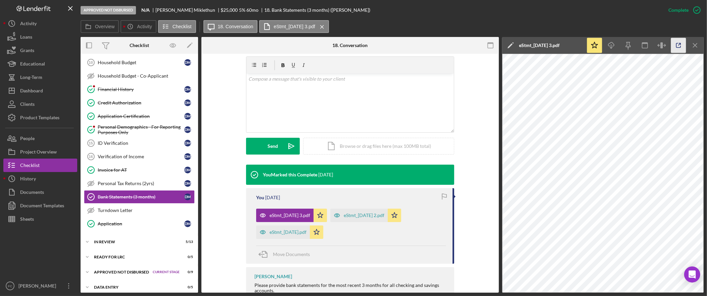
click at [675, 44] on icon "button" at bounding box center [678, 45] width 15 height 15
click at [137, 157] on div "Verification of Income" at bounding box center [141, 156] width 87 height 5
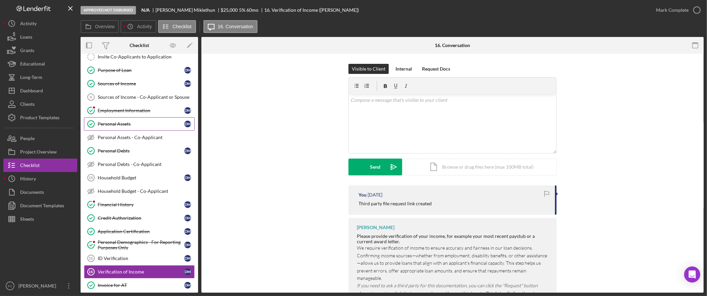
scroll to position [61, 0]
click at [138, 85] on div "Sources of Income" at bounding box center [141, 83] width 87 height 5
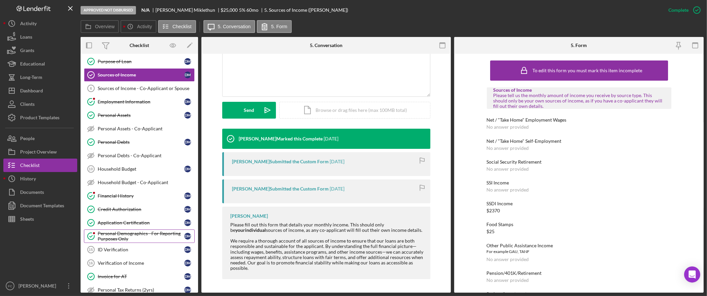
scroll to position [91, 0]
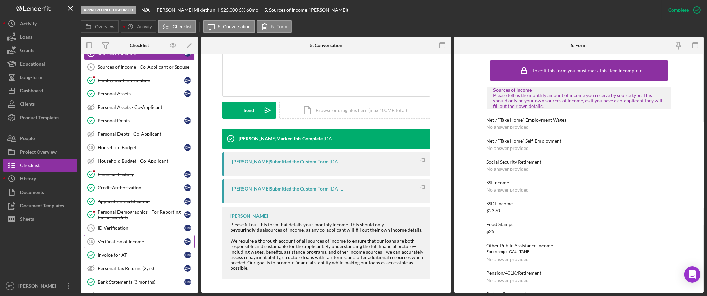
click at [147, 244] on div "Verification of Income" at bounding box center [141, 241] width 87 height 5
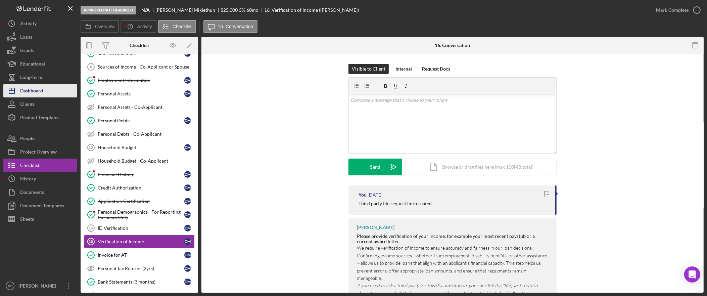
drag, startPoint x: 26, startPoint y: 87, endPoint x: 30, endPoint y: 90, distance: 5.0
click at [27, 88] on div "Dashboard" at bounding box center [31, 91] width 23 height 15
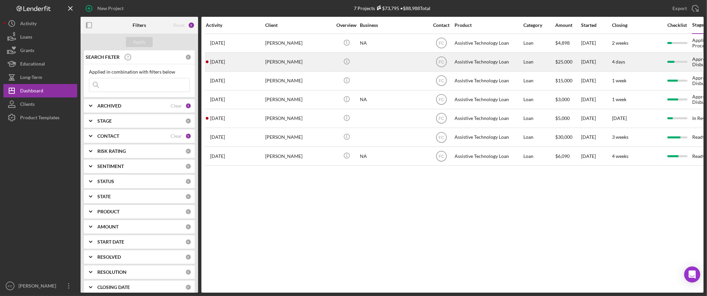
click at [294, 64] on div "[PERSON_NAME]" at bounding box center [298, 62] width 67 height 18
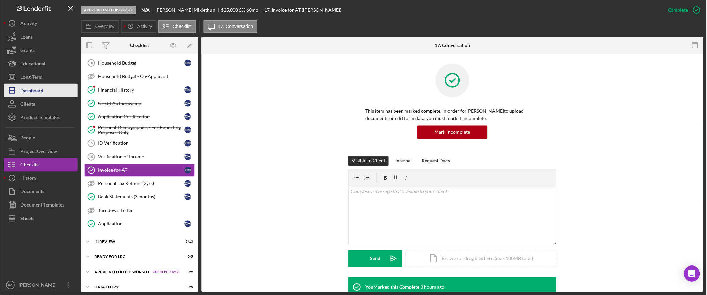
scroll to position [176, 0]
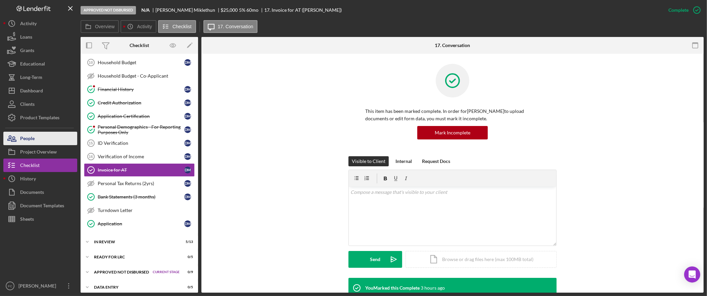
click at [39, 138] on button "People" at bounding box center [40, 138] width 74 height 13
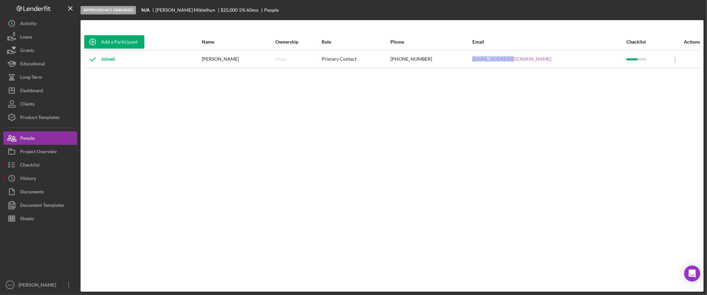
drag, startPoint x: 564, startPoint y: 61, endPoint x: 519, endPoint y: 59, distance: 44.3
click at [519, 59] on div "my55olds@aol.com" at bounding box center [548, 59] width 153 height 17
copy link "my55olds@aol.com"
click at [34, 88] on div "Dashboard" at bounding box center [31, 91] width 23 height 15
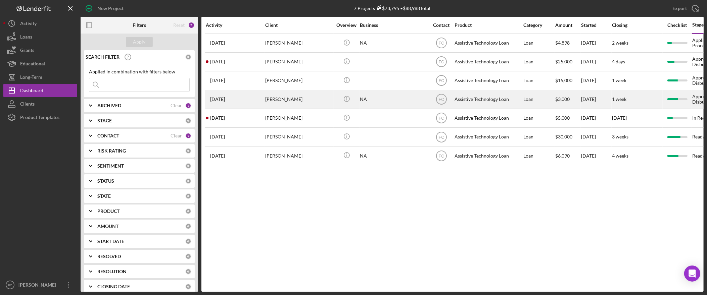
click at [293, 100] on div "[PERSON_NAME]" at bounding box center [298, 100] width 67 height 18
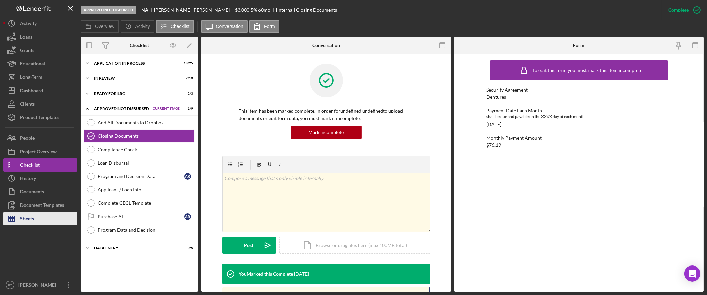
click at [23, 221] on div "Sheets" at bounding box center [27, 219] width 14 height 15
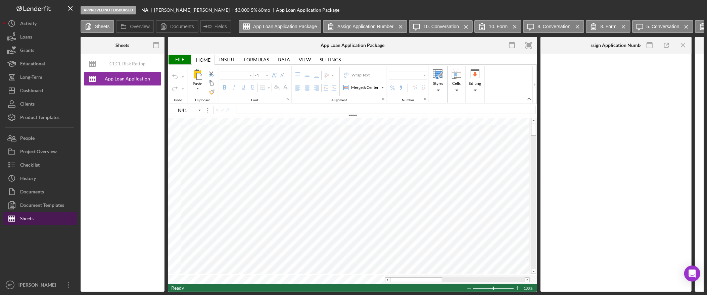
type input "Calibri"
type input "11"
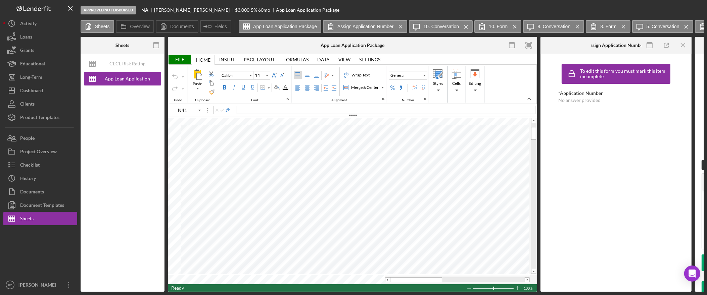
click at [529, 45] on rect "button" at bounding box center [529, 45] width 4 height 4
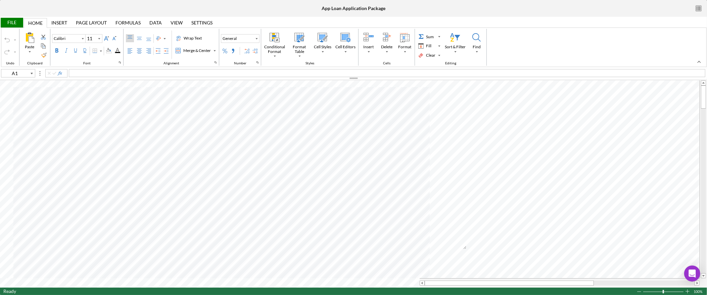
type input "I16"
type input "Arial"
type input "10"
click at [113, 49] on div "Background Color" at bounding box center [108, 51] width 9 height 8
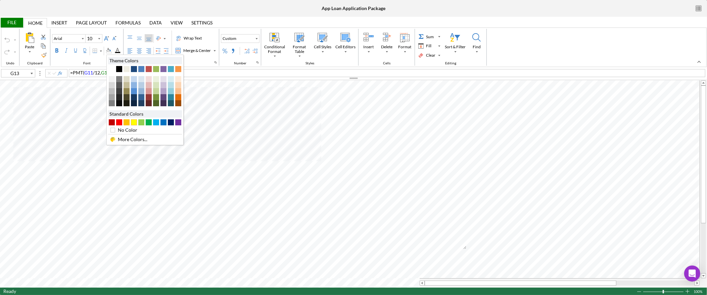
click at [133, 124] on div "#FFFF00" at bounding box center [134, 122] width 6 height 6
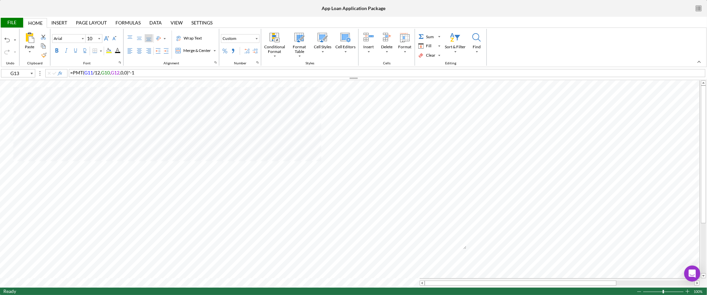
type input "B12"
click at [108, 51] on div "Background Color" at bounding box center [108, 50] width 5 height 5
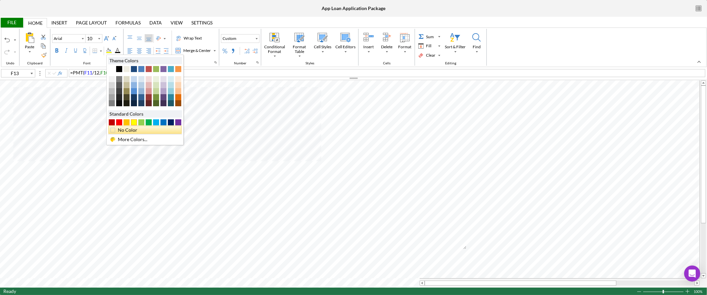
click at [127, 132] on div "No Color" at bounding box center [147, 130] width 60 height 7
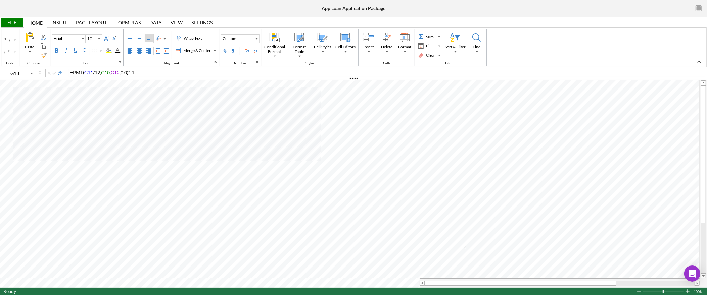
type input "N41"
type input "Calibri"
type input "11"
type input "Arial"
type input "12"
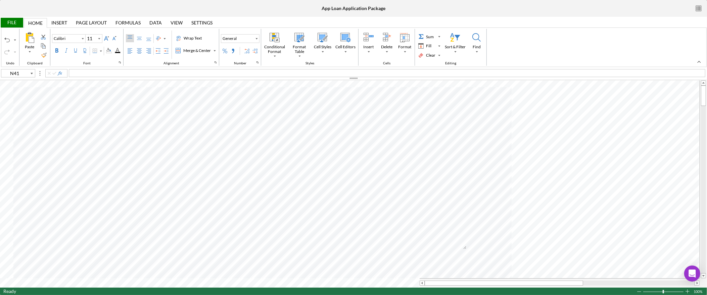
type input "C18"
drag, startPoint x: 86, startPoint y: 73, endPoint x: 58, endPoint y: 73, distance: 27.9
click at [58, 73] on div "C18 3000" at bounding box center [353, 72] width 707 height 7
type input "G13"
type input "10"
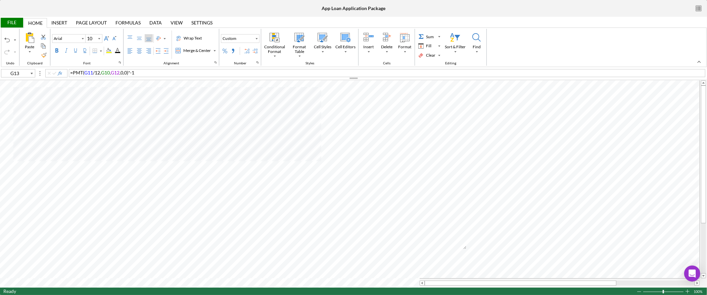
type input "C19"
type input "12"
click at [108, 73] on span "36 months $76.19; 48 mo $58.54; 60 mo $47.97" at bounding box center [120, 73] width 100 height 6
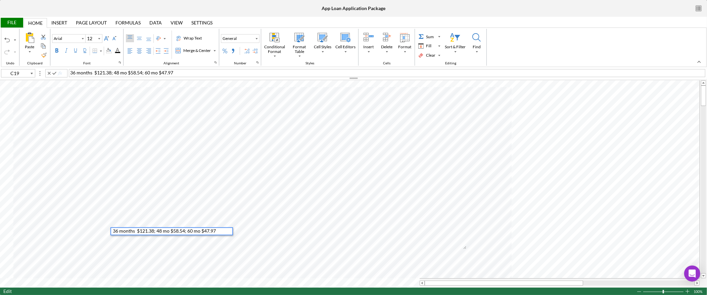
type input "I16"
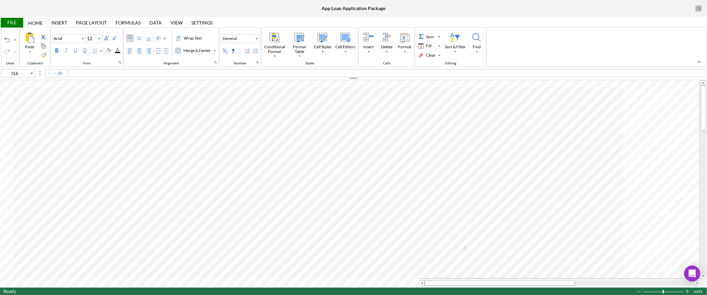
type input "10"
type input "C19"
type input "12"
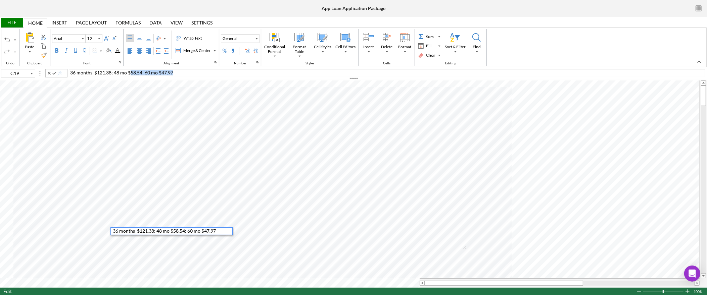
drag, startPoint x: 182, startPoint y: 72, endPoint x: 130, endPoint y: 73, distance: 51.7
click at [130, 73] on div "36 months $121.38; 48 mo $58.54; 60 mo $47.97" at bounding box center [387, 73] width 636 height 8
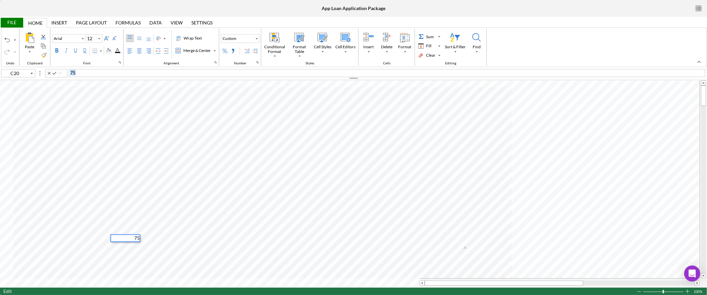
drag, startPoint x: 83, startPoint y: 74, endPoint x: 55, endPoint y: 74, distance: 28.2
click at [55, 74] on div "C20 75" at bounding box center [353, 72] width 707 height 7
type input "C21"
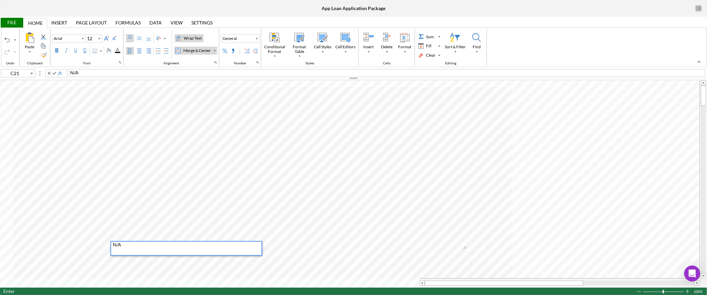
type input "I21"
type input "Calibri"
type input "11"
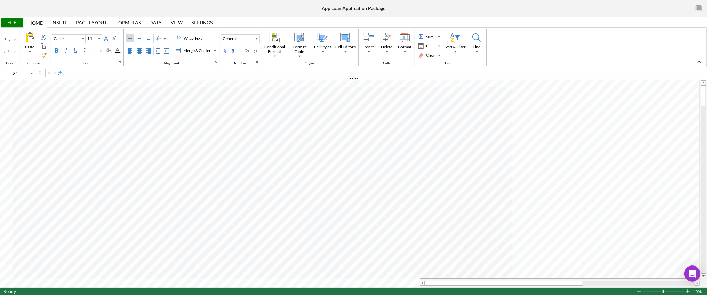
type input "Arial"
type input "12"
type input "C21"
type input "Calibri"
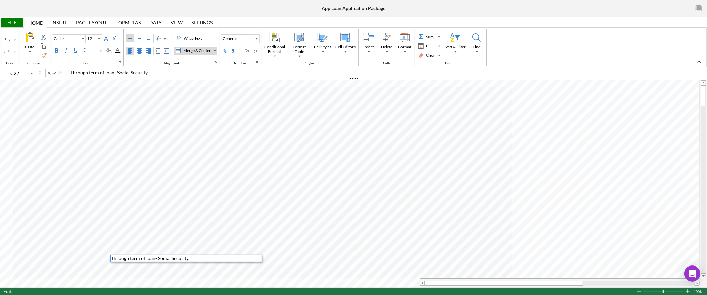
drag, startPoint x: 149, startPoint y: 73, endPoint x: 44, endPoint y: 71, distance: 105.4
click at [44, 71] on div "C22 Through term of loan- Social Security." at bounding box center [353, 72] width 707 height 7
type input "I22"
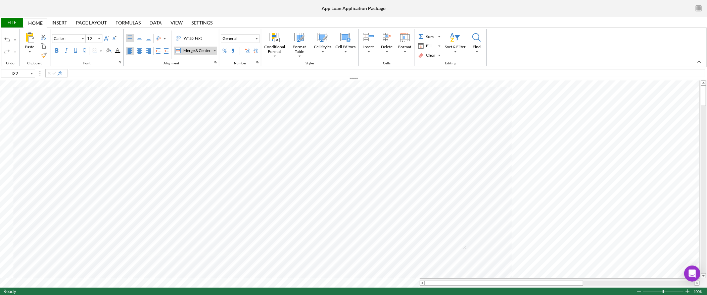
type input "11"
type input "Arial"
type input "12"
type input "C21"
type input "Calibri"
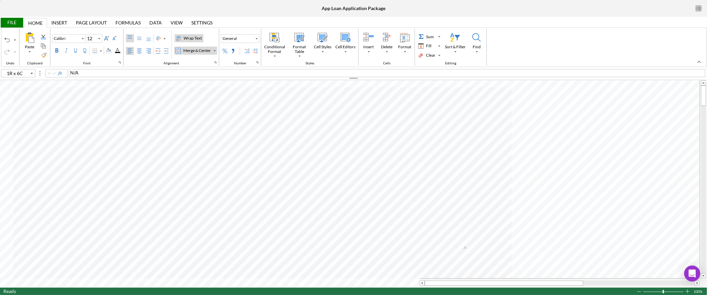
type input "C17"
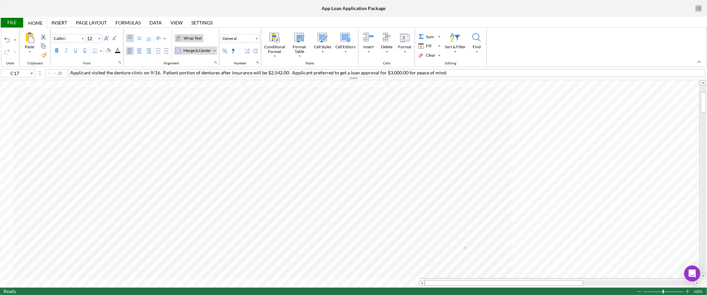
type input "Arial"
type input "D23"
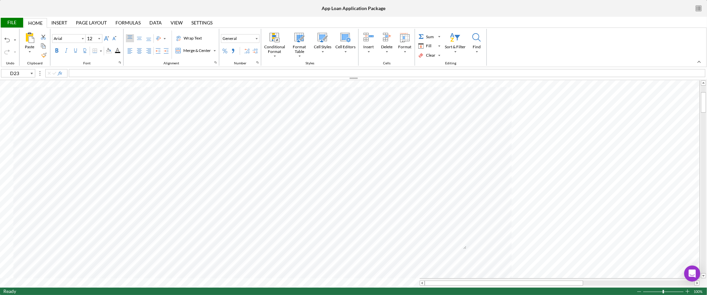
type input "Calibri"
type input "C17"
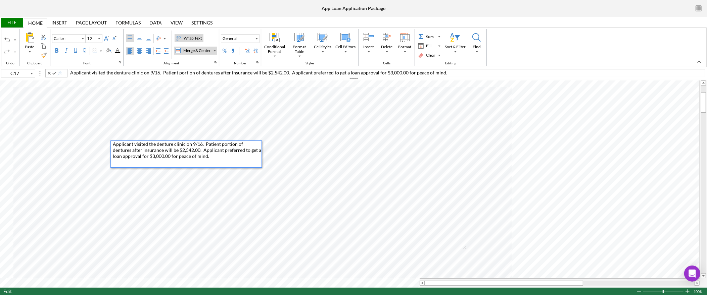
click at [110, 143] on div "Applicant visited the denture clinic on 9/16. Patient portion of dentures after…" at bounding box center [186, 155] width 152 height 28
click at [113, 144] on span "Applicant visited the denture clinic on 9/16. Patient portion of dentures after…" at bounding box center [187, 150] width 149 height 18
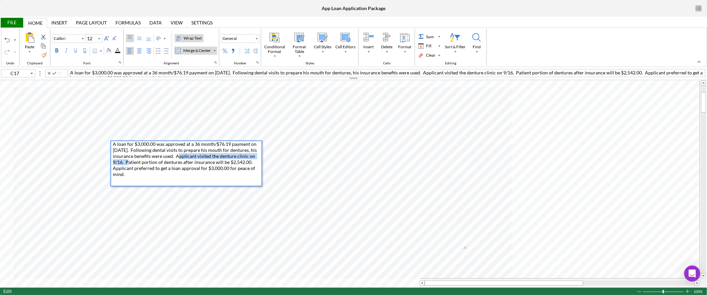
drag, startPoint x: 125, startPoint y: 163, endPoint x: 176, endPoint y: 157, distance: 51.0
click at [176, 157] on span "A loan for $3,000.00 was approved at a 36 month/$76.19 payment on 9/26/25. Foll…" at bounding box center [185, 159] width 145 height 36
click at [177, 175] on div "A loan for $3,000.00 was approved at a 36 month/$76.19 payment on 9/26/25. Foll…" at bounding box center [187, 163] width 149 height 45
drag, startPoint x: 140, startPoint y: 172, endPoint x: 155, endPoint y: 164, distance: 17.6
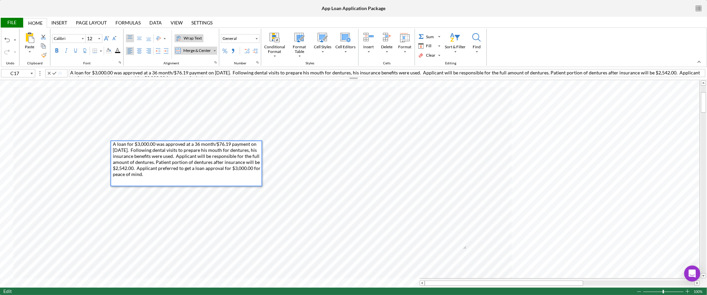
click at [155, 164] on div "A loan for $3,000.00 was approved at a 36 month/$76.19 payment on 9/26/25. Foll…" at bounding box center [187, 163] width 149 height 45
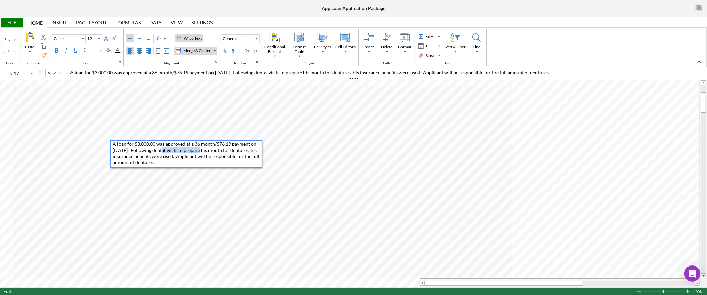
drag, startPoint x: 198, startPoint y: 151, endPoint x: 160, endPoint y: 150, distance: 37.6
click at [160, 150] on span "A loan for $3,000.00 was approved at a 36 month/$76.19 payment on 9/26/25. Foll…" at bounding box center [187, 153] width 148 height 24
drag, startPoint x: 232, startPoint y: 151, endPoint x: 183, endPoint y: 149, distance: 49.4
click at [183, 149] on span "A loan for $3,000.00 was approved at a 36 month/$76.19 payment on 9/26/25. Foll…" at bounding box center [187, 153] width 149 height 24
click at [216, 152] on span "A loan for $3,000.00 was approved at a 36 month/$76.19 payment on 9/26/25. Foll…" at bounding box center [186, 153] width 146 height 24
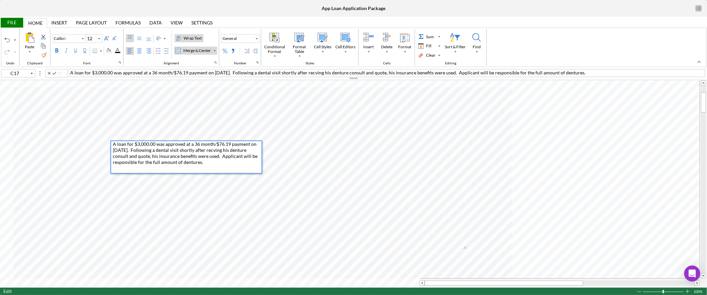
click at [221, 151] on span "A loan for $3,000.00 was approved at a 36 month/$76.19 payment on 9/26/25. Foll…" at bounding box center [186, 153] width 146 height 24
click at [223, 164] on div "A loan for $3,000.00 was approved at a 36 month/$76.19 payment on 9/26/25. Foll…" at bounding box center [187, 157] width 149 height 32
click at [217, 157] on span "A loan for $3,000.00 was approved at a 36 month/$76.19 payment on 9/26/25. Foll…" at bounding box center [186, 153] width 146 height 24
click at [216, 159] on span "A loan for $3,000.00 was approved at a 36 month/$76.19 payment on 9/26/25. Foll…" at bounding box center [186, 153] width 146 height 24
click at [222, 164] on div "A loan for $3,000.00 was approved at a 36 month/$76.19 payment on 9/26/25. Foll…" at bounding box center [187, 157] width 149 height 32
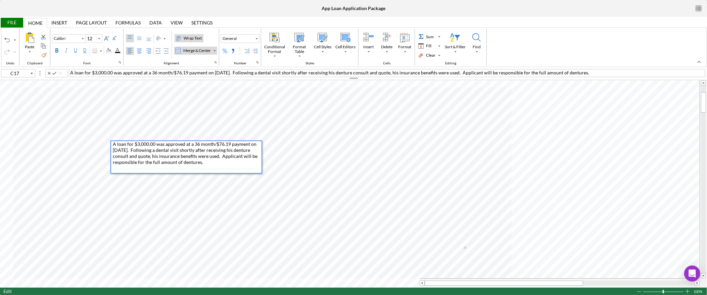
type input "I17"
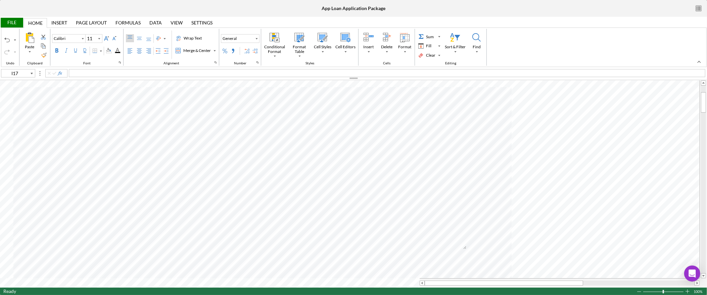
type input "12"
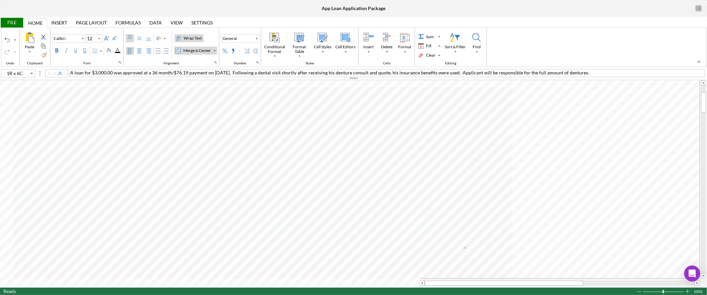
type input "C17"
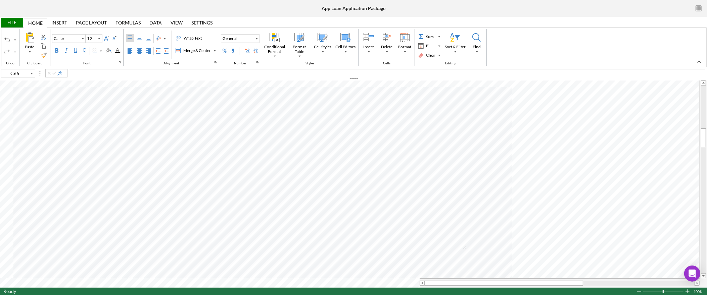
type input "C64"
type input "Arial"
type input "C50"
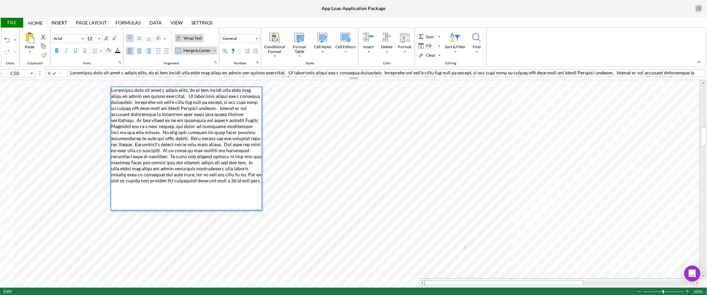
click at [201, 184] on span at bounding box center [186, 135] width 151 height 96
type input "J50"
type input "Calibri"
type input "11"
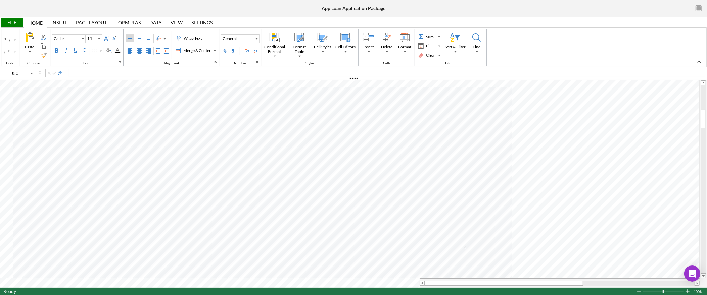
type input "G13"
type input "Arial"
type input "10"
type input "J50"
type input "Calibri"
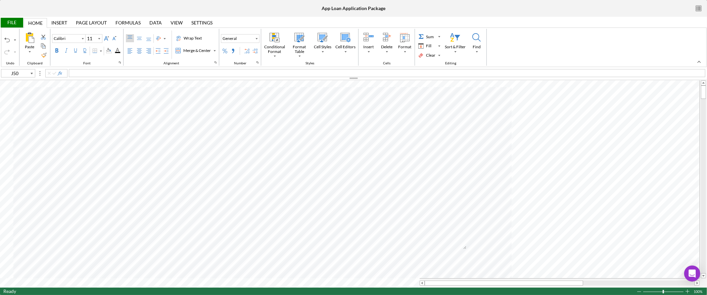
type input "12"
type input "C17"
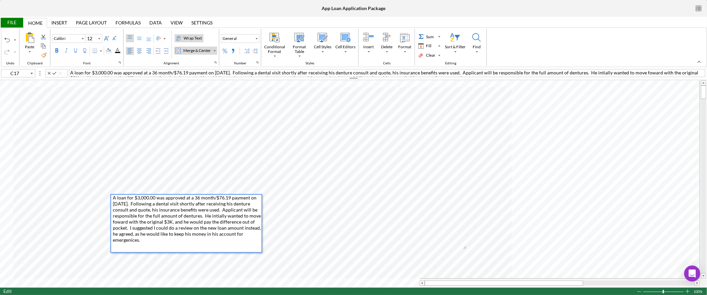
click at [177, 232] on span "A loan for $3,000.00 was approved at a 36 month/$76.19 payment on 9/26/25. Foll…" at bounding box center [187, 219] width 149 height 48
click at [130, 243] on span "A loan for $3,000.00 was approved at a 36 month/$76.19 payment on 9/26/25. Foll…" at bounding box center [187, 219] width 149 height 48
type input "C19"
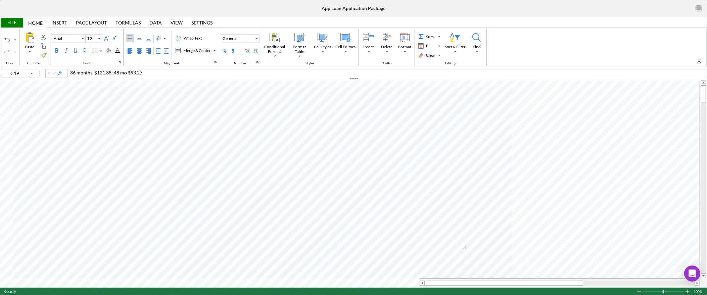
type input "Calibri"
type input "C17"
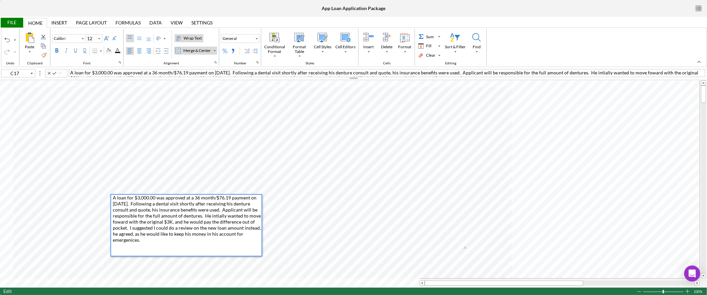
click at [126, 198] on span "A loan for $3,000.00 was approved at a 36 month/$76.19 payment on 9/26/25. Foll…" at bounding box center [187, 219] width 149 height 48
click at [157, 210] on span "A microloan for $3,000.00 was approved at a 36 month/$76.19 payment on 9/26/25.…" at bounding box center [187, 219] width 149 height 48
click at [156, 221] on span "A microloan for $3,000.00 was approved at a 36 month/$76.19 payment on 9/26/25.…" at bounding box center [187, 219] width 149 height 48
type input "K17"
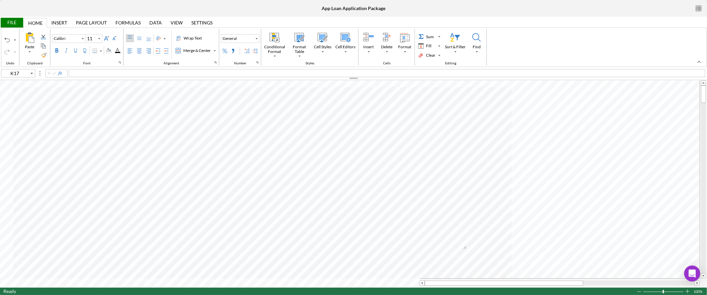
type input "12"
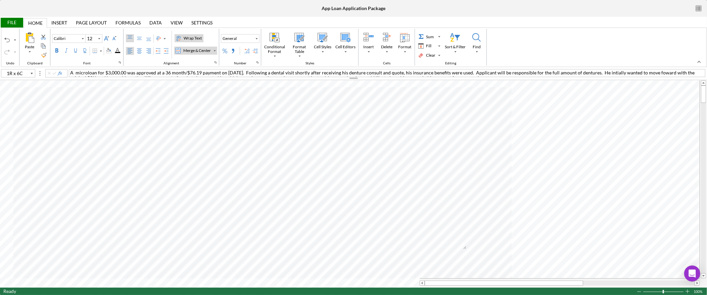
type input "C17"
type input "11"
type input "N43"
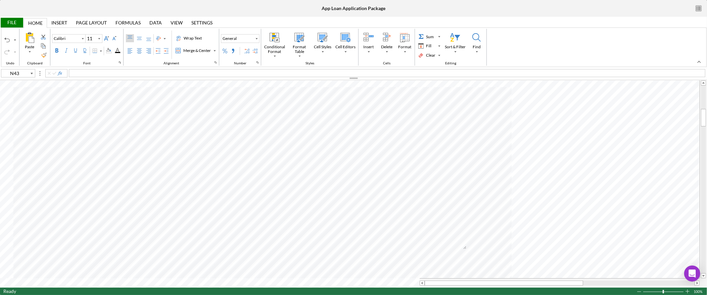
type input "Arial"
type input "12"
type input "G4"
type input "11"
drag, startPoint x: 99, startPoint y: 72, endPoint x: 21, endPoint y: 72, distance: 77.9
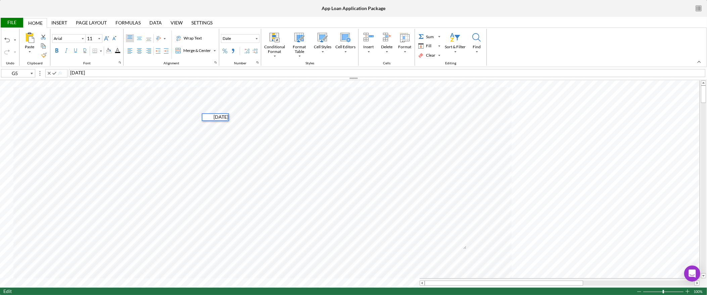
click at [21, 72] on div "G5 9/25/2025" at bounding box center [353, 72] width 707 height 7
type input "H5"
type input "Calibri"
type input "12"
type input "Arial"
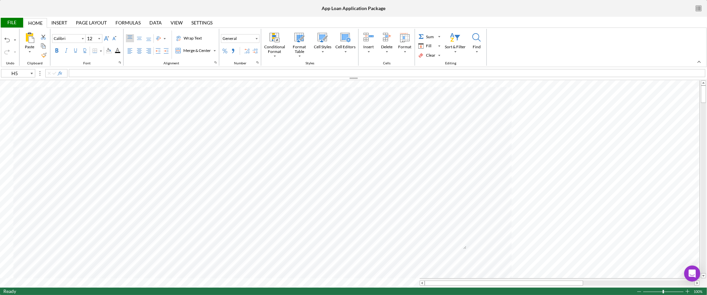
type input "11"
type input "G5"
click at [99, 36] on icon "Font Size" at bounding box center [99, 39] width 6 height 8
click at [96, 69] on div "10" at bounding box center [94, 69] width 12 height 9
type input "10"
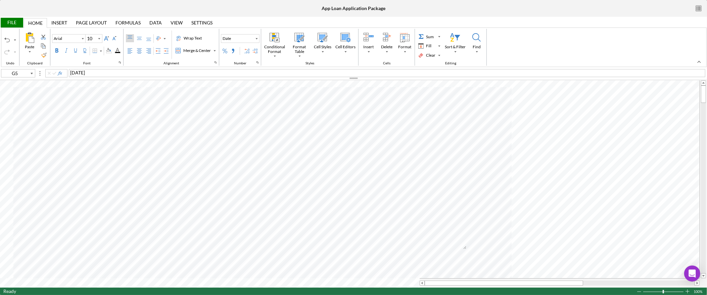
type input "Calibri"
type input "11"
type input "K13"
type input "12"
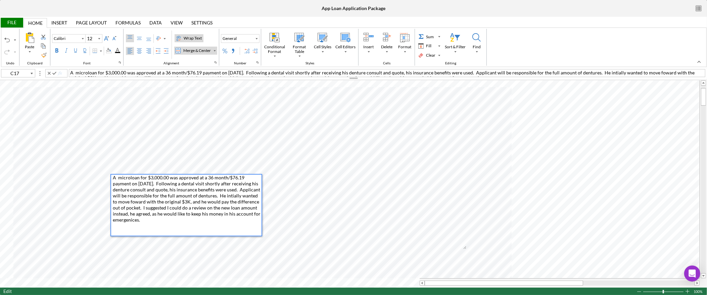
click at [75, 74] on span "A microloan for $3,000.00 was approved at a 36 month/$76.19 payment on 9/26/25.…" at bounding box center [382, 75] width 625 height 11
type input "L16"
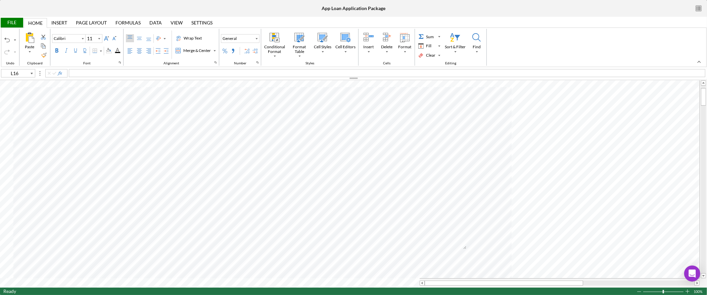
type input "12"
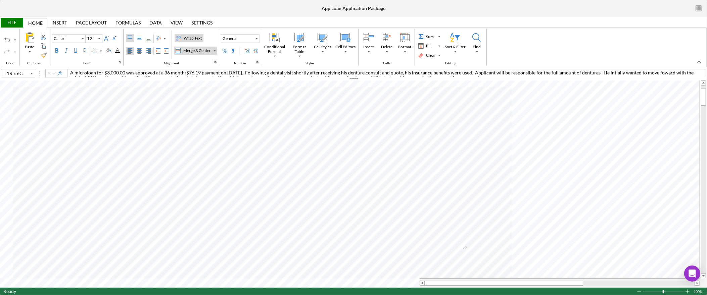
type input "C17"
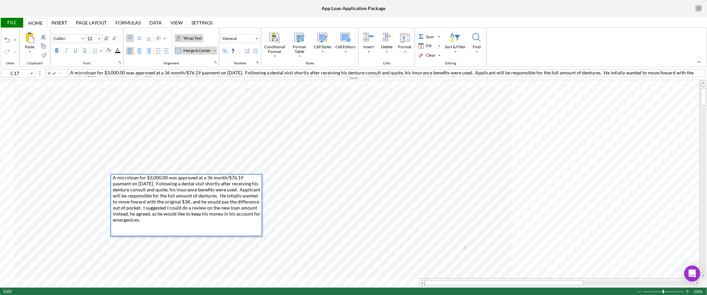
click at [214, 195] on span "A microloan for $3,000.00 was approved at a 36 month/$76.19 payment on 9/26/25.…" at bounding box center [187, 199] width 149 height 48
click at [218, 195] on span "A microloan for $3,000.00 was approved at a 36 month/$76.19 payment on 9/26/25.…" at bounding box center [187, 199] width 149 height 48
click at [219, 197] on span "A microloan for $3,000.00 was approved at a 36 month/$76.19 payment on 9/26/25.…" at bounding box center [187, 199] width 149 height 48
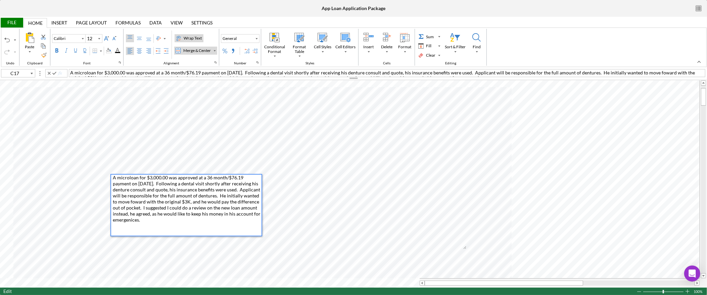
drag, startPoint x: 119, startPoint y: 204, endPoint x: 123, endPoint y: 203, distance: 3.8
click at [119, 204] on span "A microloan for $3,000.00 was approved at a 36 month/$76.19 payment on 9/26/25.…" at bounding box center [187, 199] width 149 height 48
click at [141, 222] on div "A microloan for $3,000.00 was approved at a 36 month/$76.19 payment on 9/26/25.…" at bounding box center [187, 205] width 149 height 61
type input "11"
type input "I17"
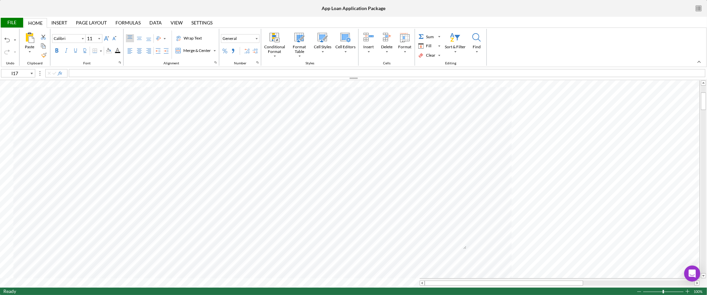
type input "Arial"
type input "12"
type input "C20"
type input "Calibri"
type input "C17"
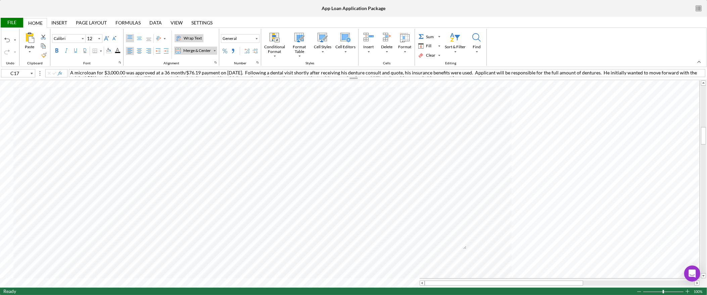
click at [10, 21] on div "File" at bounding box center [11, 23] width 23 height 10
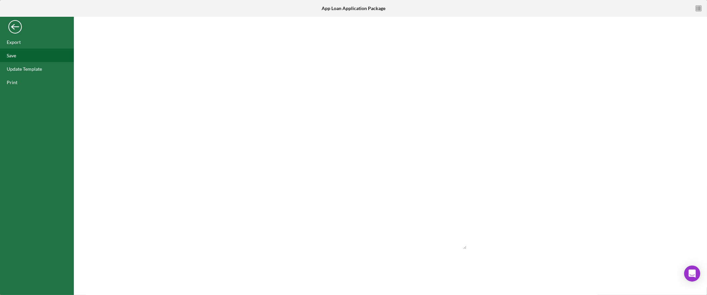
click at [29, 61] on div "Save" at bounding box center [37, 55] width 74 height 13
click at [13, 28] on div "Back" at bounding box center [14, 24] width 13 height 13
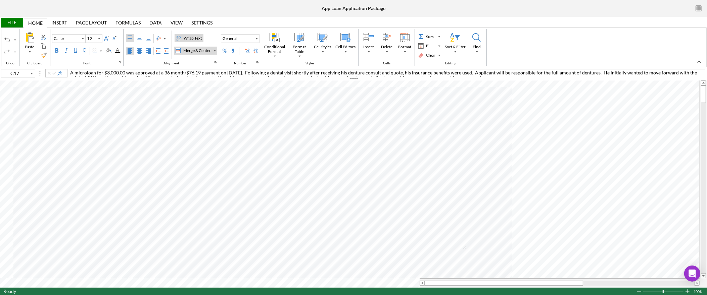
type input "Arial"
type input "C10"
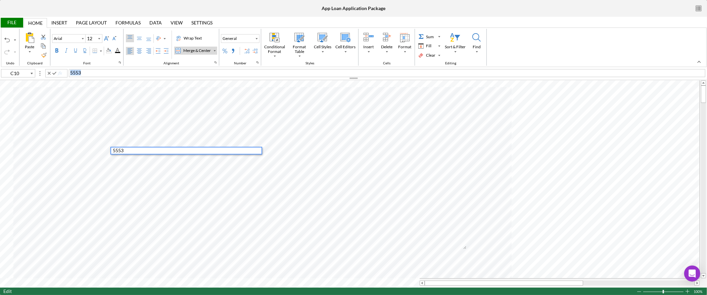
drag, startPoint x: 103, startPoint y: 75, endPoint x: 27, endPoint y: 73, distance: 75.6
click at [27, 73] on div "C10 5553" at bounding box center [353, 72] width 707 height 7
copy span "5553"
click at [15, 21] on div "File" at bounding box center [11, 23] width 23 height 10
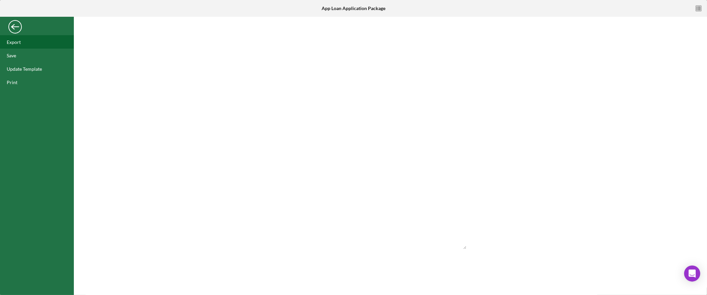
click at [26, 39] on div "Export" at bounding box center [37, 41] width 74 height 13
click at [14, 27] on div "Back" at bounding box center [14, 24] width 13 height 13
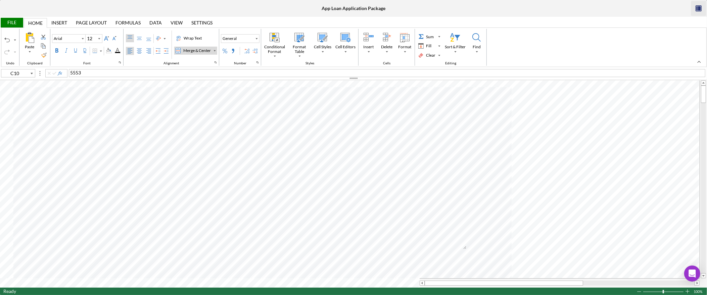
click at [703, 7] on icon "button" at bounding box center [698, 8] width 15 height 15
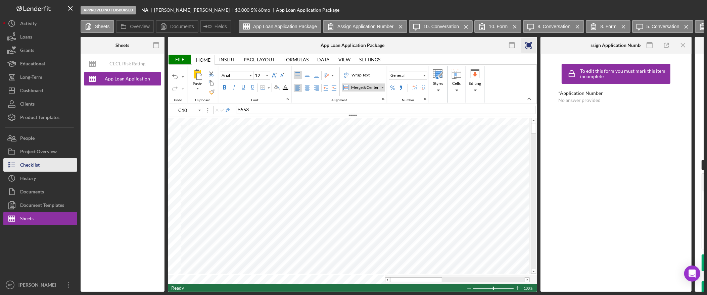
click at [39, 170] on div "Checklist" at bounding box center [29, 165] width 19 height 15
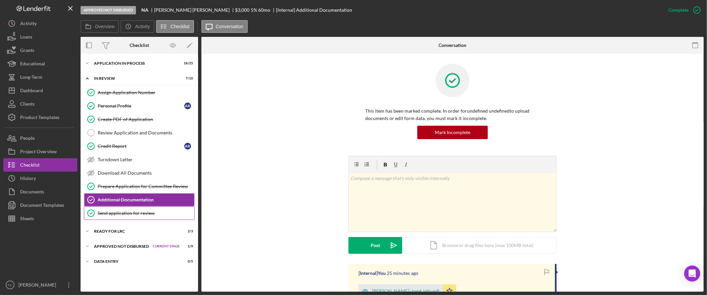
click at [137, 212] on div "Send application for review" at bounding box center [146, 213] width 97 height 5
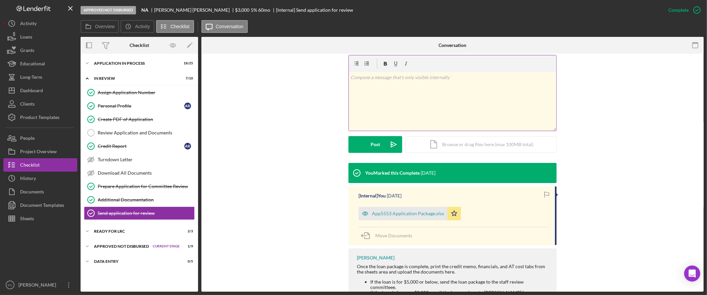
scroll to position [103, 0]
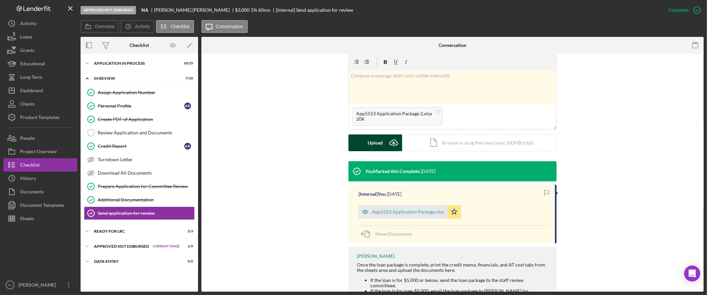
click at [385, 140] on icon "Icon/Upload" at bounding box center [393, 143] width 17 height 17
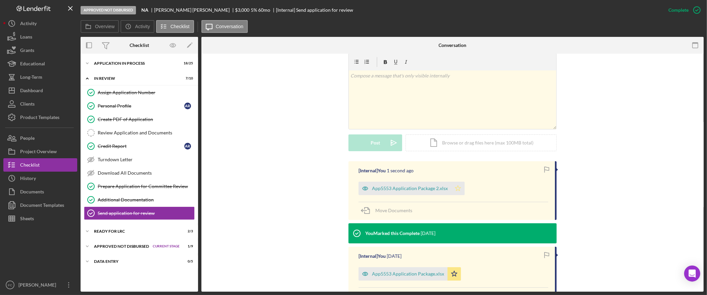
click at [458, 189] on icon "Icon/Star" at bounding box center [457, 188] width 13 height 13
click at [451, 276] on polygon "button" at bounding box center [454, 273] width 6 height 5
click at [414, 187] on div "App5553 Application Package 2.xlsx" at bounding box center [410, 188] width 76 height 5
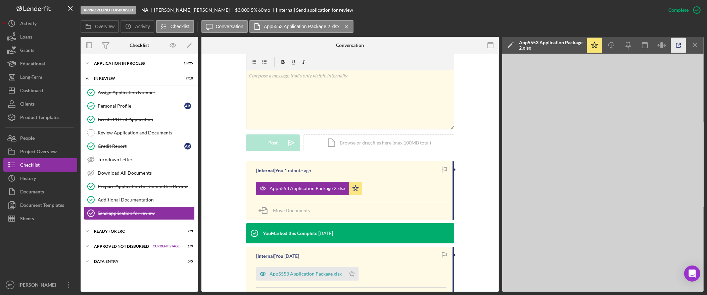
click at [679, 46] on icon "button" at bounding box center [678, 45] width 15 height 15
click at [47, 161] on button "Checklist" at bounding box center [40, 164] width 74 height 13
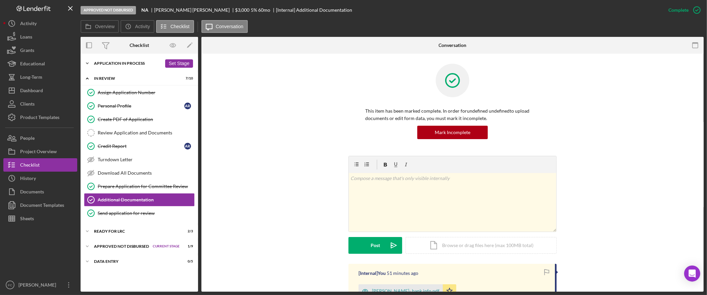
click at [130, 62] on div "Application In Process" at bounding box center [128, 63] width 68 height 4
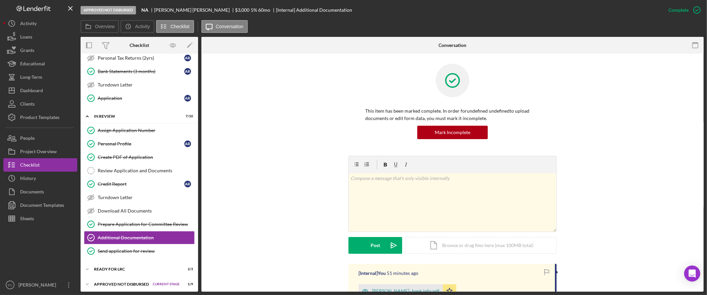
scroll to position [326, 0]
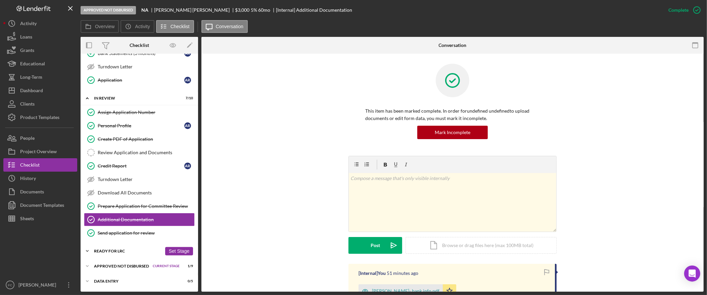
click at [122, 253] on div "Icon/Expander Ready for LRC 2 / 3 Set Stage" at bounding box center [139, 251] width 117 height 13
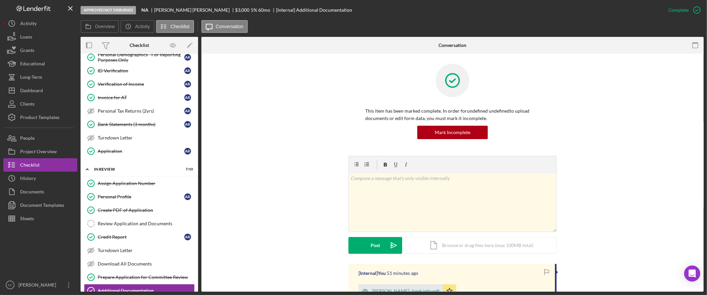
scroll to position [248, 0]
click at [136, 101] on div "Invoice for AT" at bounding box center [141, 98] width 87 height 5
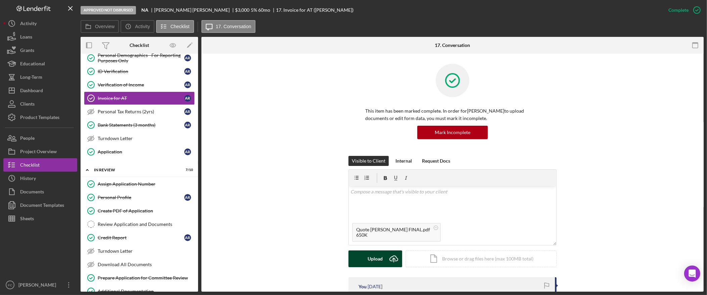
click at [373, 260] on div "Upload" at bounding box center [375, 259] width 15 height 17
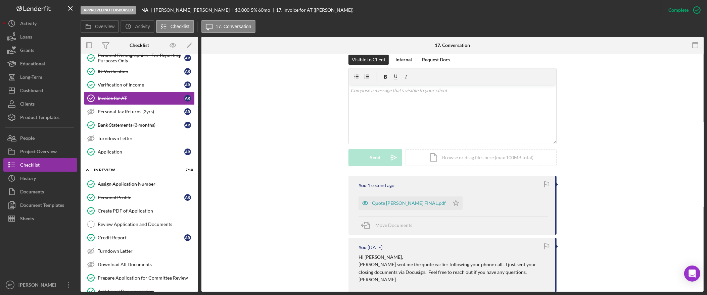
scroll to position [102, 0]
click at [449, 203] on icon "Icon/Star" at bounding box center [455, 202] width 13 height 13
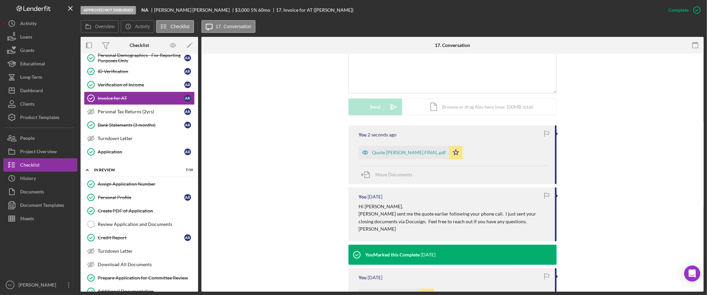
scroll to position [190, 0]
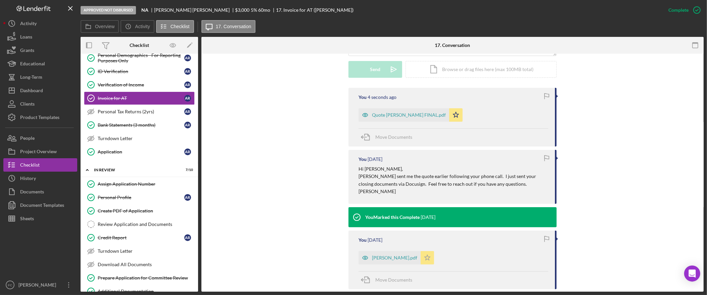
click at [425, 257] on polygon "button" at bounding box center [428, 257] width 6 height 5
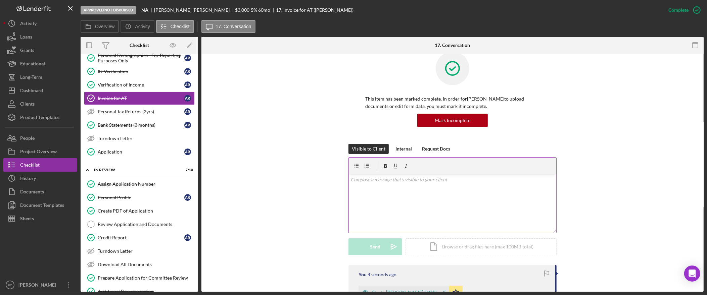
scroll to position [0, 0]
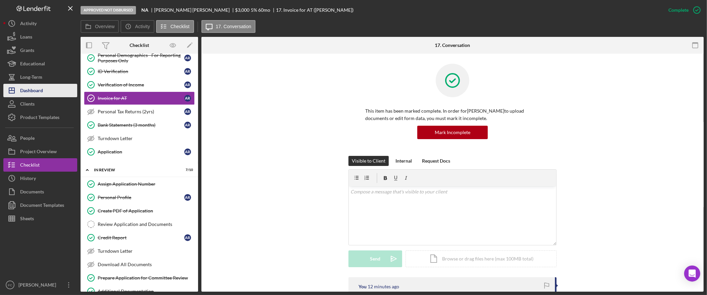
click at [41, 91] on div "Dashboard" at bounding box center [31, 91] width 23 height 15
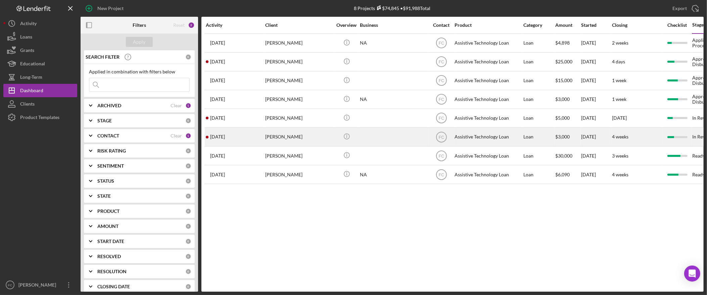
click at [288, 141] on div "Kalea Hicks" at bounding box center [298, 137] width 67 height 18
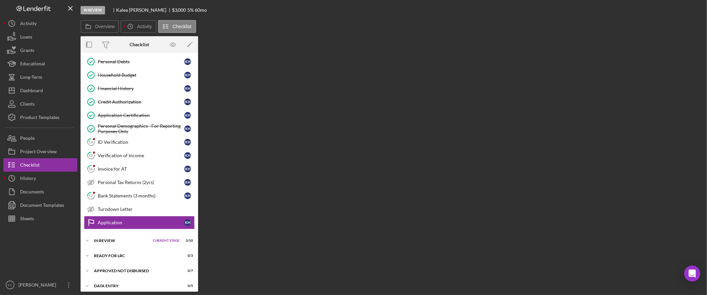
scroll to position [130, 0]
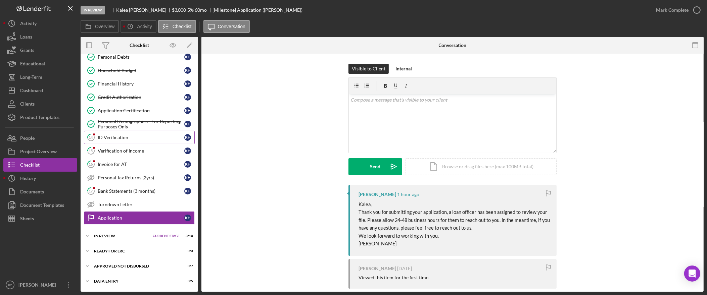
click at [121, 138] on div "ID Verification" at bounding box center [141, 137] width 87 height 5
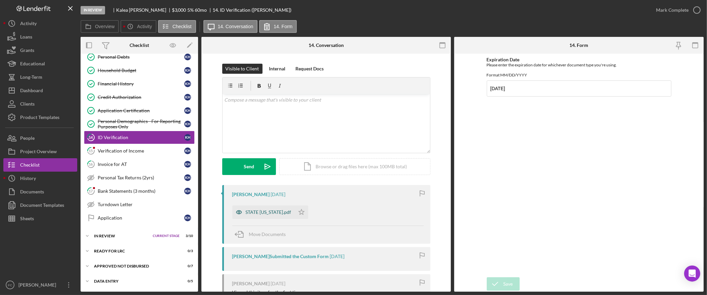
click at [254, 213] on div "STATE ID.pdf" at bounding box center [269, 212] width 46 height 5
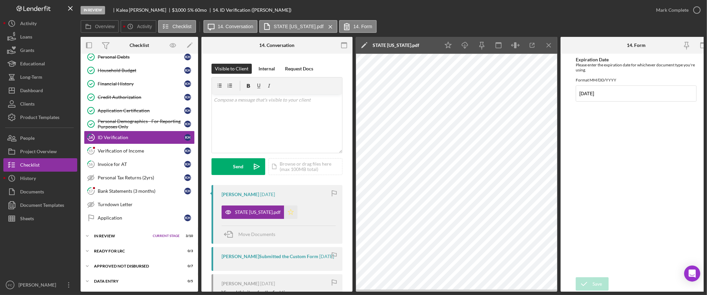
click at [284, 213] on icon "Icon/Star" at bounding box center [290, 212] width 13 height 13
click at [692, 8] on icon "button" at bounding box center [696, 10] width 17 height 17
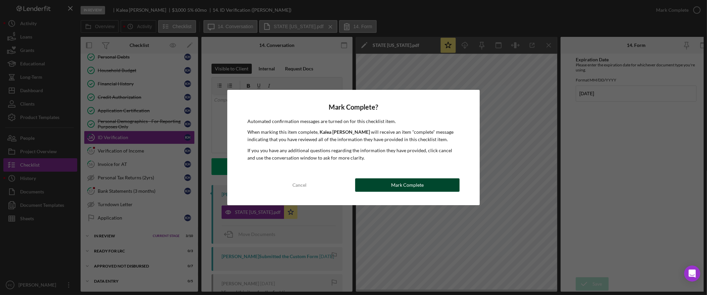
click at [395, 188] on div "Mark Complete" at bounding box center [407, 185] width 33 height 13
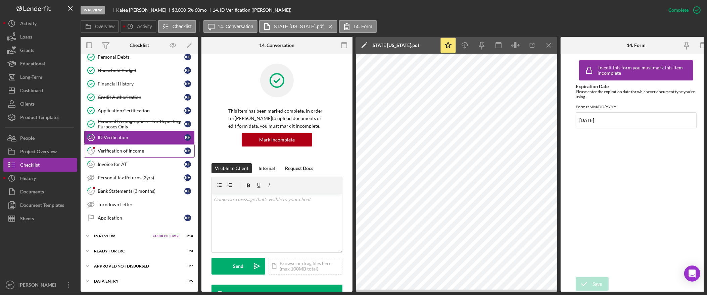
click at [136, 155] on link "15 Verification of Income K H" at bounding box center [139, 150] width 111 height 13
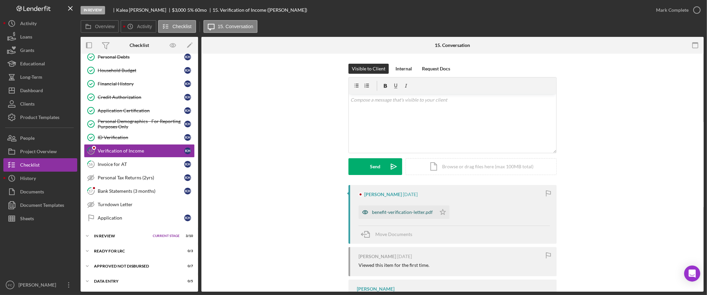
click at [416, 210] on div "benefit-verification-letter.pdf" at bounding box center [402, 212] width 61 height 5
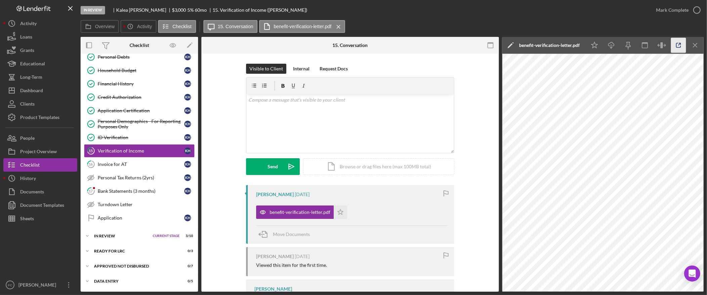
click at [673, 46] on icon "button" at bounding box center [678, 45] width 15 height 15
click at [338, 212] on polygon "button" at bounding box center [341, 211] width 6 height 5
click at [668, 11] on div "Mark Complete" at bounding box center [672, 9] width 33 height 13
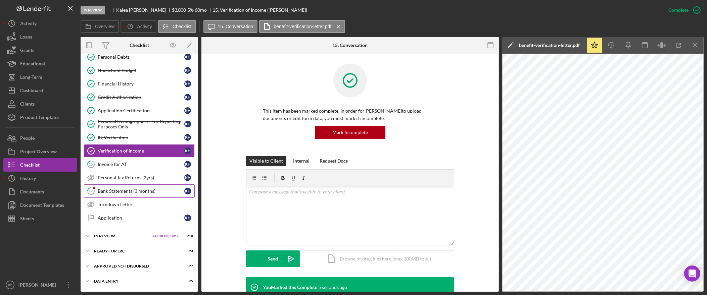
click at [140, 194] on div "Bank Statements (3 months)" at bounding box center [141, 191] width 87 height 5
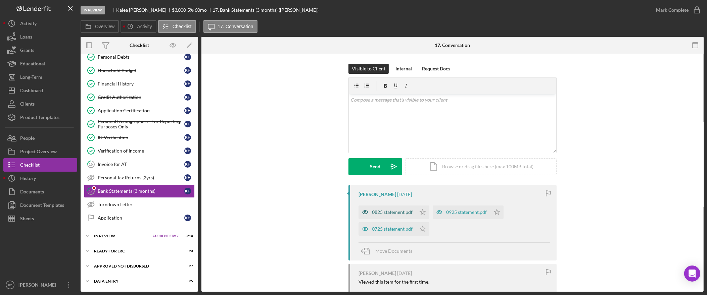
click at [387, 213] on div "0825 statement.pdf" at bounding box center [392, 212] width 41 height 5
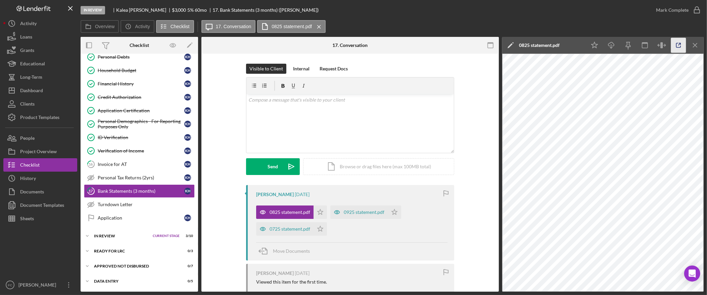
click at [680, 46] on icon "button" at bounding box center [678, 45] width 15 height 15
click at [351, 211] on div "0925 statement.pdf" at bounding box center [364, 212] width 41 height 5
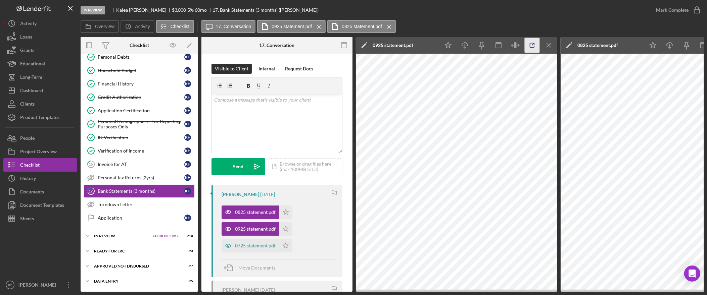
click at [527, 45] on icon "button" at bounding box center [532, 45] width 15 height 15
click at [256, 248] on div "0725 statement.pdf" at bounding box center [255, 245] width 41 height 5
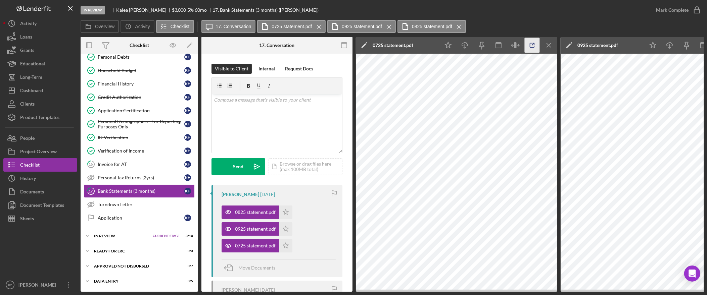
click at [529, 47] on icon "button" at bounding box center [532, 45] width 15 height 15
click at [286, 213] on icon "Icon/Star" at bounding box center [285, 212] width 13 height 13
click at [287, 229] on icon "Icon/Star" at bounding box center [285, 229] width 13 height 13
click at [287, 246] on icon "Icon/Star" at bounding box center [285, 245] width 13 height 13
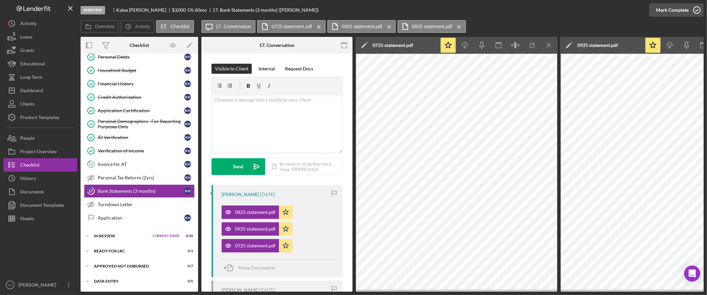
click at [664, 8] on div "Mark Complete" at bounding box center [672, 9] width 33 height 13
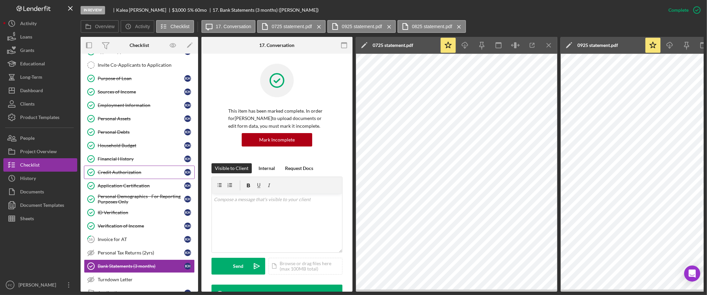
scroll to position [34, 0]
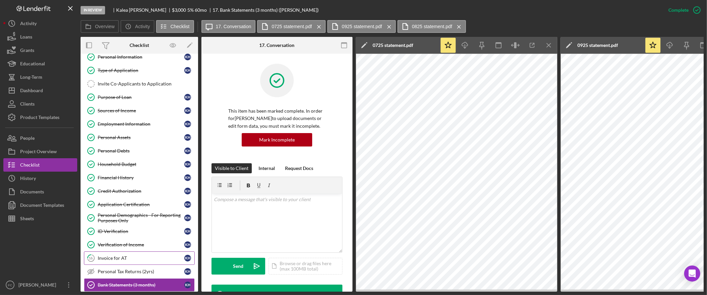
click at [135, 261] on div "Invoice for AT" at bounding box center [141, 258] width 87 height 5
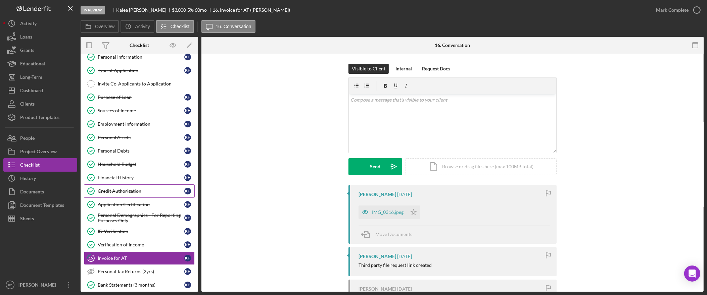
click at [144, 197] on link "Credit Authorization Credit Authorization K H" at bounding box center [139, 191] width 111 height 13
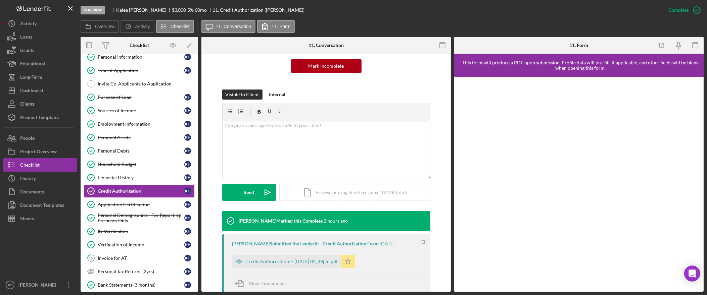
click at [324, 261] on div "Credit Authorization -- 2025-10-13 02_49pm.pdf" at bounding box center [292, 261] width 92 height 5
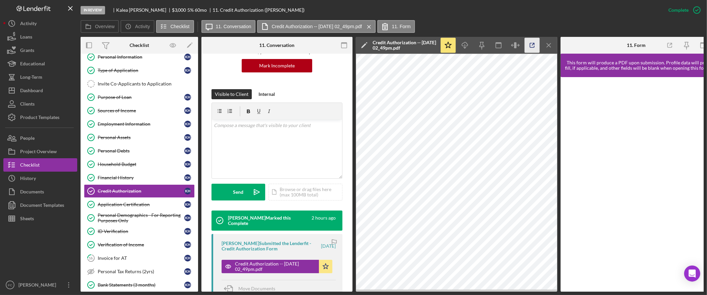
click at [528, 43] on icon "button" at bounding box center [532, 45] width 15 height 15
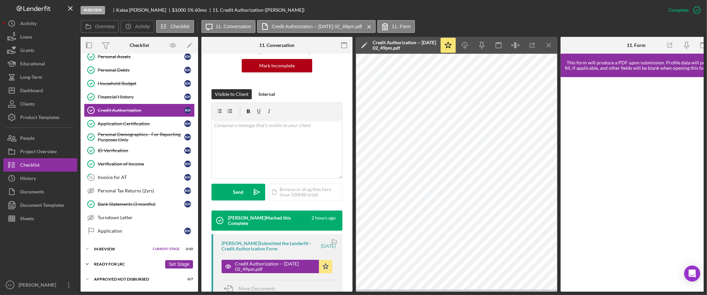
scroll to position [116, 0]
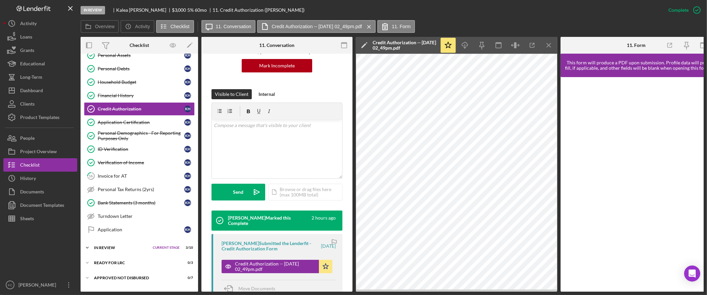
click at [124, 254] on div "Icon/Expander In Review Current Stage 3 / 10 Set Stage" at bounding box center [139, 247] width 117 height 13
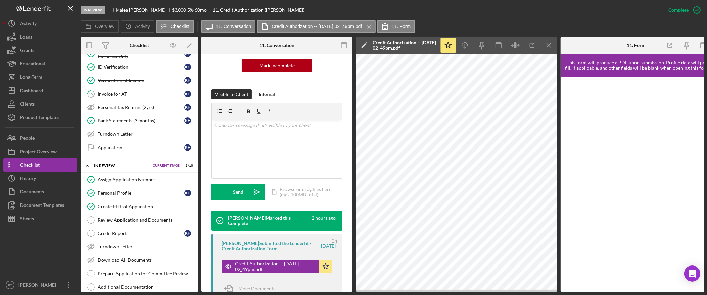
scroll to position [200, 0]
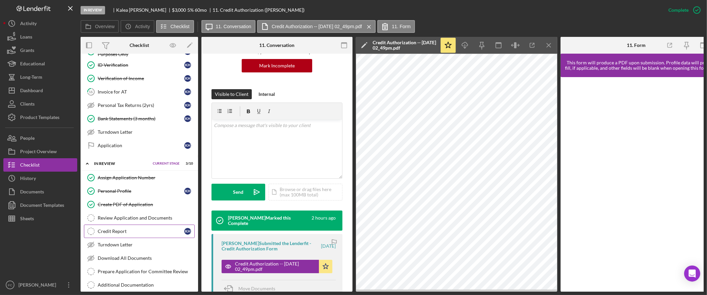
click at [141, 238] on link "Credit Report Credit Report K H" at bounding box center [139, 231] width 111 height 13
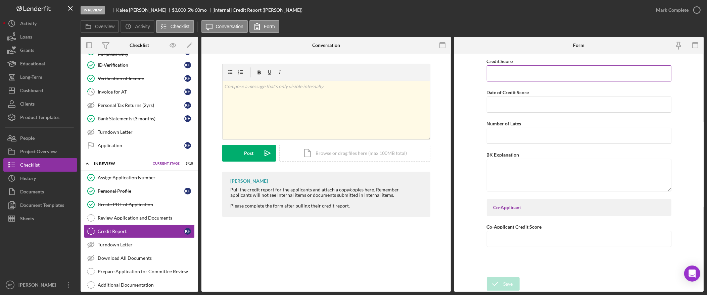
click at [538, 73] on input "Credit Score" at bounding box center [579, 73] width 185 height 16
type input "482"
click at [513, 109] on input "Date of Credit Score" at bounding box center [579, 105] width 185 height 16
click at [525, 107] on input "10/14/25yy" at bounding box center [579, 105] width 185 height 16
type input "10/14/2025"
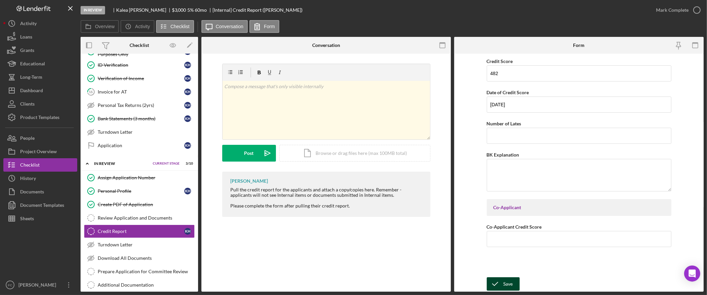
click at [508, 282] on div "Save" at bounding box center [507, 284] width 9 height 13
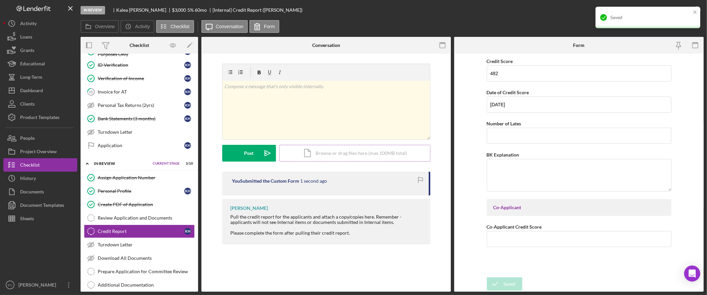
click at [339, 158] on div "Icon/Document Browse or drag files here (max 100MB total) Tap to choose files o…" at bounding box center [354, 153] width 151 height 17
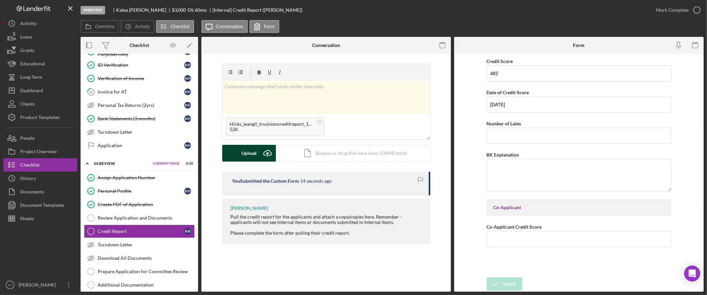
click at [258, 154] on button "Upload Icon/Upload" at bounding box center [249, 153] width 54 height 17
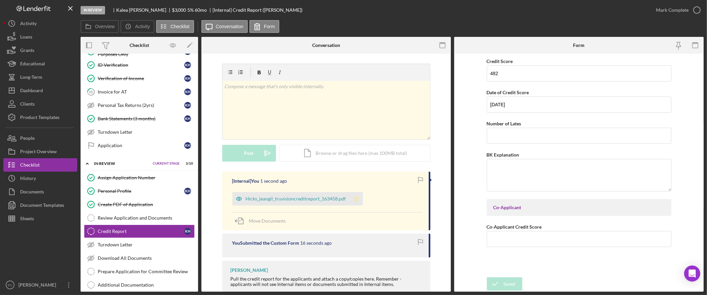
click at [353, 198] on polygon "button" at bounding box center [356, 198] width 6 height 5
click at [666, 10] on div "Mark Complete" at bounding box center [672, 9] width 33 height 13
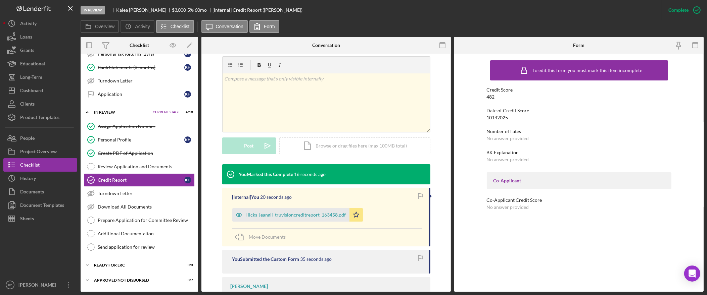
scroll to position [253, 0]
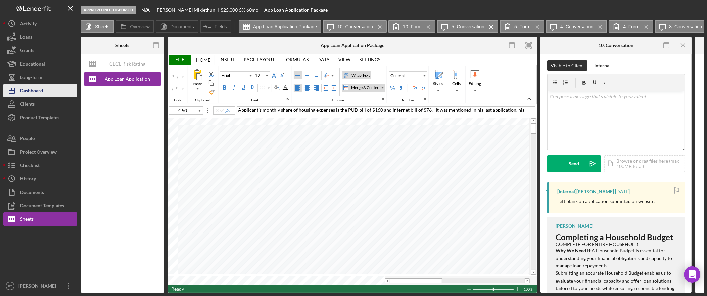
click at [43, 92] on div "Dashboard" at bounding box center [31, 91] width 23 height 15
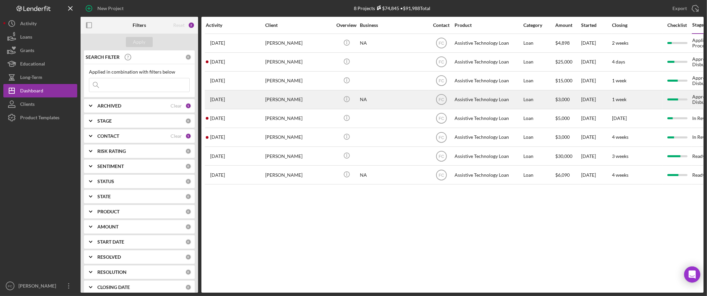
click at [293, 99] on div "[PERSON_NAME]" at bounding box center [298, 100] width 67 height 18
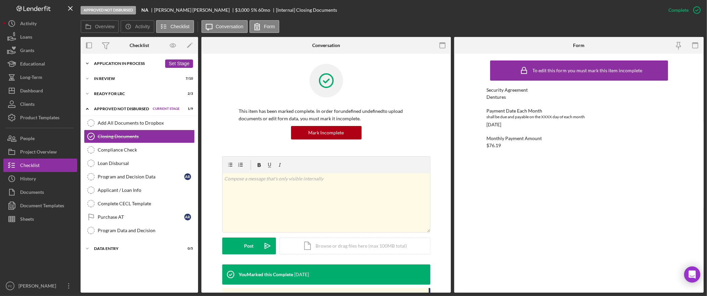
click at [106, 65] on div "Icon/Expander Application In Process 18 / 25 Set Stage" at bounding box center [139, 63] width 117 height 13
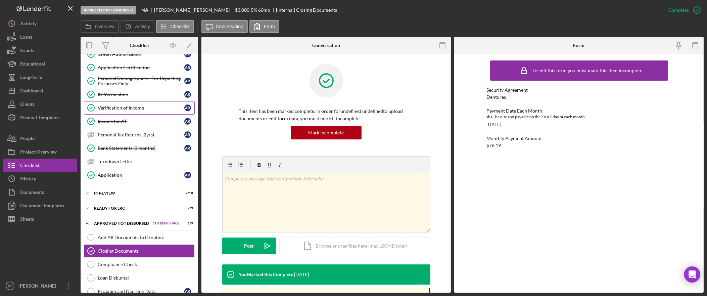
scroll to position [227, 0]
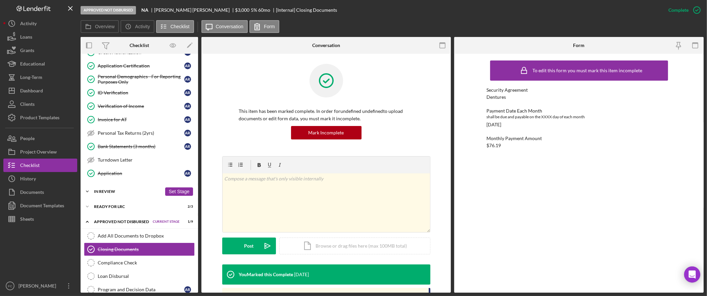
click at [119, 193] on div "In Review" at bounding box center [128, 191] width 68 height 4
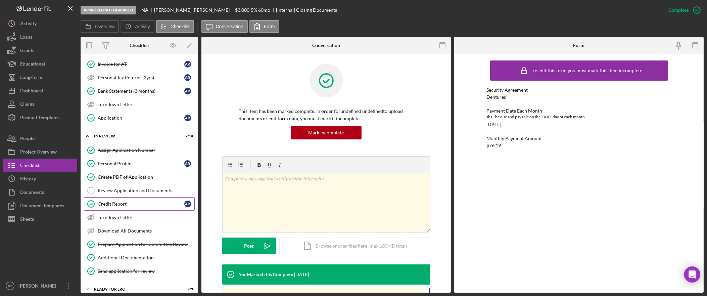
scroll to position [284, 0]
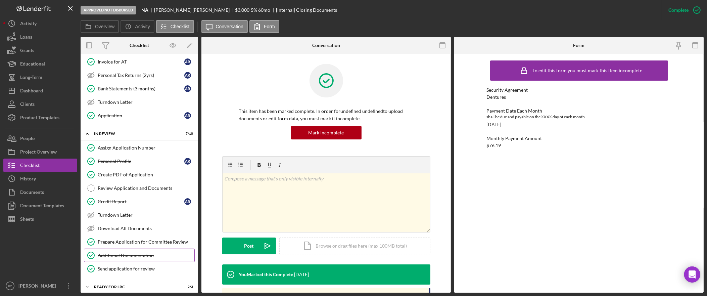
click at [151, 257] on link "Additional Documentation Additional Documentation" at bounding box center [139, 254] width 111 height 13
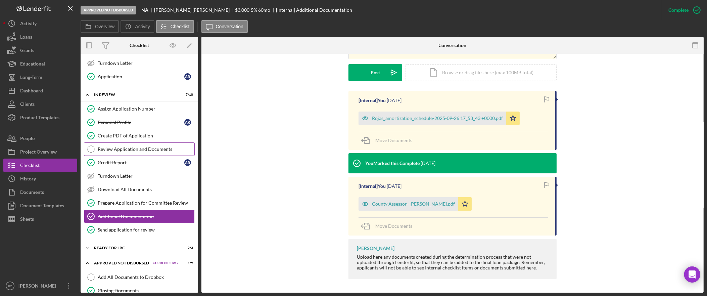
scroll to position [364, 0]
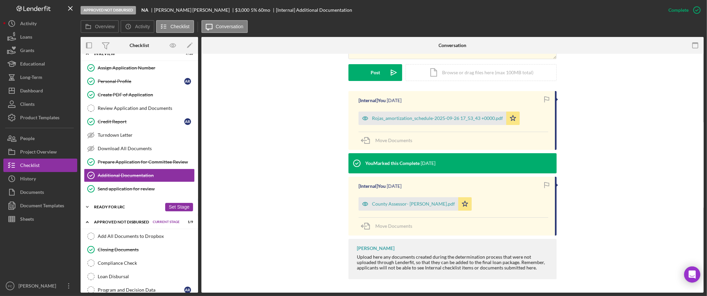
click at [135, 210] on div "Icon/Expander Ready for LRC 2 / 3 Set Stage" at bounding box center [139, 206] width 117 height 13
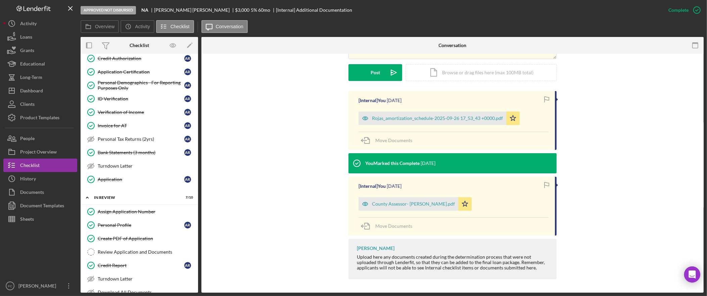
scroll to position [212, 0]
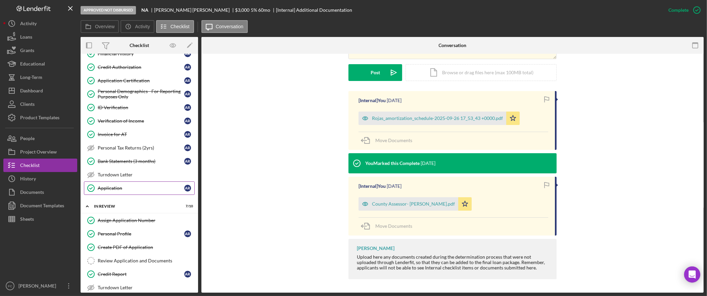
click at [130, 195] on link "Application Application A R" at bounding box center [139, 187] width 111 height 13
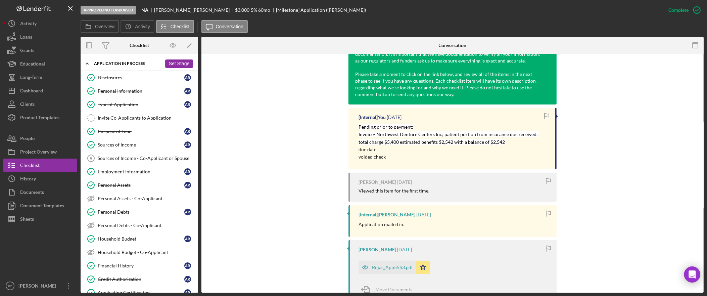
click at [121, 66] on div "Icon/Expander Application In Process 18 / 25 Set Stage" at bounding box center [139, 64] width 117 height 14
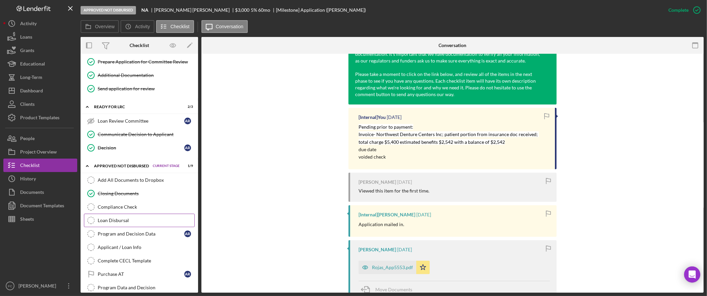
scroll to position [111, 0]
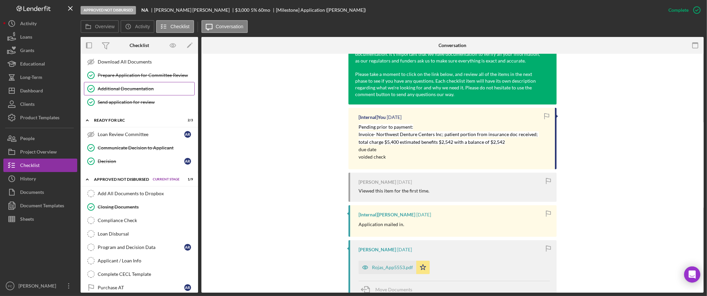
click at [141, 91] on div "Additional Documentation" at bounding box center [146, 88] width 97 height 5
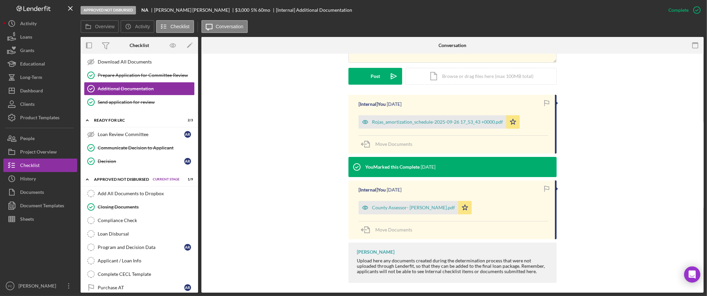
scroll to position [174, 0]
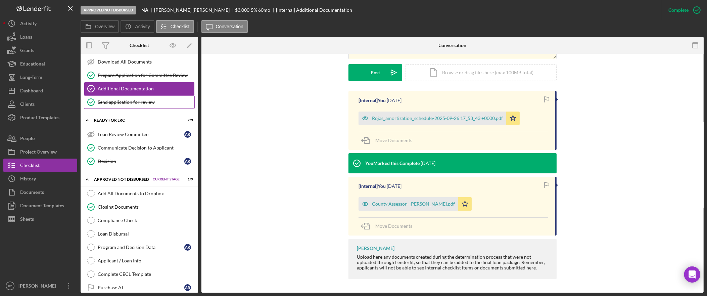
click at [133, 104] on div "Send application for review" at bounding box center [146, 101] width 97 height 5
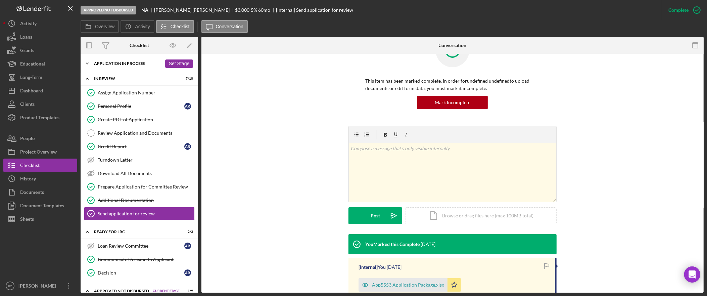
click at [125, 60] on div "Icon/Expander Application In Process 18 / 25 Set Stage" at bounding box center [139, 63] width 117 height 13
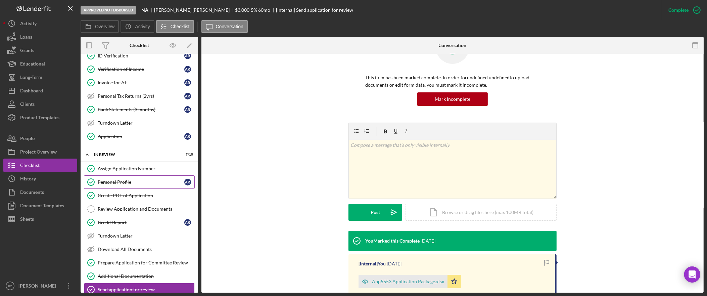
scroll to position [281, 0]
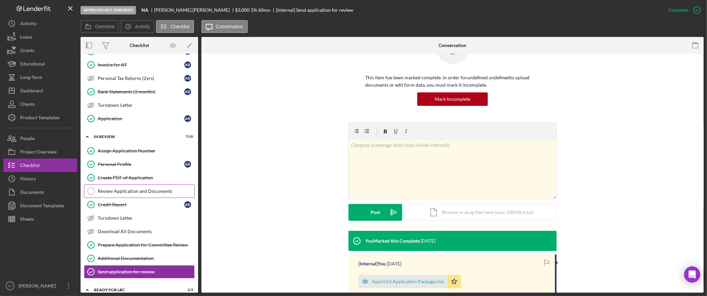
click at [158, 194] on div "Review Application and Documents" at bounding box center [146, 190] width 97 height 5
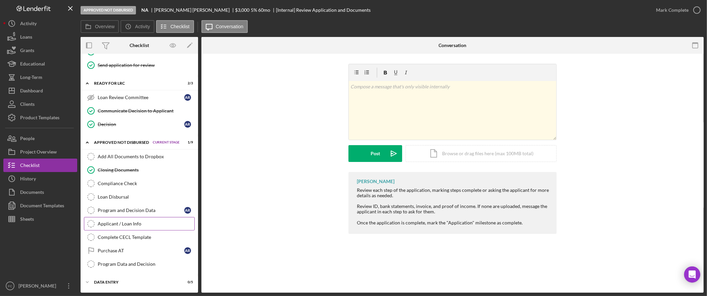
scroll to position [495, 0]
click at [129, 282] on div "Data Entry" at bounding box center [128, 282] width 68 height 4
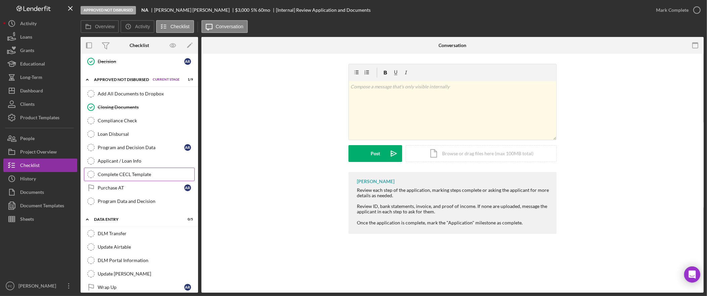
scroll to position [549, 0]
click at [132, 125] on div "Compliance Check" at bounding box center [146, 121] width 97 height 5
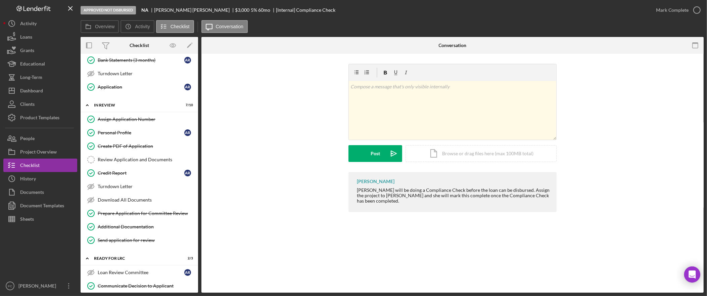
scroll to position [312, 0]
click at [144, 28] on label "Activity" at bounding box center [142, 26] width 15 height 5
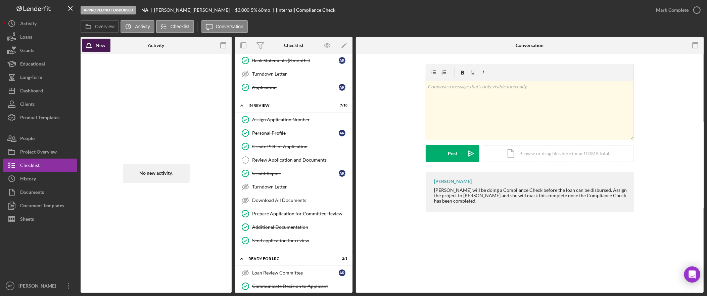
click at [107, 49] on button "New" at bounding box center [96, 45] width 28 height 13
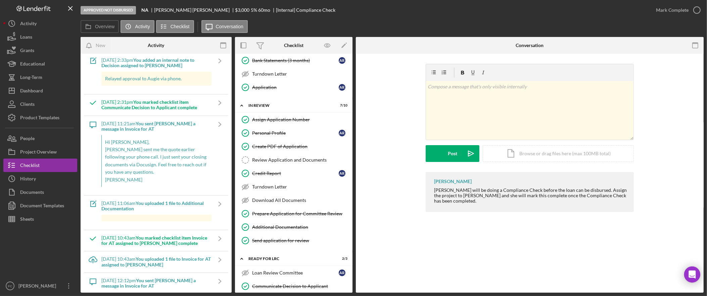
scroll to position [121, 0]
click at [183, 203] on b "You uploaded 1 file to Additional Documentation" at bounding box center [152, 204] width 102 height 11
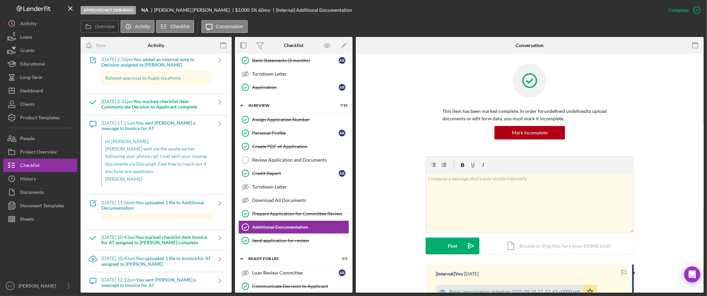
scroll to position [96, 0]
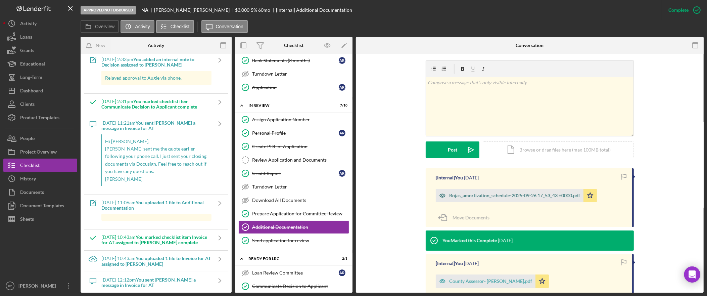
click at [542, 194] on div "Rojas_amortization_schedule-2025-09-26 17_53_43 +0000.pdf" at bounding box center [514, 195] width 131 height 5
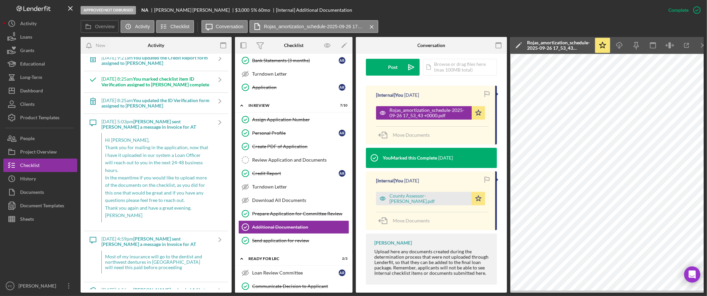
scroll to position [1062, 0]
click at [158, 109] on b "You updated the ID Verification form assigned to [PERSON_NAME]" at bounding box center [155, 103] width 108 height 11
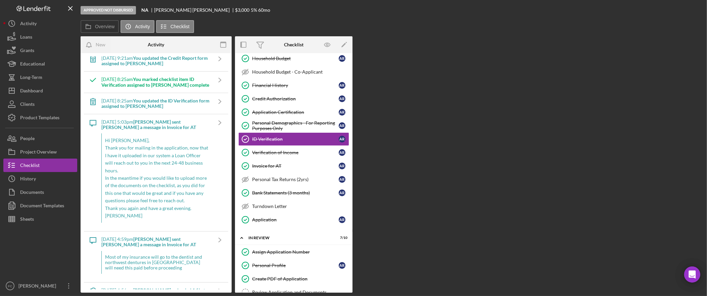
scroll to position [149, 0]
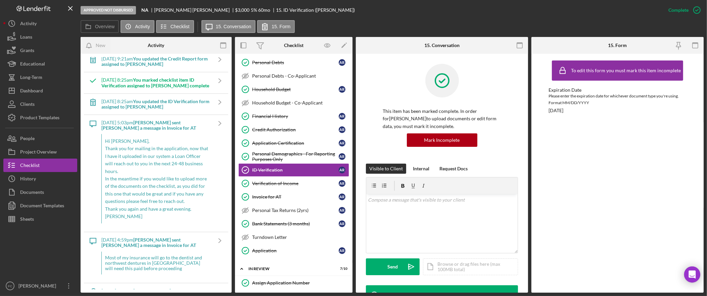
click at [154, 88] on b "You marked checklist item ID Verification assigned to [PERSON_NAME] complete" at bounding box center [155, 82] width 108 height 11
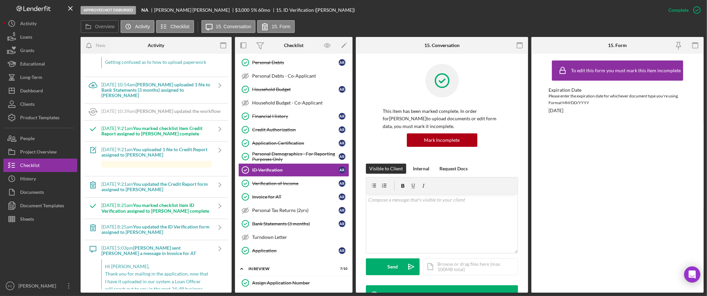
scroll to position [934, 0]
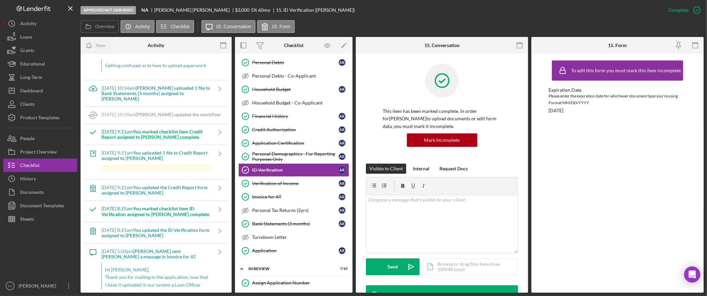
click at [163, 101] on b "[PERSON_NAME] uploaded 1 file to Bank Statements (3 months) assigned to [PERSON…" at bounding box center [155, 93] width 109 height 16
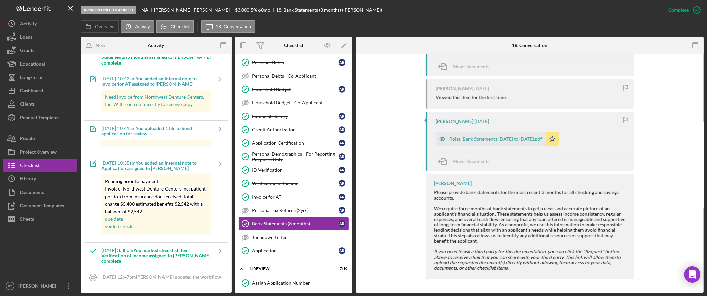
scroll to position [610, 0]
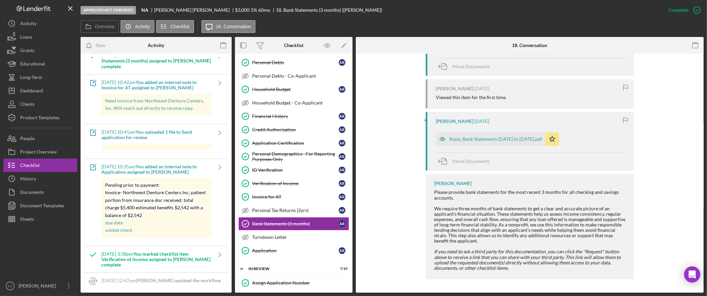
click at [172, 140] on b "You uploaded 1 file to Send application for review" at bounding box center [146, 134] width 91 height 11
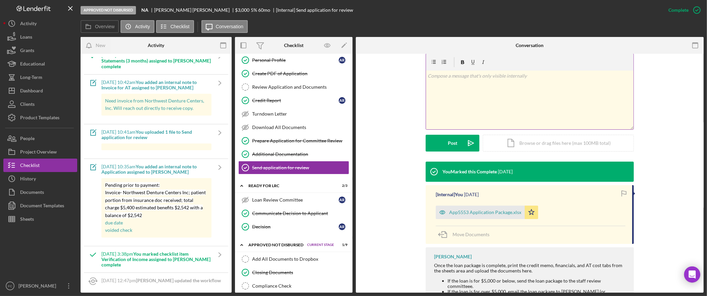
scroll to position [103, 0]
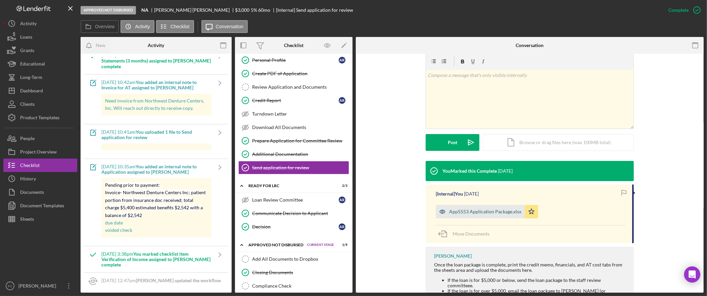
click at [479, 212] on div "App5553 Application Package.xlsx" at bounding box center [485, 211] width 72 height 5
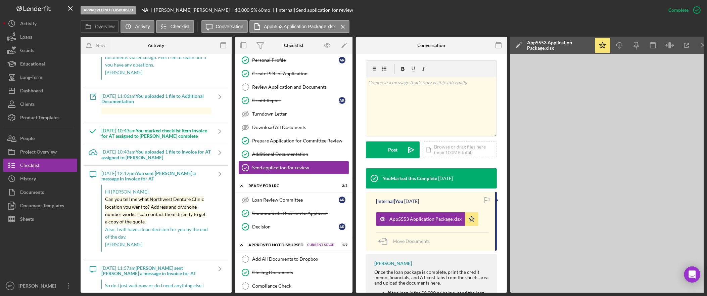
scroll to position [211, 0]
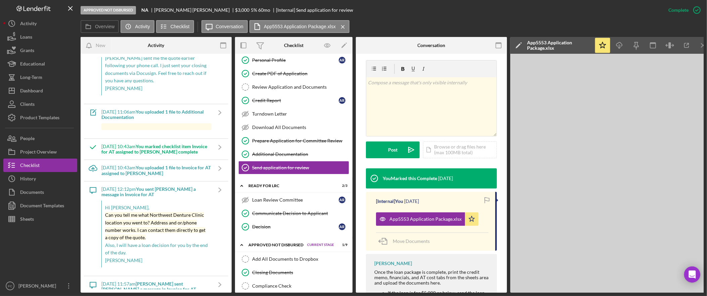
click at [172, 172] on b "You uploaded 1 file to Invoice for AT assigned to [PERSON_NAME]" at bounding box center [155, 169] width 109 height 11
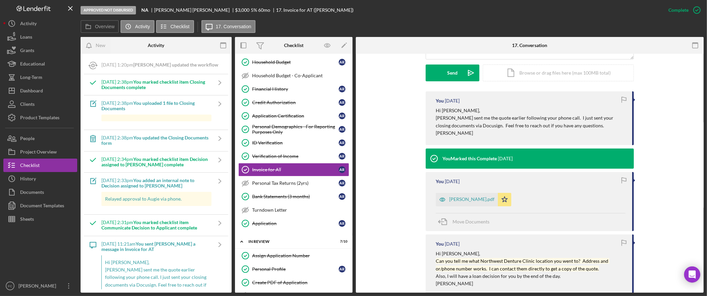
click at [175, 103] on b "You uploaded 1 file to Closing Documents" at bounding box center [147, 105] width 93 height 11
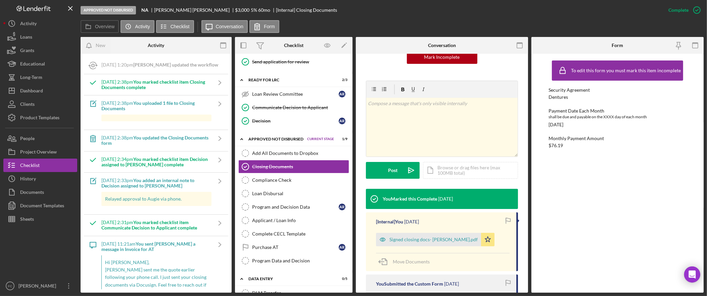
scroll to position [151, 0]
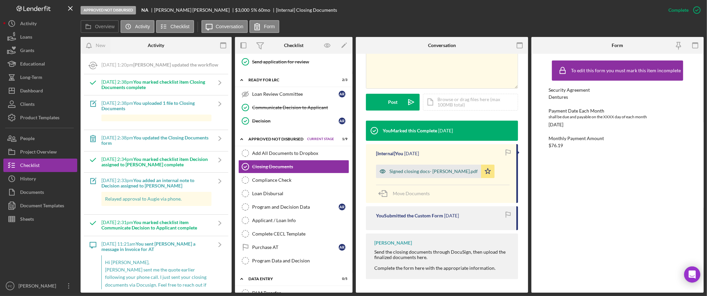
click at [431, 170] on div "Signed closing docs- [PERSON_NAME].pdf" at bounding box center [433, 171] width 88 height 5
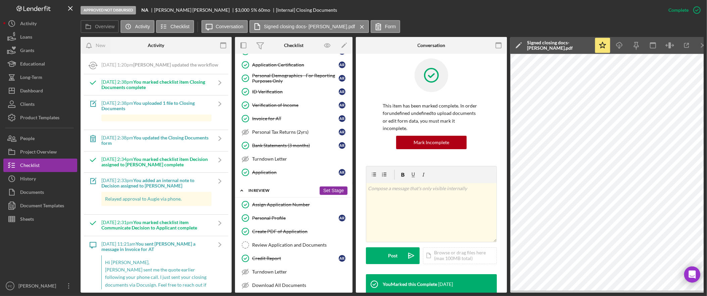
scroll to position [226, 0]
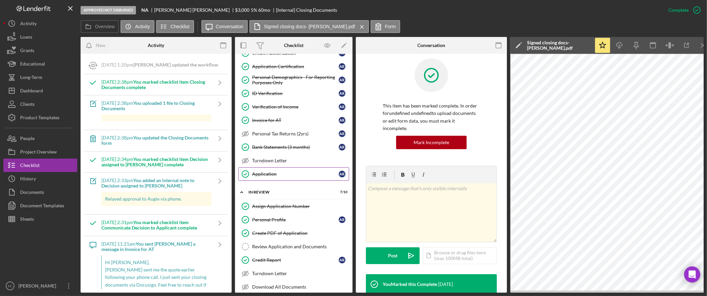
click at [288, 181] on link "Application Application A R" at bounding box center [293, 173] width 111 height 13
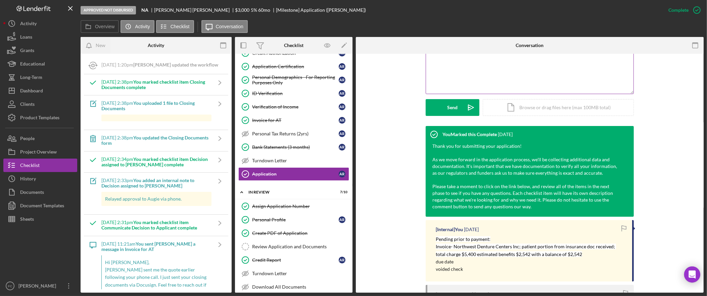
scroll to position [322, 0]
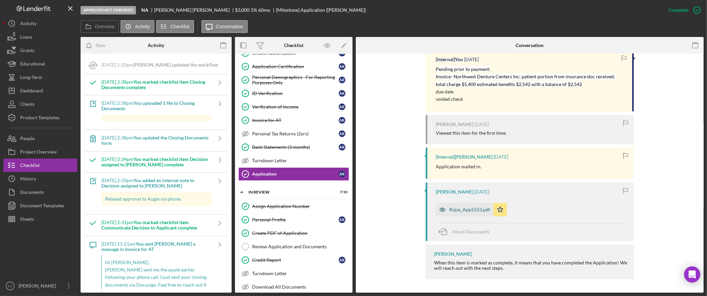
click at [478, 209] on div "Rojas_App5553.pdf" at bounding box center [469, 209] width 41 height 5
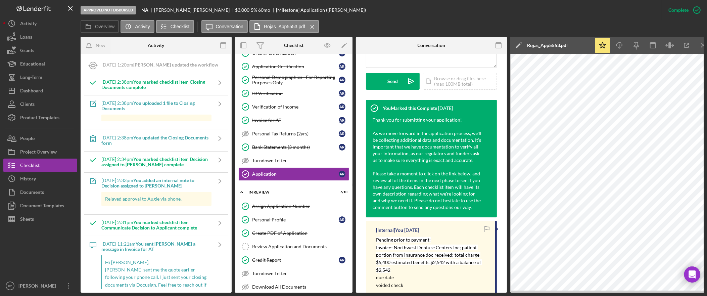
scroll to position [378, 0]
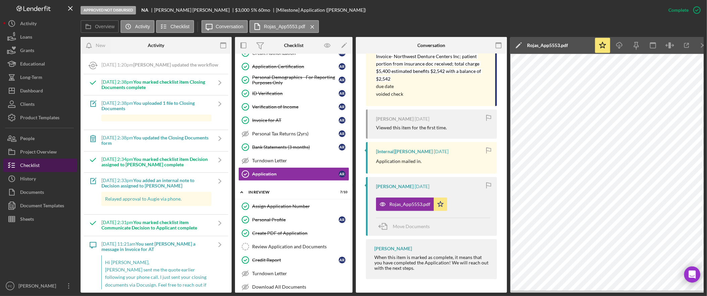
click at [38, 166] on div "Checklist" at bounding box center [29, 165] width 19 height 15
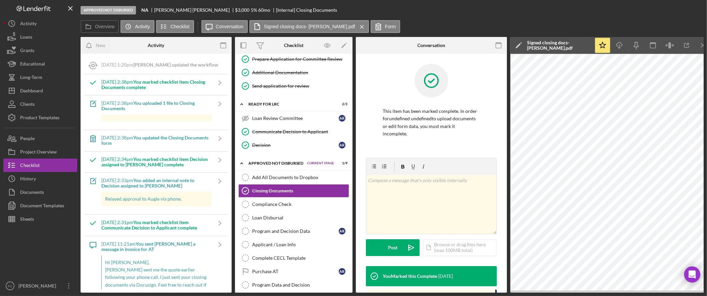
scroll to position [491, 0]
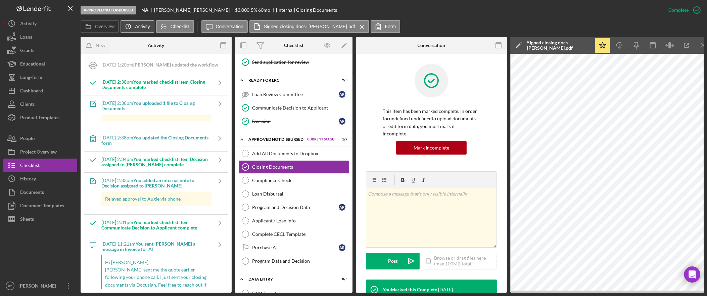
click at [132, 28] on icon "Icon/History" at bounding box center [128, 26] width 13 height 13
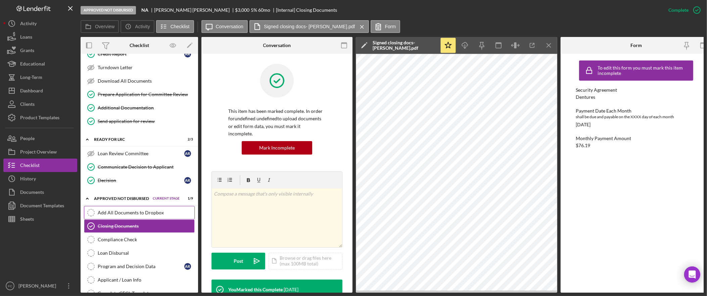
scroll to position [373, 0]
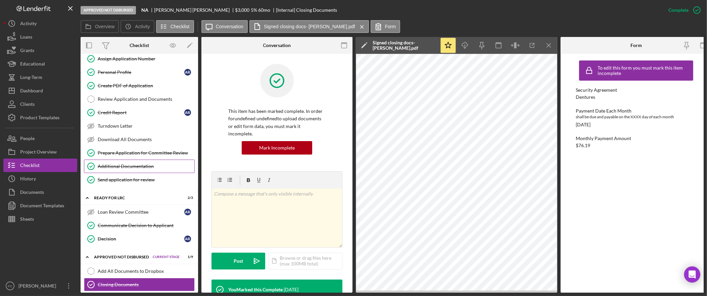
click at [150, 169] on div "Additional Documentation" at bounding box center [146, 165] width 97 height 5
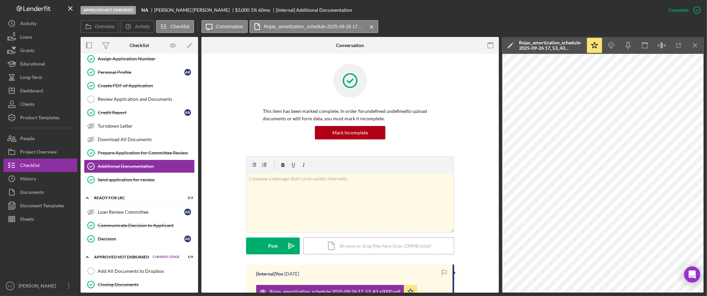
click at [352, 249] on div "Icon/Document Browse or drag files here (max 100MB total) Tap to choose files o…" at bounding box center [378, 245] width 151 height 17
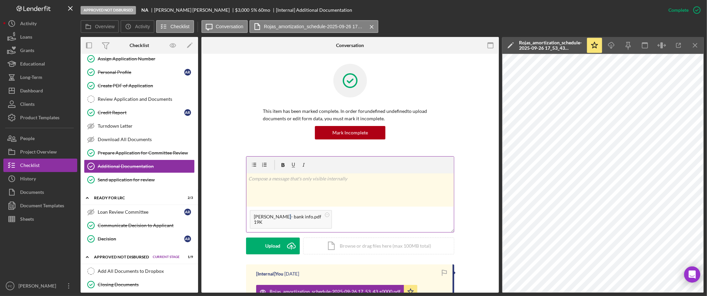
click at [280, 219] on div "[PERSON_NAME]- bank info.pdf" at bounding box center [287, 216] width 67 height 5
click at [293, 218] on div "[PERSON_NAME]- bank info.pdf" at bounding box center [287, 216] width 67 height 5
click at [271, 246] on div "Upload" at bounding box center [273, 245] width 15 height 17
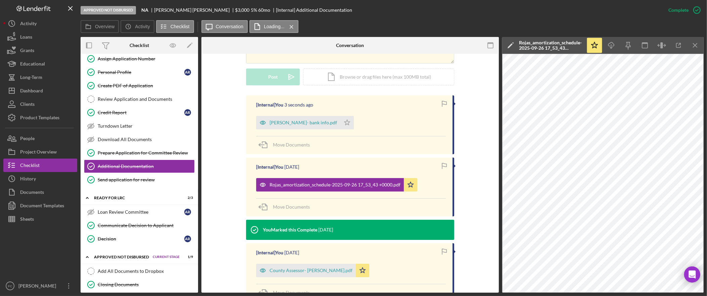
scroll to position [170, 0]
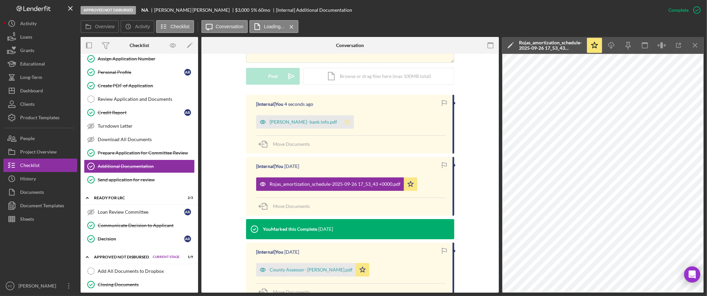
click at [340, 121] on icon "Icon/Star" at bounding box center [346, 121] width 13 height 13
click at [276, 125] on div "[PERSON_NAME]- bank info.pdf" at bounding box center [298, 121] width 84 height 13
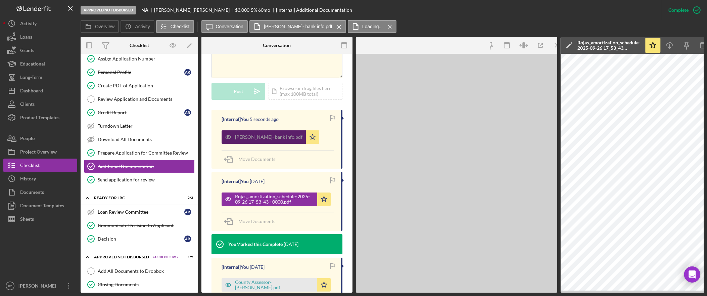
scroll to position [177, 0]
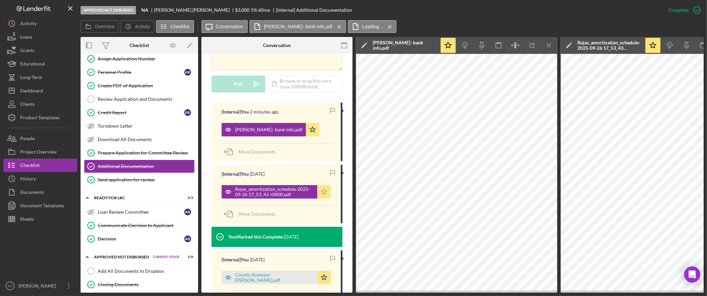
click at [325, 185] on icon "Icon/Star" at bounding box center [323, 191] width 13 height 13
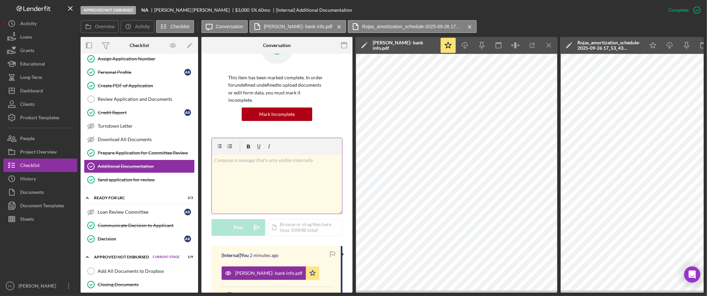
scroll to position [33, 0]
click at [316, 220] on div "Icon/Document Browse or drag files here (max 100MB total) Tap to choose files o…" at bounding box center [306, 228] width 74 height 17
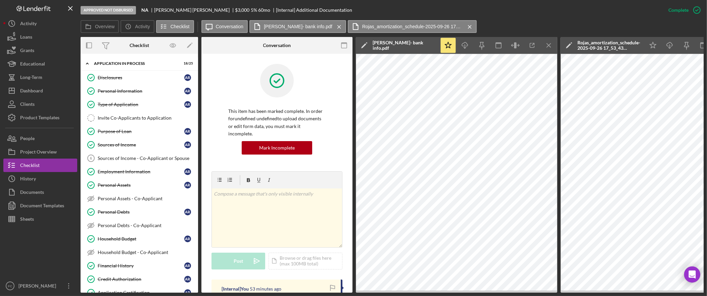
scroll to position [33, 0]
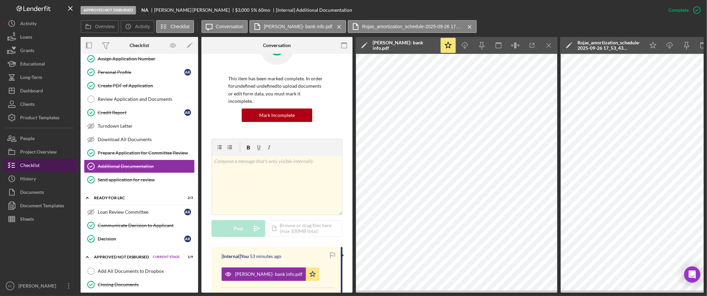
click at [50, 163] on button "Checklist" at bounding box center [40, 164] width 74 height 13
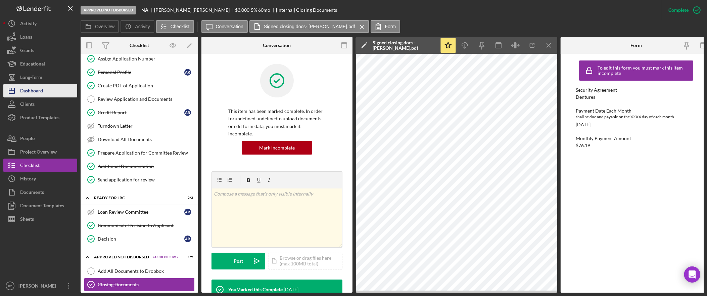
click at [44, 93] on button "Icon/Dashboard Dashboard" at bounding box center [40, 90] width 74 height 13
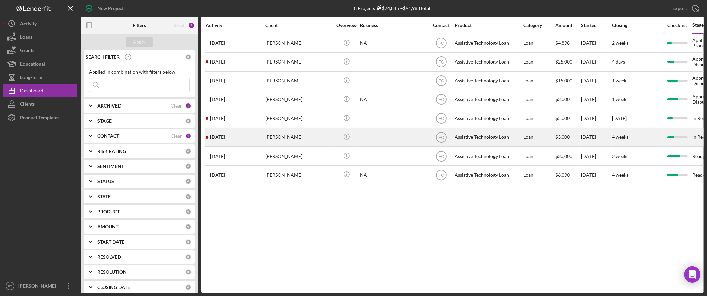
click at [302, 140] on div "[PERSON_NAME]" at bounding box center [298, 137] width 67 height 18
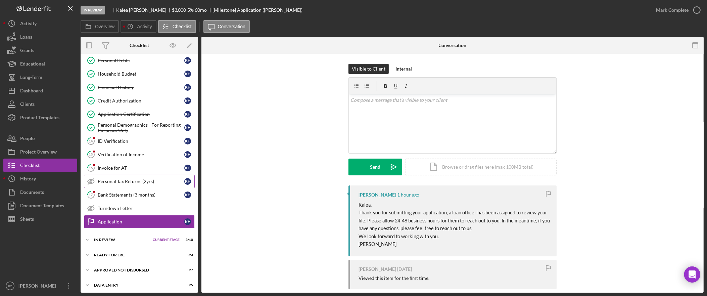
scroll to position [126, 0]
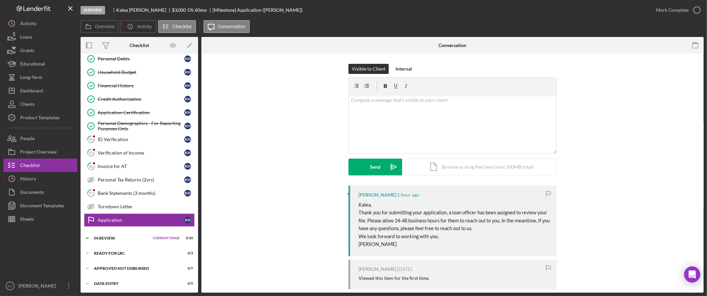
click at [136, 238] on div "Icon/Expander In Review Current Stage 3 / 10 Set Stage" at bounding box center [139, 237] width 117 height 13
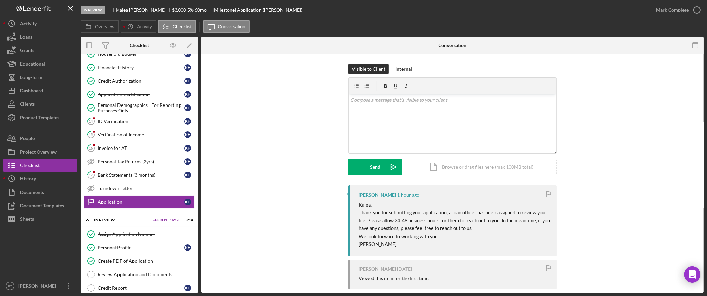
scroll to position [146, 0]
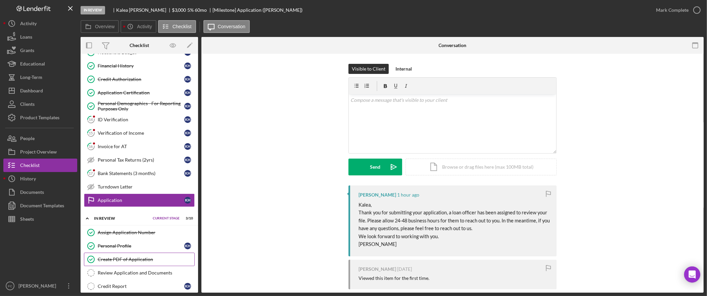
click at [142, 260] on link "Create PDF of Application Create PDF of Application" at bounding box center [139, 258] width 111 height 13
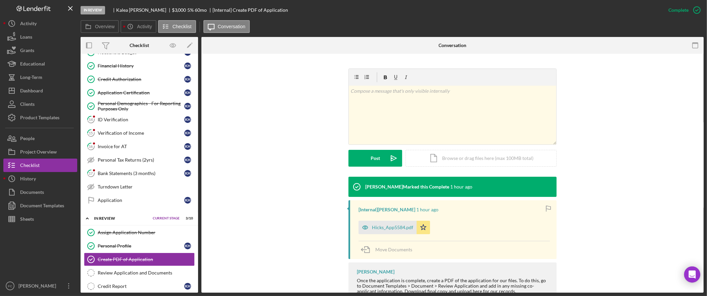
scroll to position [91, 0]
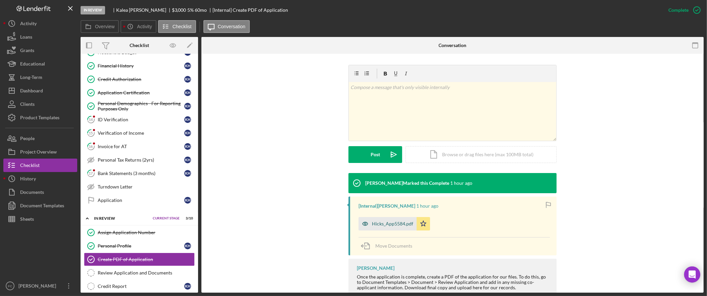
click at [400, 226] on div "Hicks_App5584.pdf" at bounding box center [392, 223] width 41 height 5
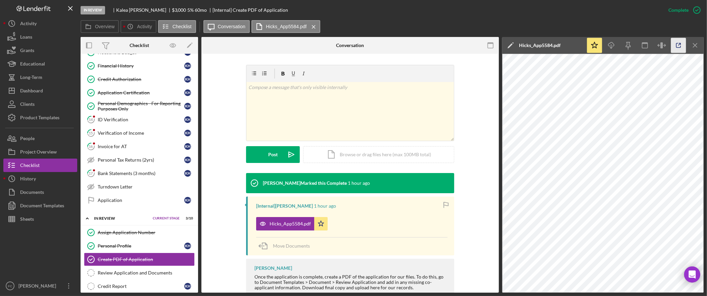
click at [679, 46] on icon "button" at bounding box center [678, 45] width 15 height 15
click at [113, 149] on div "Invoice for AT" at bounding box center [141, 146] width 87 height 5
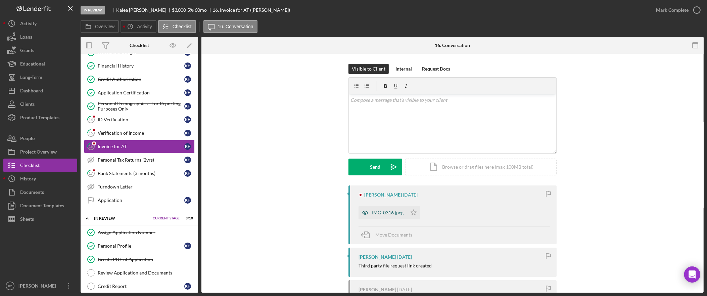
click at [393, 213] on div "IMG_0316.jpeg" at bounding box center [388, 212] width 32 height 5
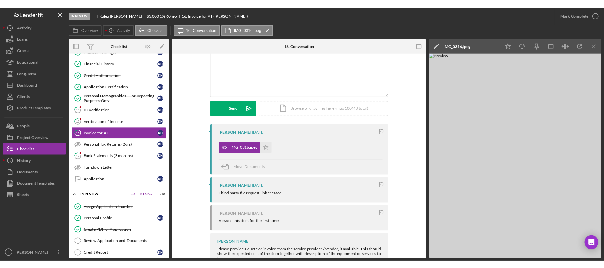
scroll to position [101, 0]
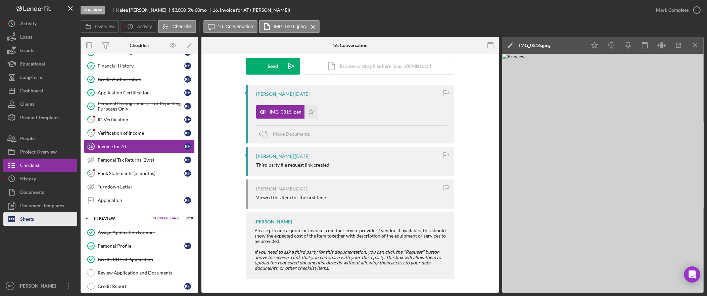
click at [40, 219] on button "Sheets" at bounding box center [40, 218] width 74 height 13
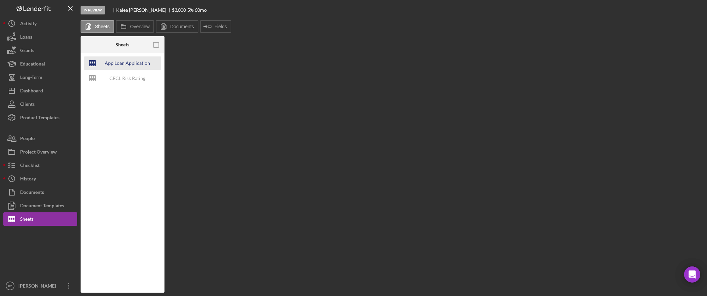
click at [136, 62] on div "App Loan Application Package" at bounding box center [128, 62] width 54 height 13
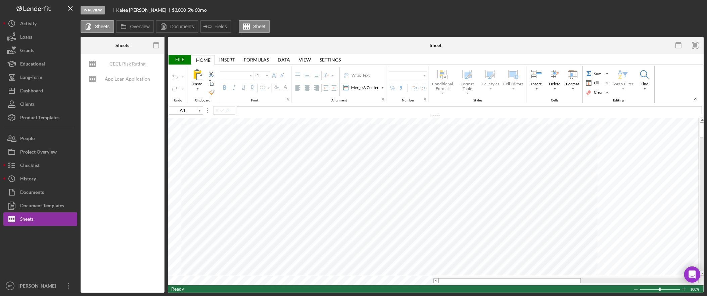
type input "F95"
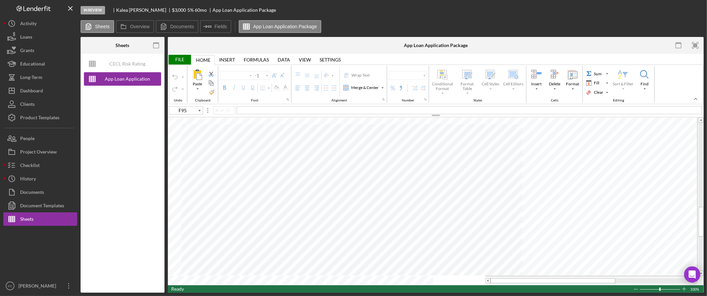
type input "Arial"
type input "10"
click at [699, 44] on icon "button" at bounding box center [695, 45] width 15 height 15
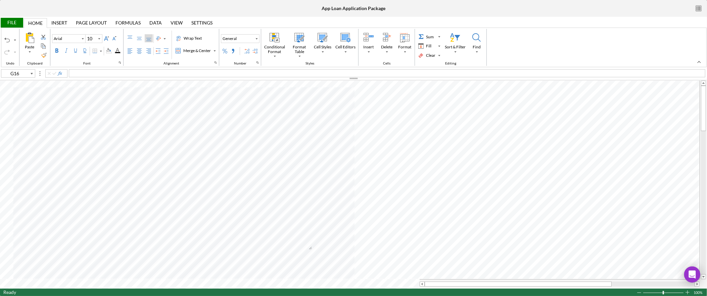
type input "D17"
type input "Calibri"
type input "11"
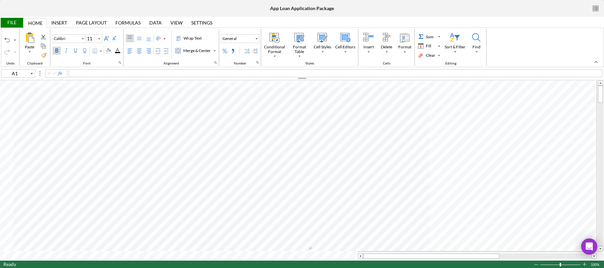
type input "A1"
type input "Lato"
type input "10.5"
type input "B1"
click at [89, 72] on div "Invoice" at bounding box center [336, 73] width 534 height 8
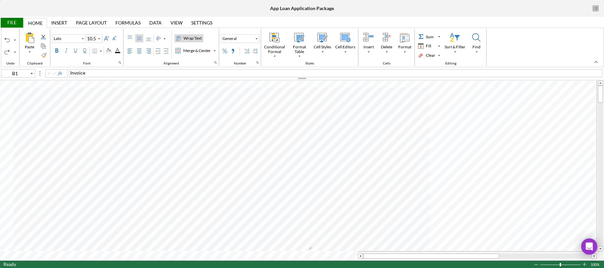
type input "A1"
type input "Calibri"
type input "11"
type input "A1"
type input "Lato"
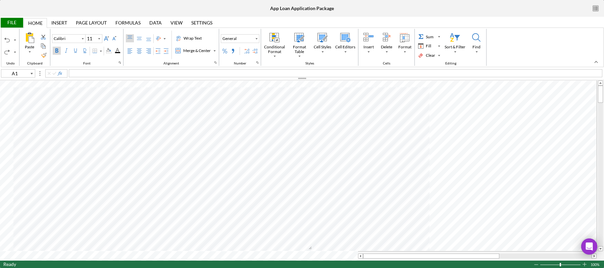
type input "10.5"
type input "Calibri"
type input "11"
type input "A5"
type input "Lato"
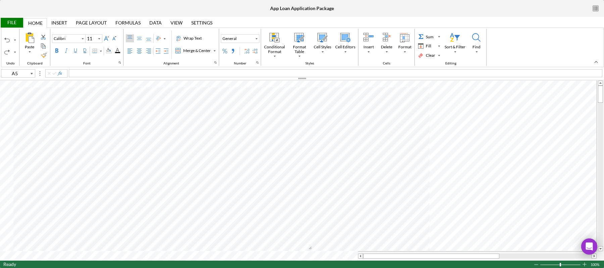
type input "10.5"
type input "Calibri"
type input "11"
type input "E5"
type input "Lato"
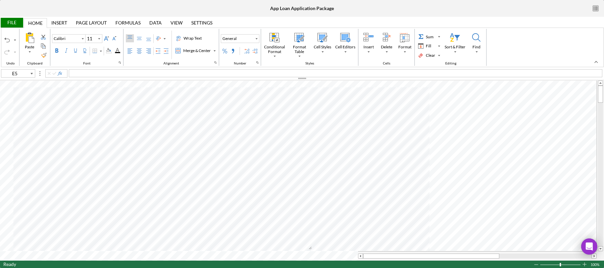
type input "10.5"
click at [187, 38] on div "Wrap Text" at bounding box center [192, 38] width 21 height 6
click at [188, 39] on div "Wrap Text" at bounding box center [192, 38] width 21 height 6
click at [189, 39] on div "Wrap Text" at bounding box center [192, 38] width 21 height 6
click at [95, 72] on div "Invoice" at bounding box center [336, 73] width 534 height 8
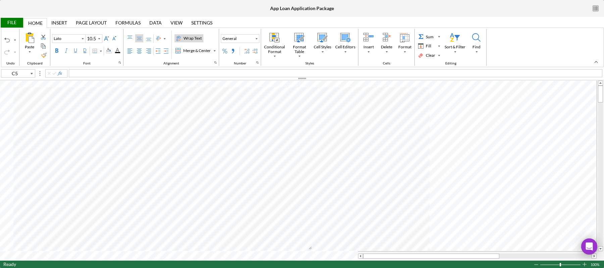
type input "B5"
click at [194, 36] on div "Wrap Text" at bounding box center [192, 38] width 21 height 6
type input "Calibri"
type input "11"
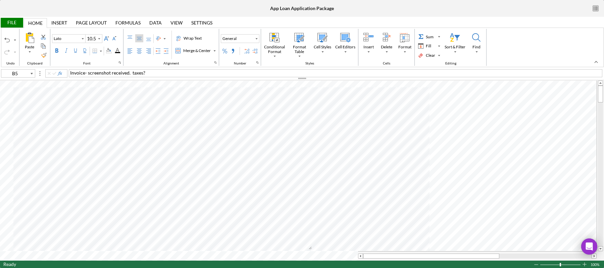
type input "F10"
type input "Lato"
type input "10.5"
type input "G16"
type input "Arial"
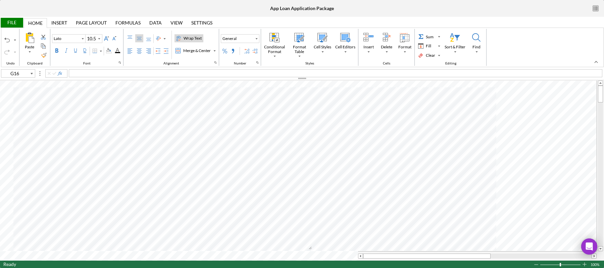
type input "10"
type input "E13"
type input "B6"
type input "Lato"
type input "10.5"
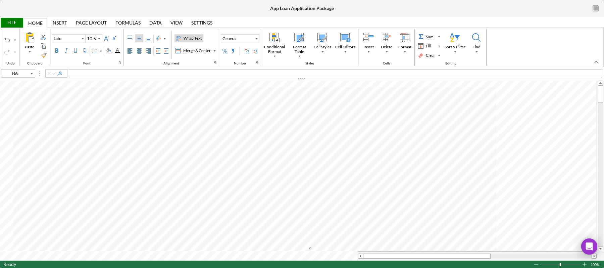
type input "G18"
type input "Arial"
type input "10"
type input "B6"
type input "Lato"
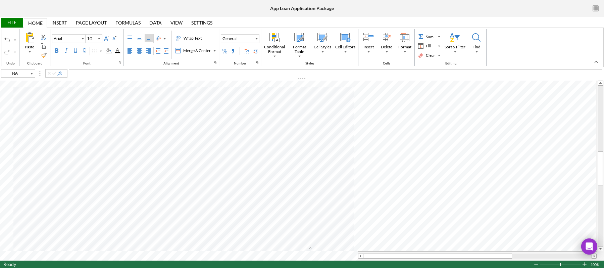
type input "10.5"
type input "B11"
type input "Arial"
type input "10"
type input "B11"
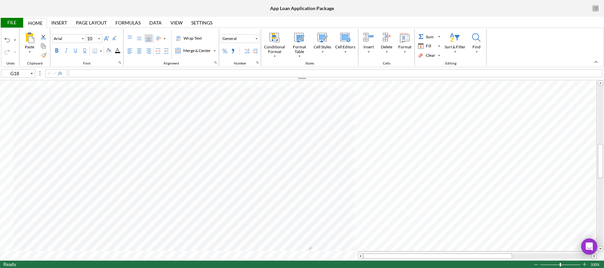
type input "B57"
type input "B66"
type input "B59"
click at [106, 49] on div "Background Color" at bounding box center [108, 51] width 9 height 8
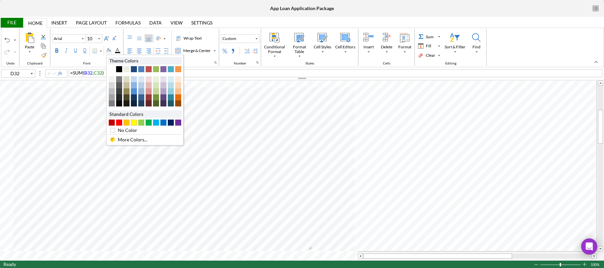
click at [135, 125] on div "#FFFF00" at bounding box center [134, 122] width 6 height 6
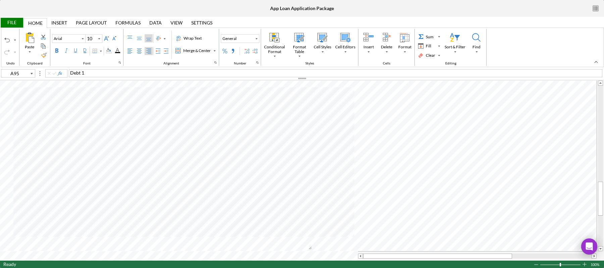
type input "A94"
type input "B94"
type input "D94"
type input "E94"
type input "F94"
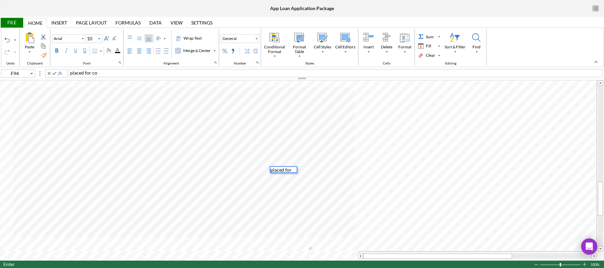
scroll to position [5, 0]
type input "B95"
type input "D95"
type input "E95"
type input "F95"
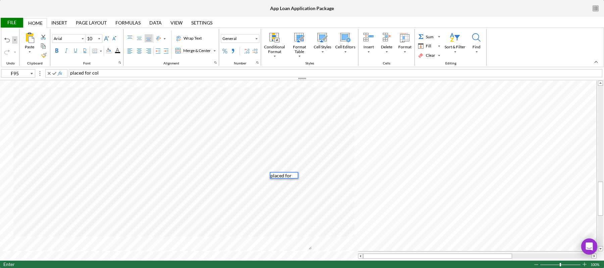
scroll to position [5, 0]
type input "B96"
type input "D96"
type input "E96"
type input "F96"
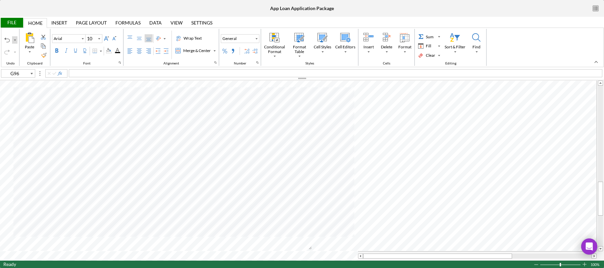
type input "B97"
type input "D97"
type input "E97"
type input "F97"
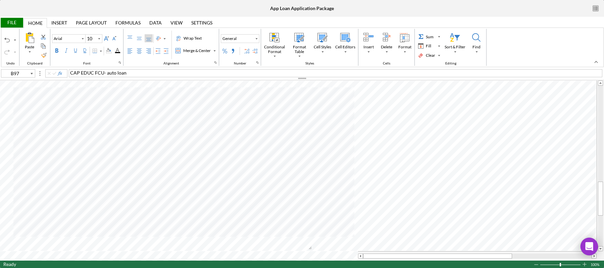
type input "B98"
type input "D98"
type input "E98"
type input "F98"
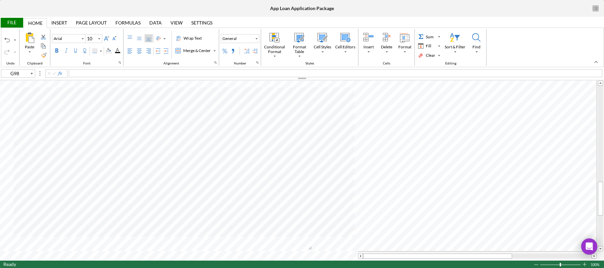
type input "B99"
type input "D99"
type input "E99"
type input "F99"
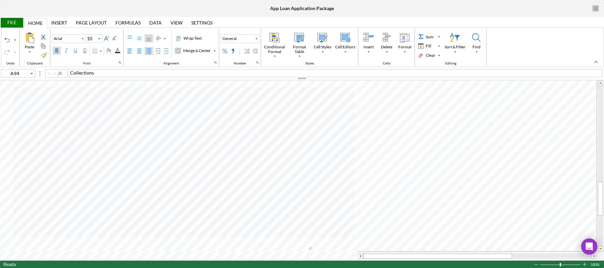
type input "D91"
click at [19, 21] on div "File" at bounding box center [11, 23] width 23 height 10
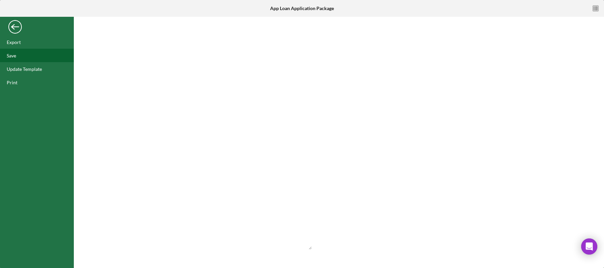
click at [26, 55] on div "Save" at bounding box center [37, 55] width 74 height 13
click at [20, 27] on div "Back" at bounding box center [14, 24] width 13 height 13
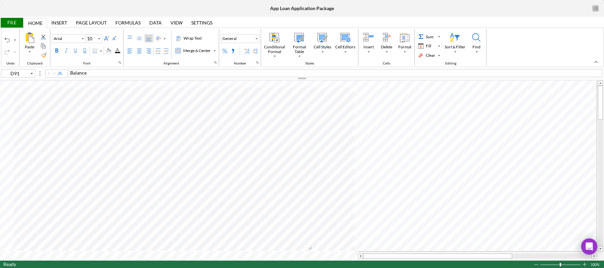
click at [9, 26] on div "File" at bounding box center [11, 23] width 23 height 10
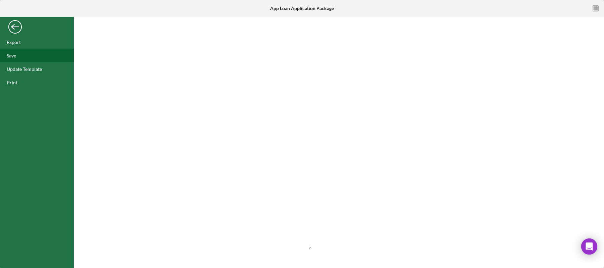
click at [17, 57] on div "Save" at bounding box center [37, 55] width 74 height 13
click at [15, 32] on div "Back" at bounding box center [14, 24] width 13 height 13
